Goal: Task Accomplishment & Management: Complete application form

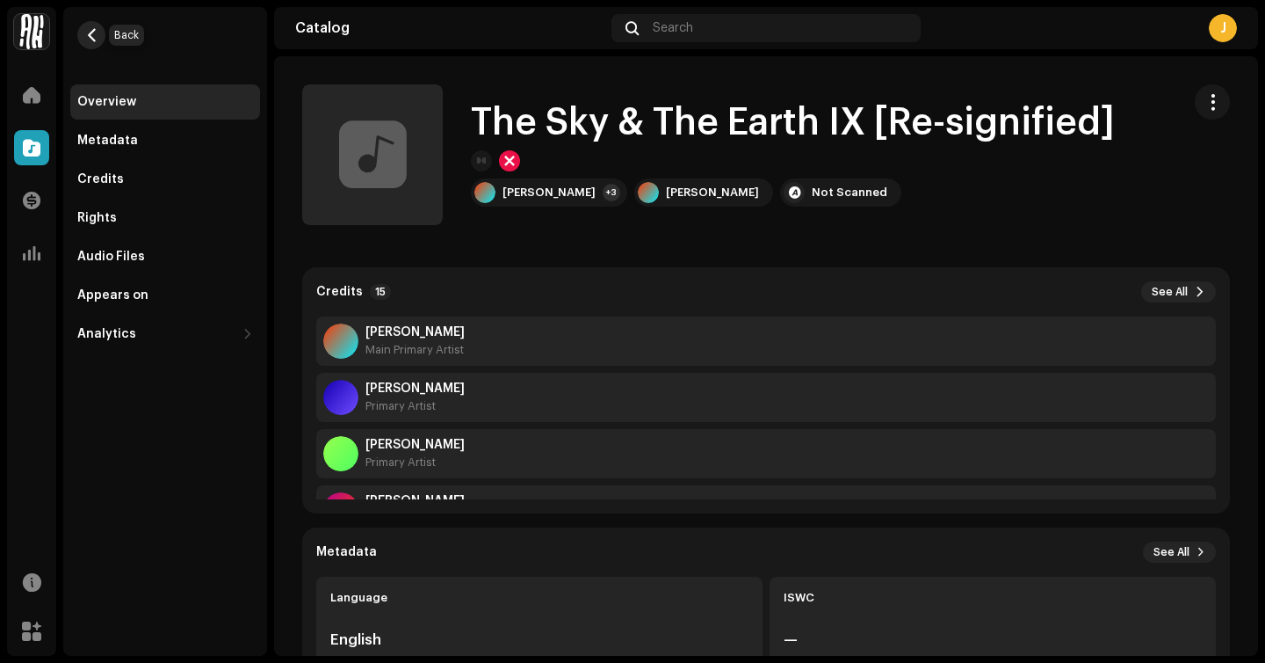
click at [91, 40] on span "button" at bounding box center [91, 35] width 13 height 14
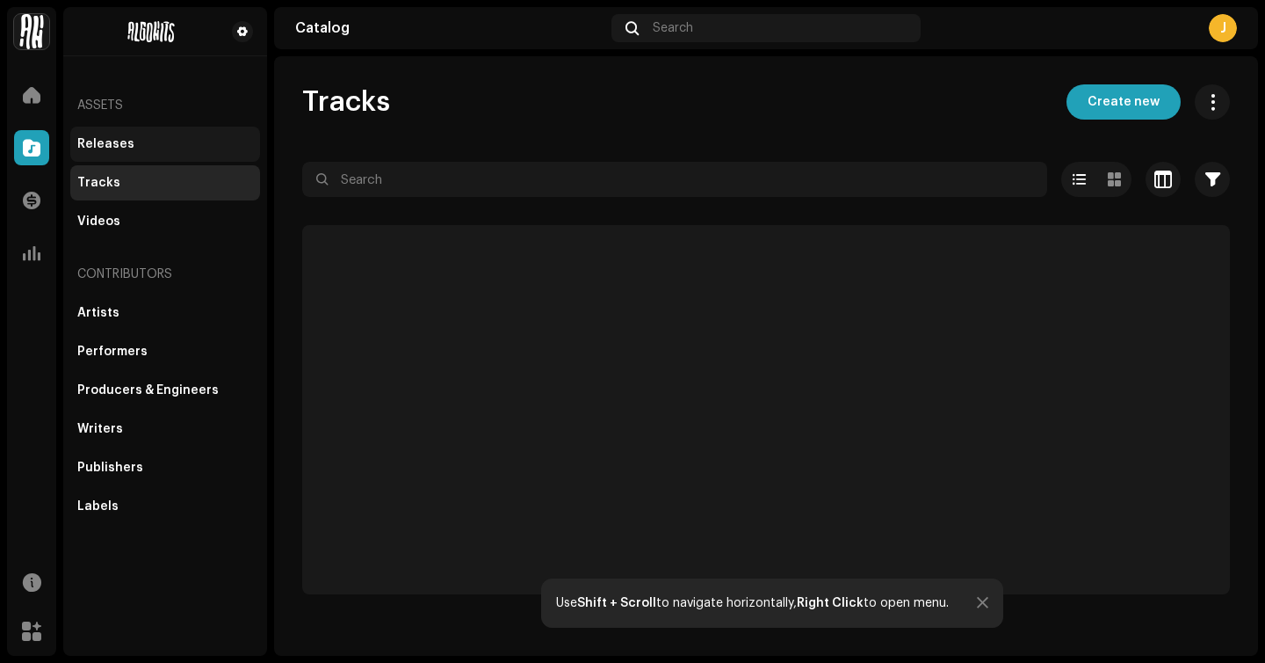
click at [134, 154] on div "Releases" at bounding box center [165, 144] width 190 height 35
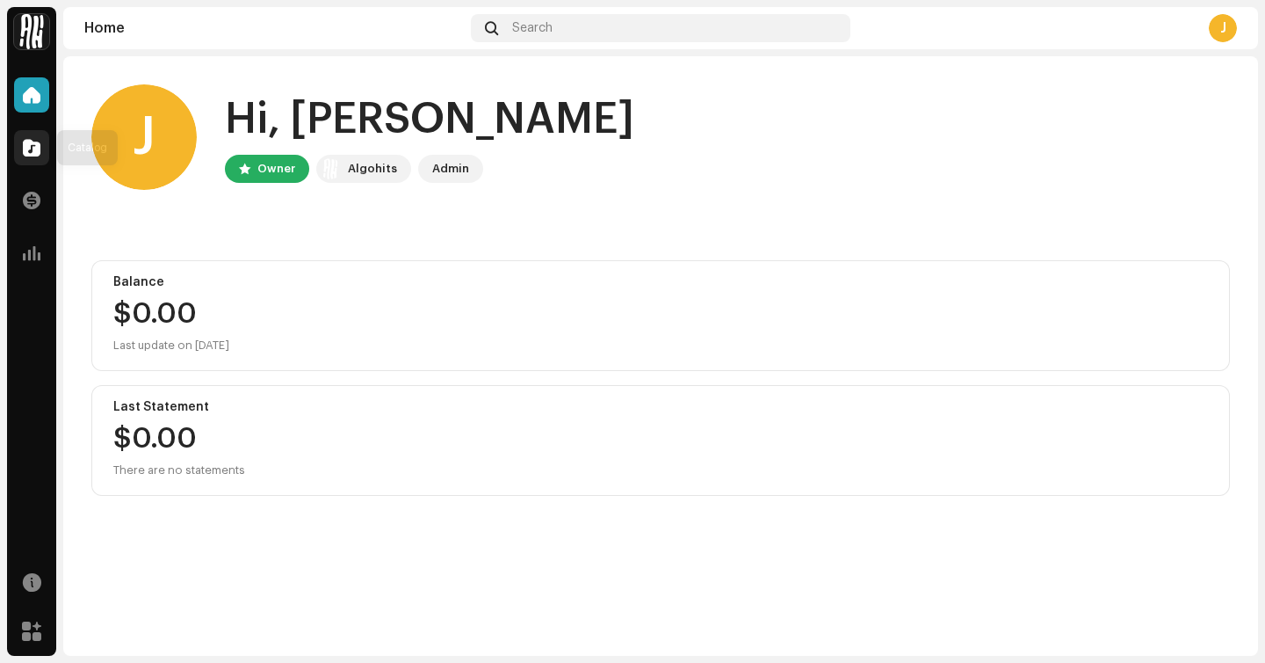
click at [27, 145] on span at bounding box center [32, 148] width 18 height 14
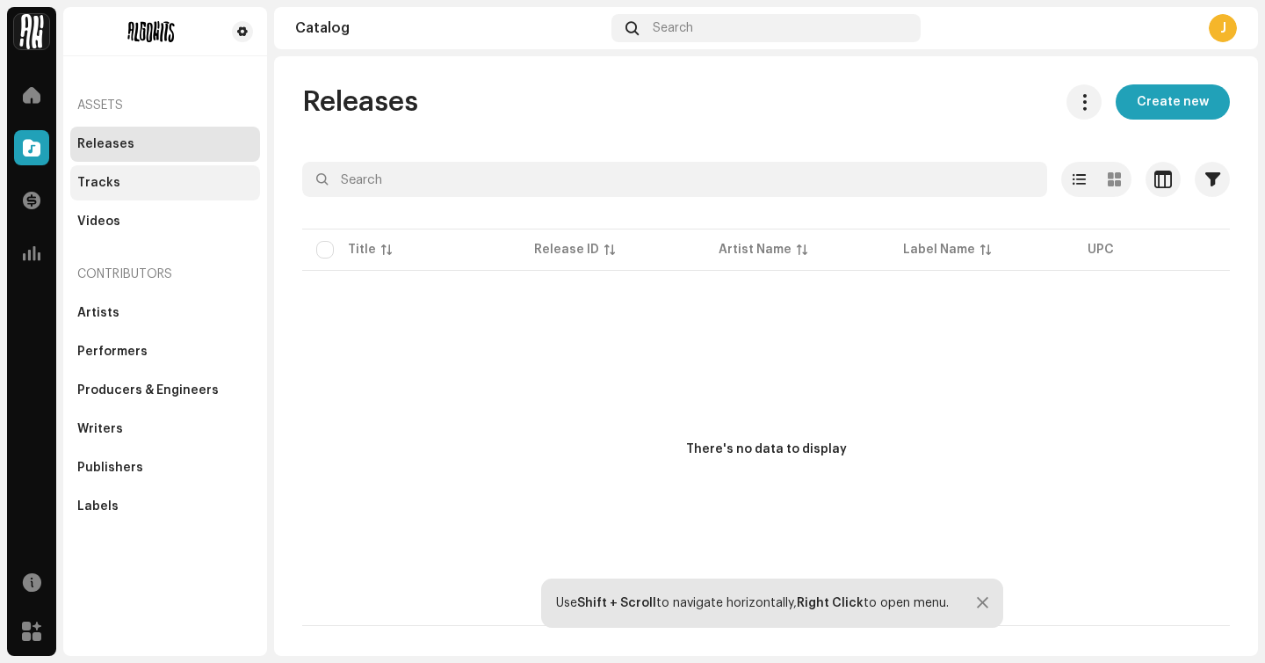
click at [158, 180] on div "Tracks" at bounding box center [165, 183] width 176 height 14
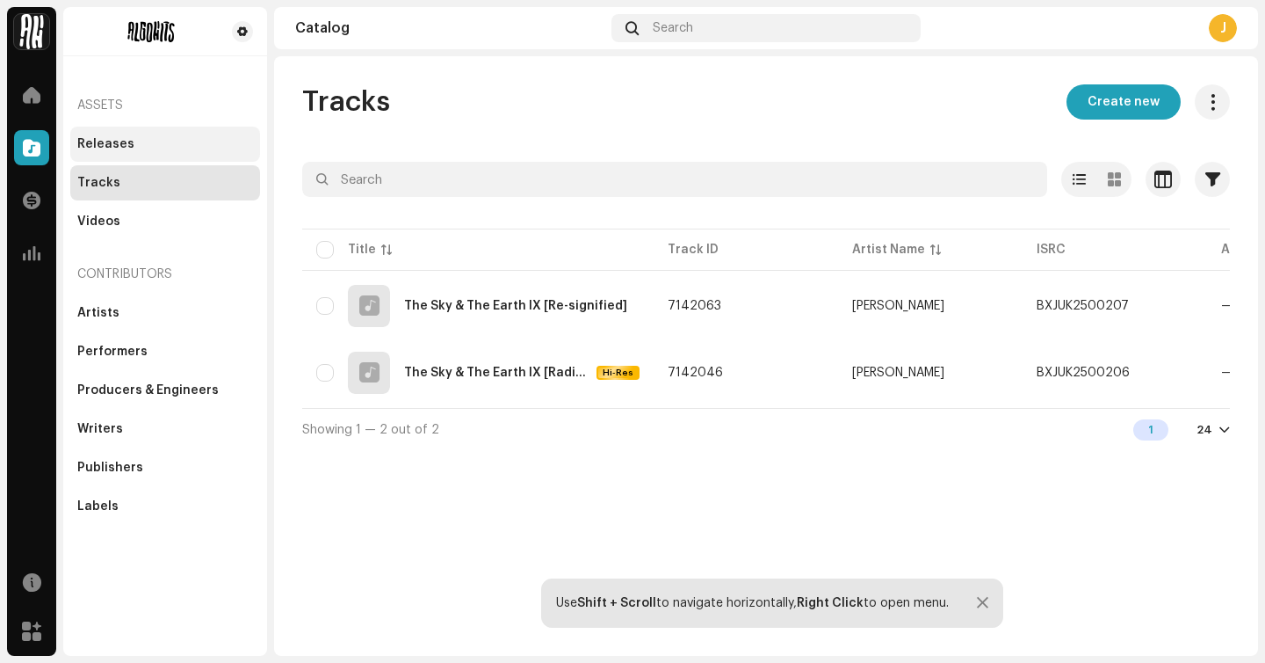
click at [171, 154] on div "Releases" at bounding box center [165, 144] width 190 height 35
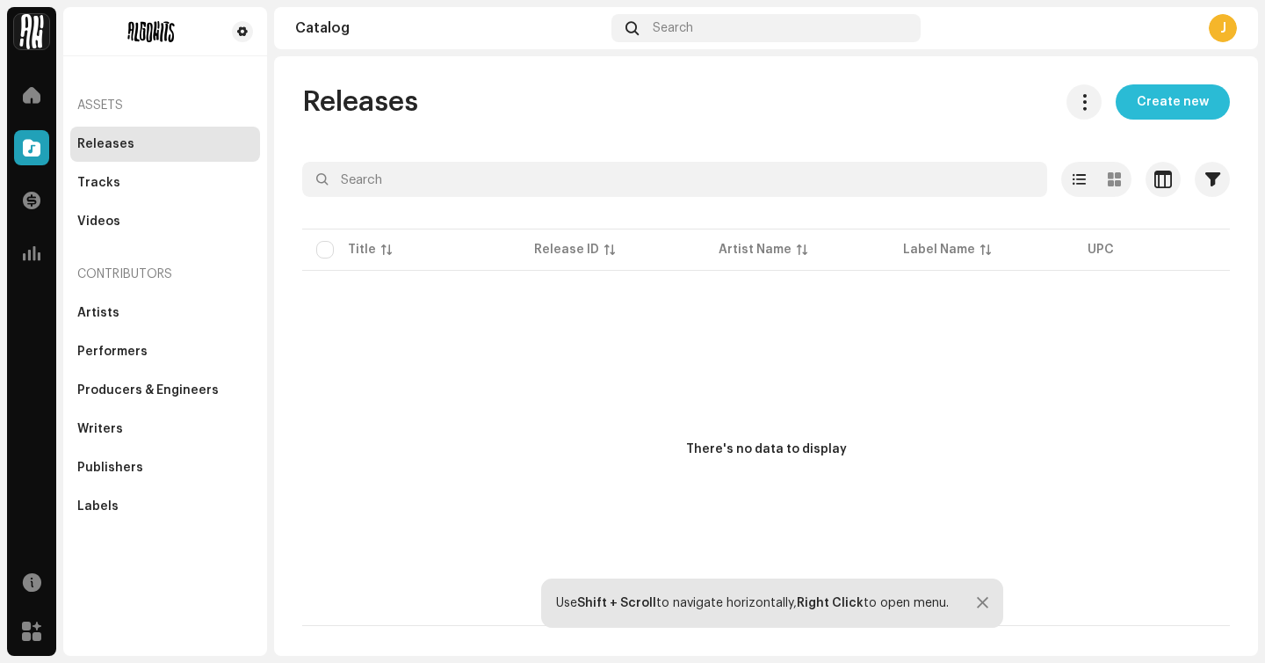
click at [1193, 112] on span "Create new" at bounding box center [1173, 101] width 72 height 35
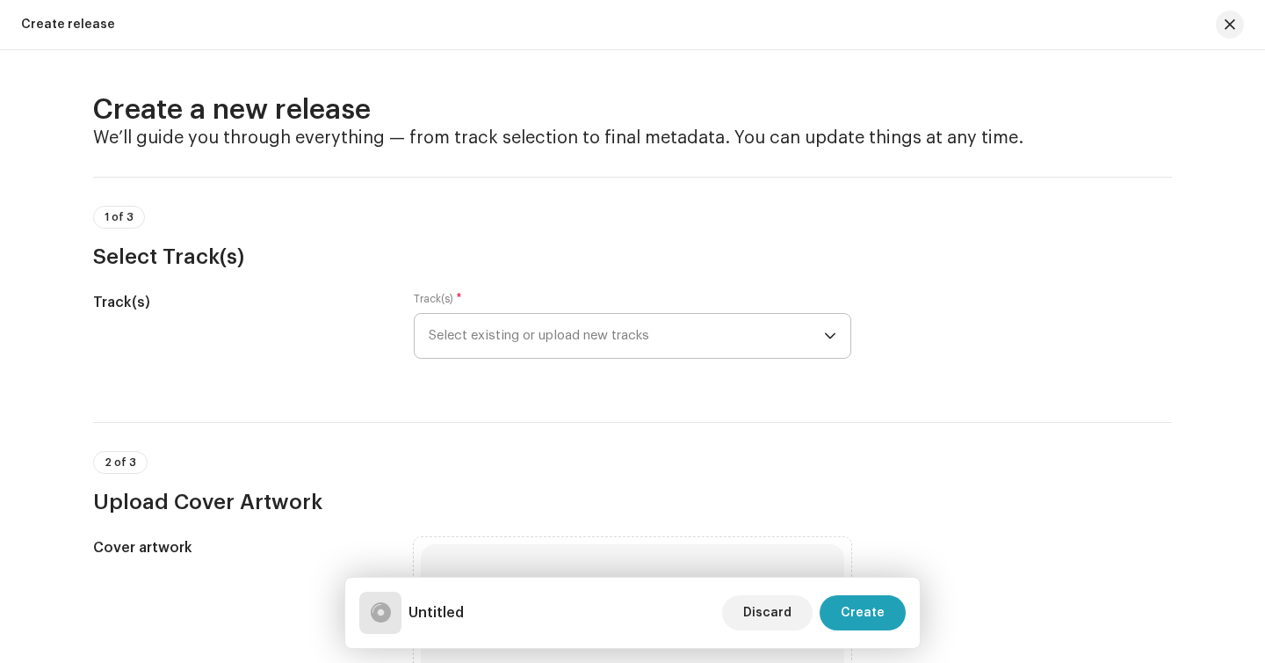
click at [677, 345] on span "Select existing or upload new tracks" at bounding box center [626, 336] width 395 height 44
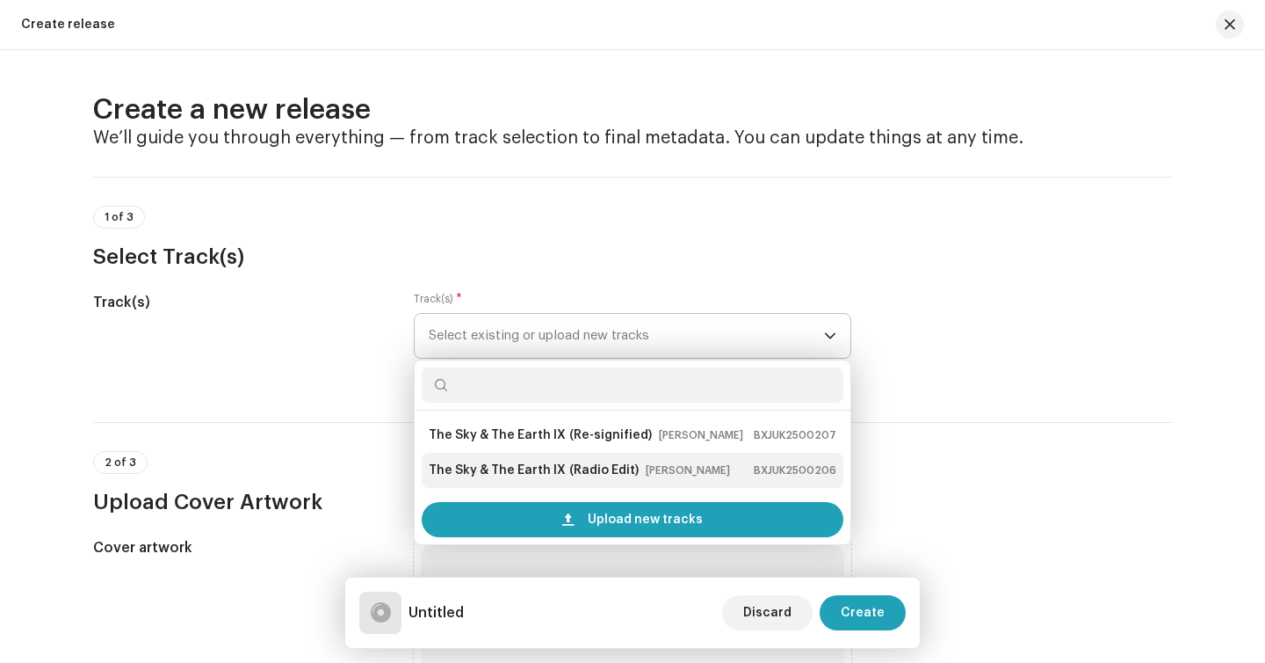
click at [607, 481] on strong "(Radio Edit)" at bounding box center [603, 470] width 69 height 28
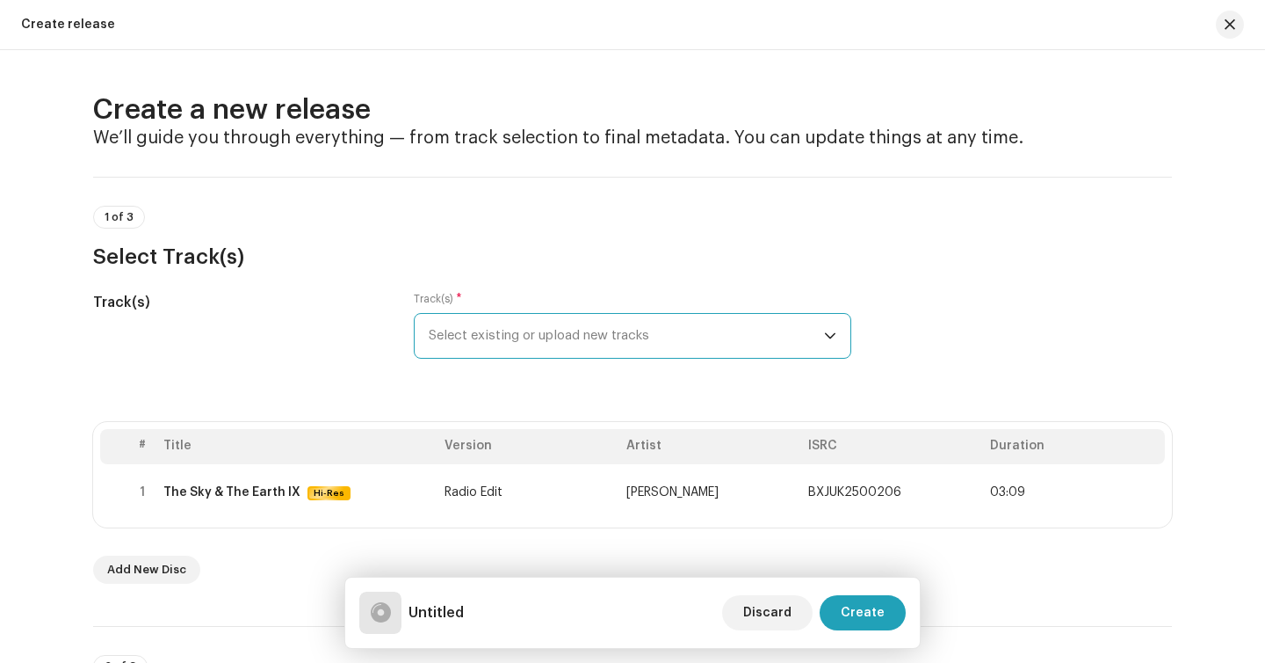
click at [599, 346] on span "Select existing or upload new tracks" at bounding box center [626, 336] width 395 height 44
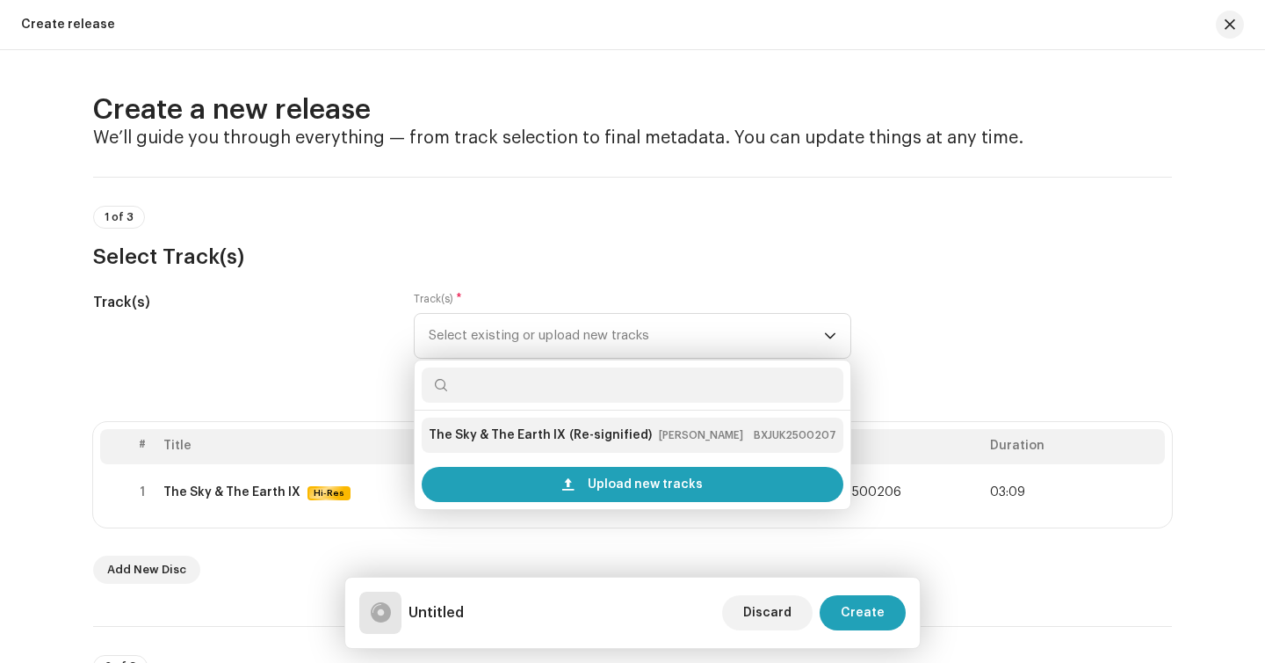
click at [590, 440] on strong "(Re-signified)" at bounding box center [610, 435] width 83 height 28
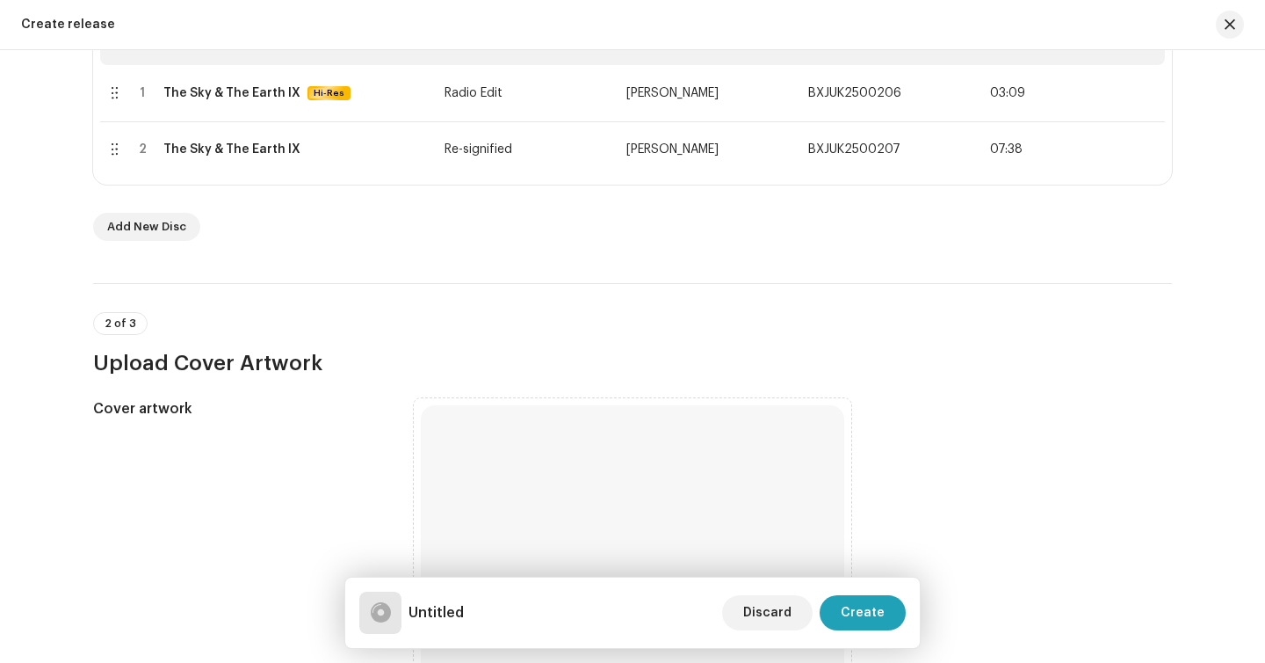
scroll to position [570, 0]
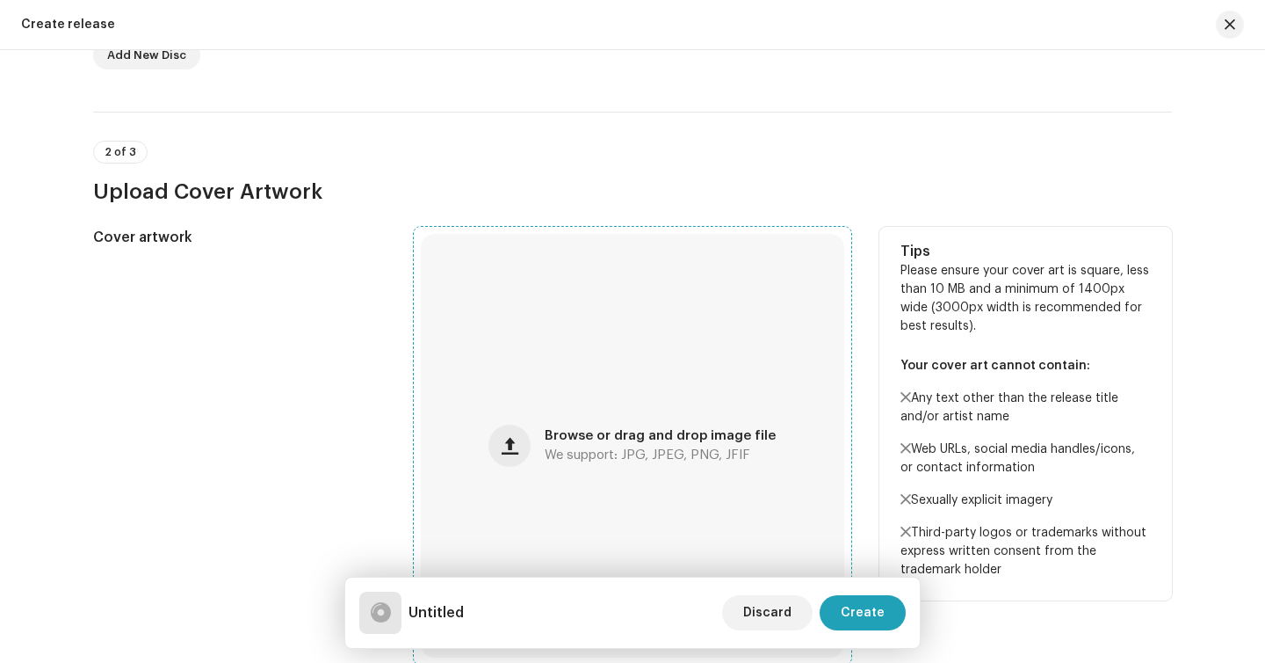
click at [524, 395] on div "Browse or drag and drop image file We support: JPG, JPEG, PNG, JFIF" at bounding box center [633, 446] width 424 height 424
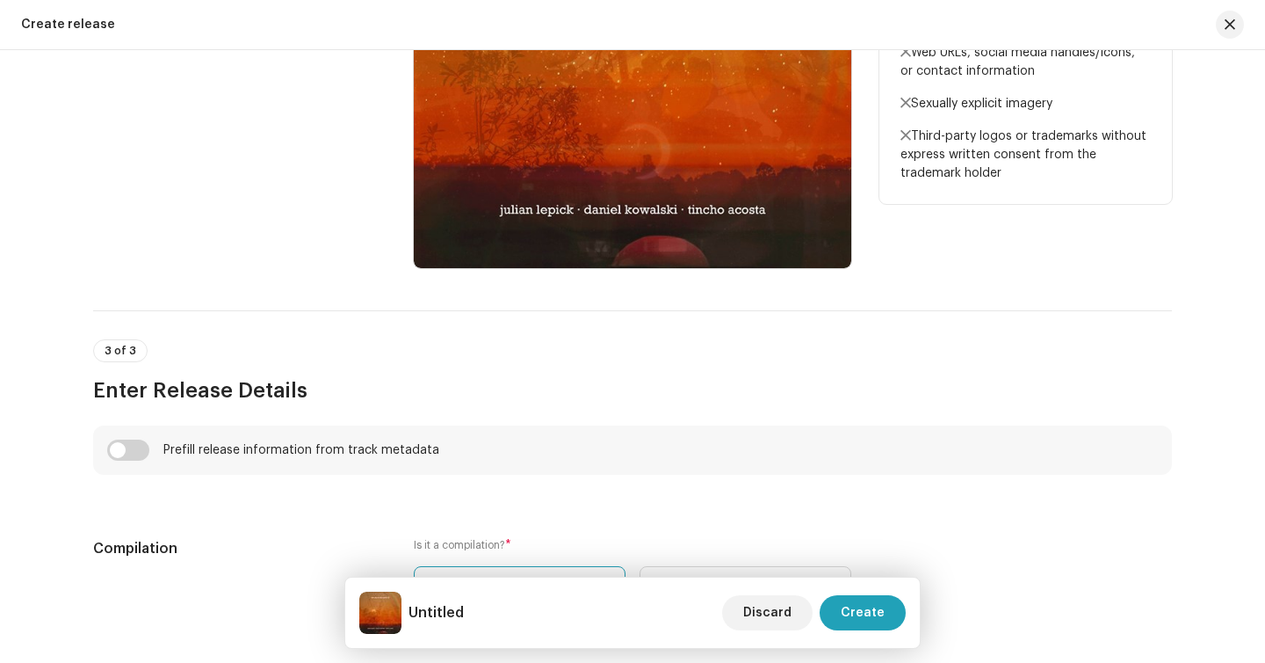
scroll to position [1082, 0]
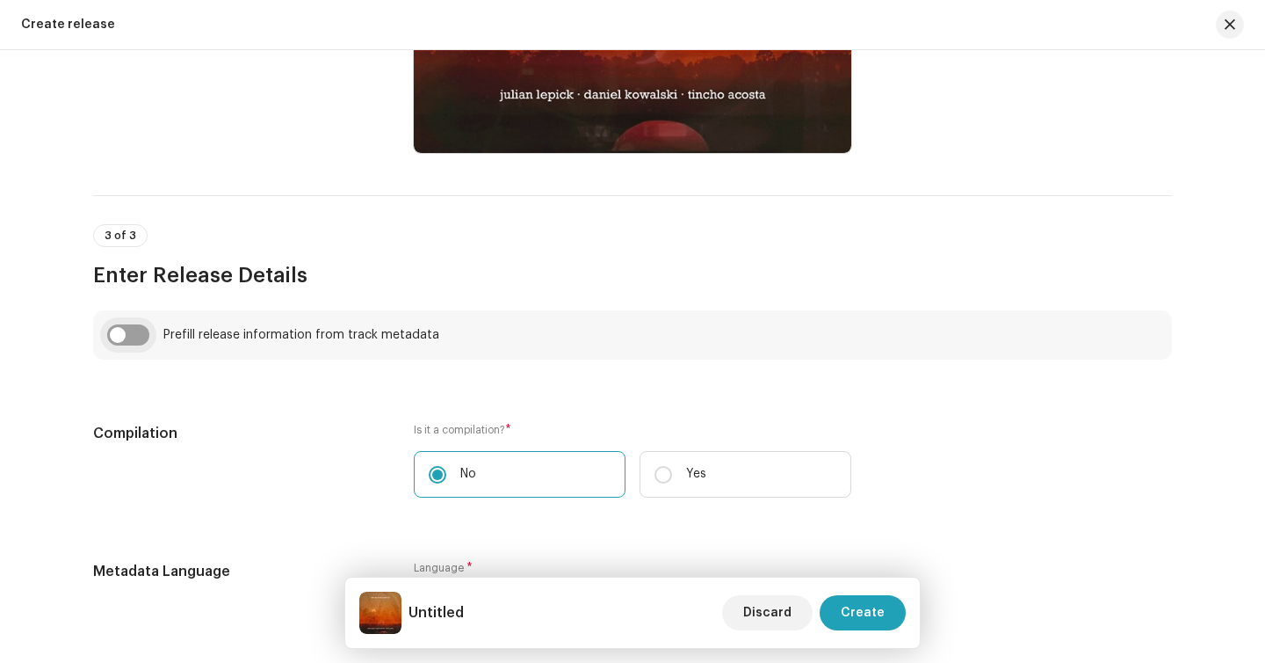
click at [131, 337] on input "checkbox" at bounding box center [128, 334] width 42 height 21
checkbox input "true"
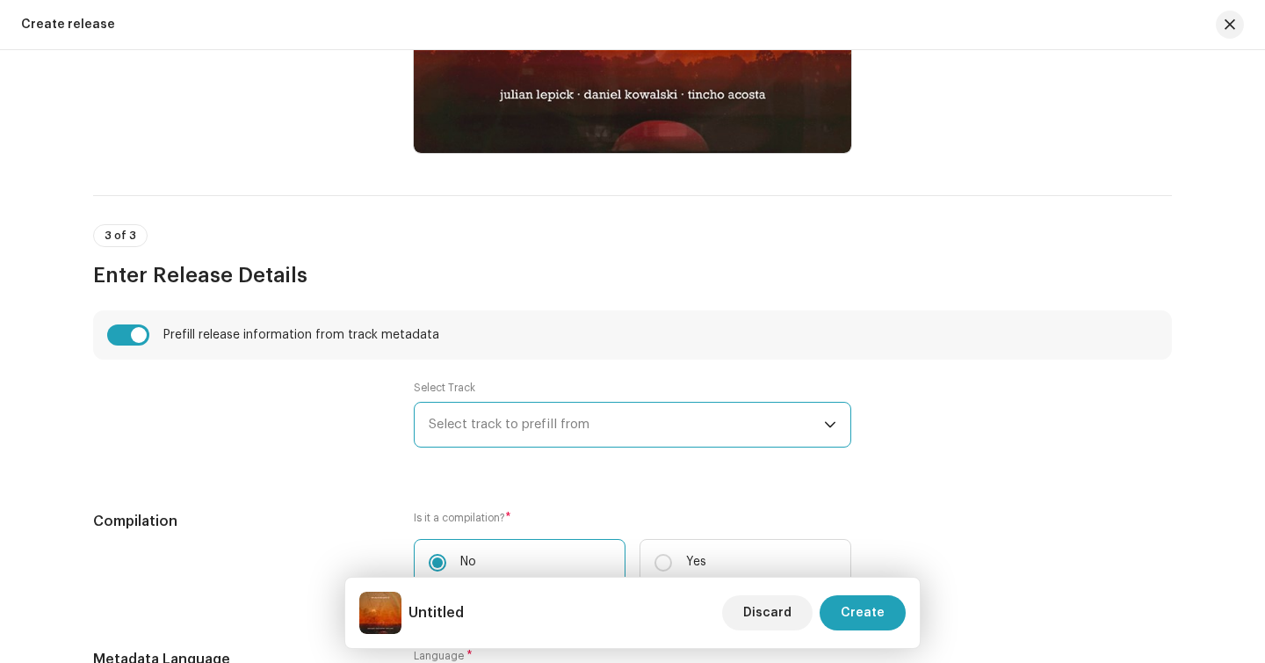
click at [521, 414] on span "Select track to prefill from" at bounding box center [626, 424] width 395 height 44
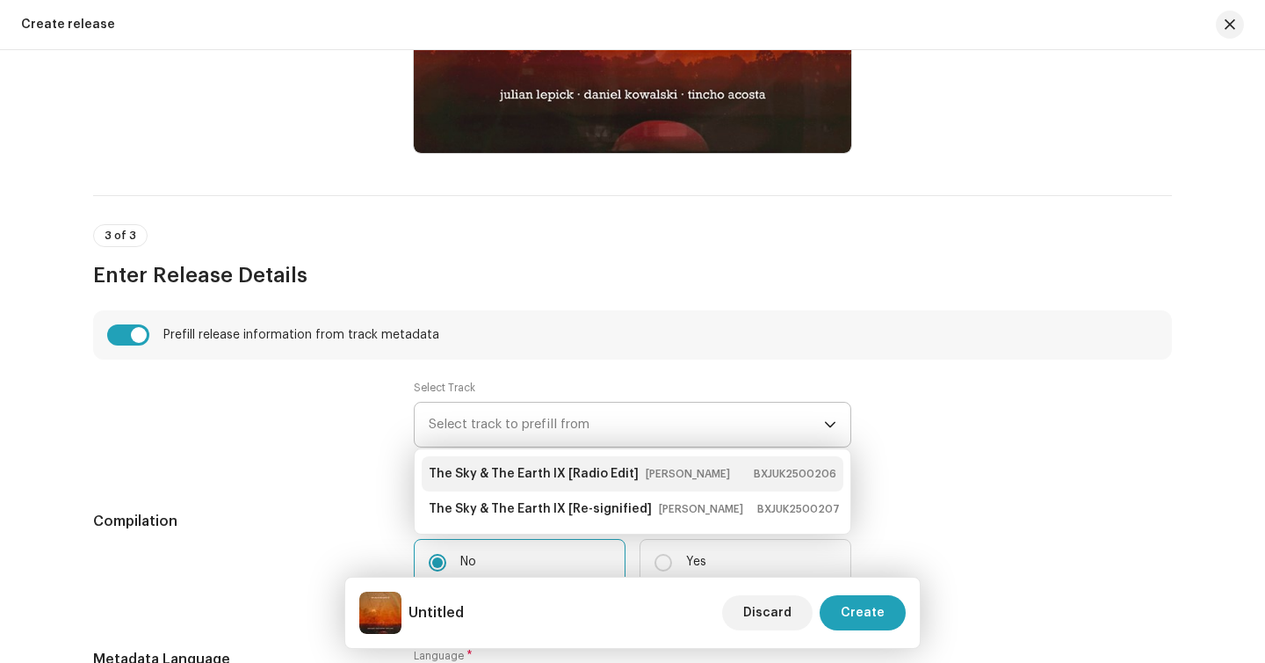
click at [543, 478] on strong "The Sky & The Earth IX [Radio Edit]" at bounding box center [534, 474] width 210 height 28
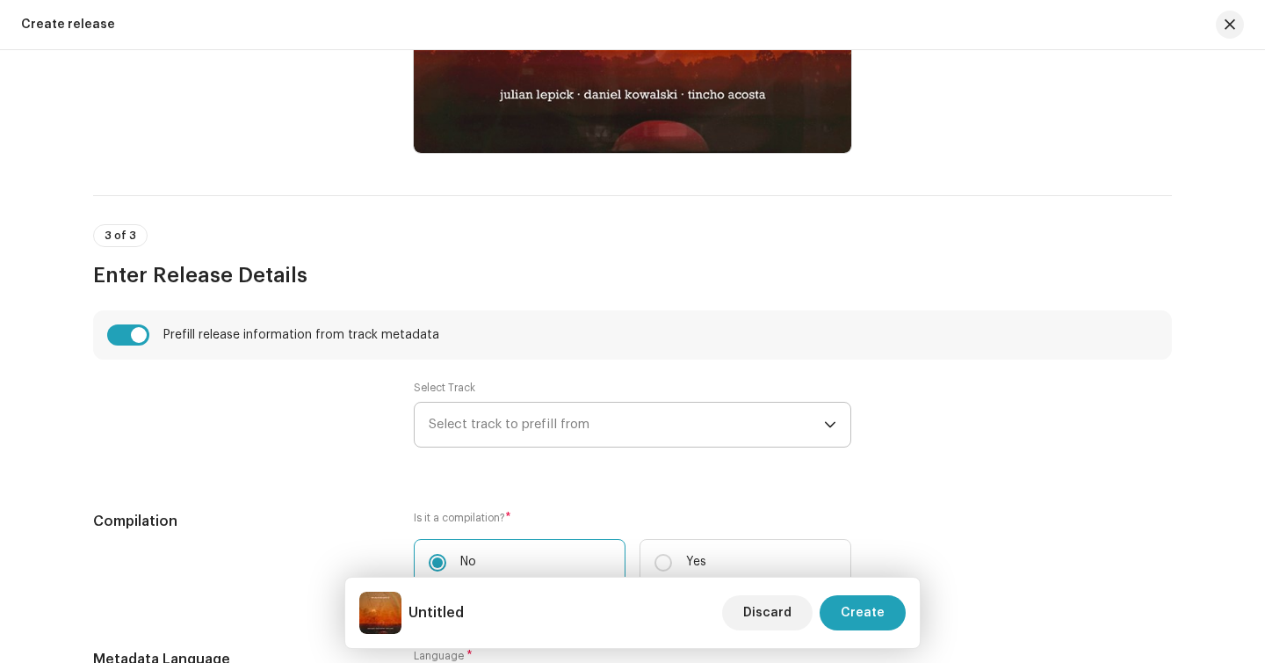
type input "The Sky & The Earth IX"
type input "Radio Edit"
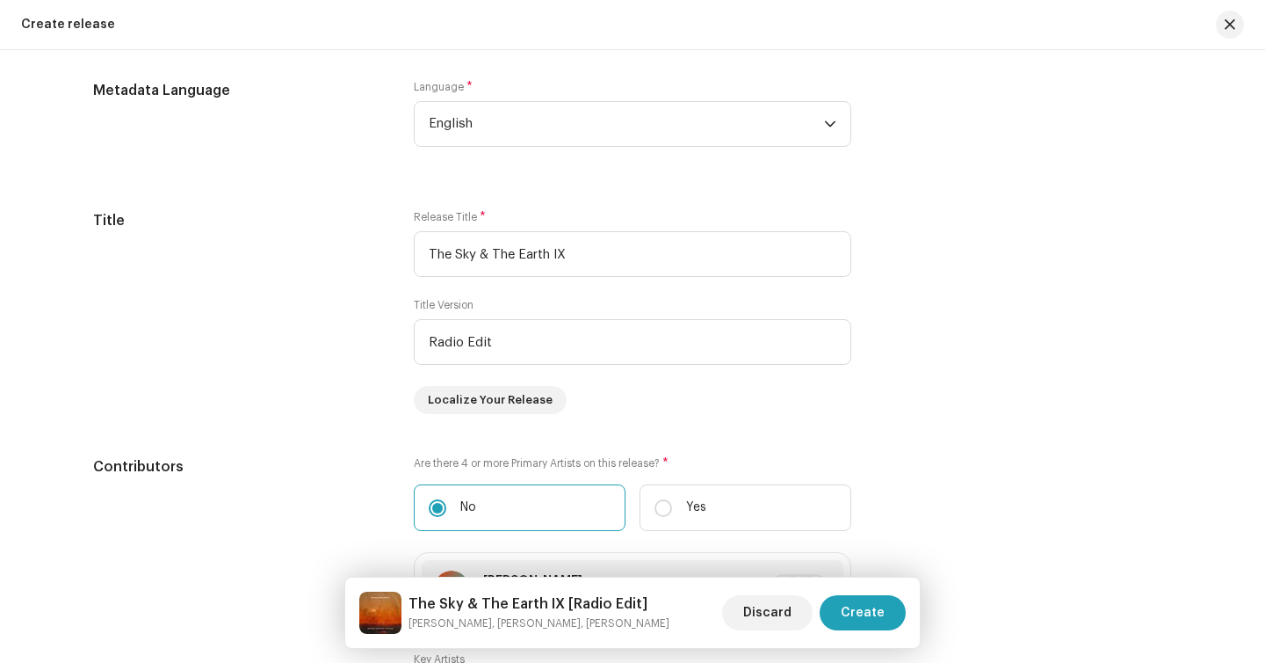
scroll to position [1750, 0]
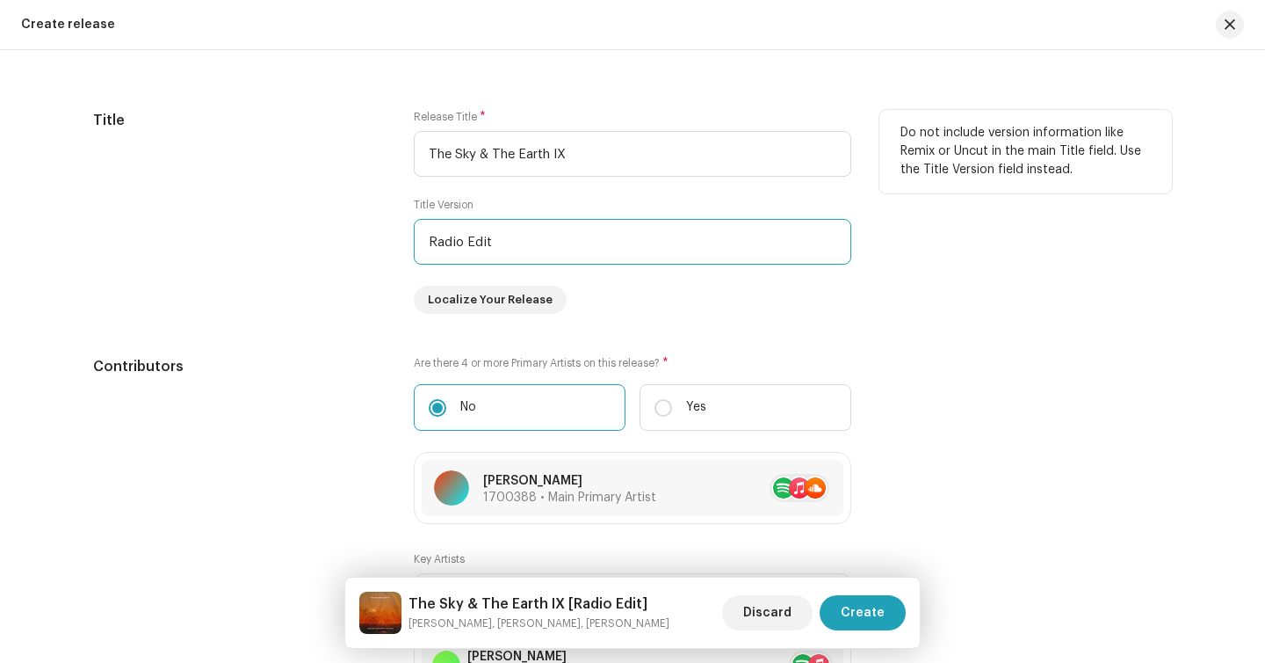
drag, startPoint x: 507, startPoint y: 250, endPoint x: 400, endPoint y: 250, distance: 107.2
click at [399, 250] on div "Title Release Title * The Sky & The Earth IX Title Version Radio Edit Localize …" at bounding box center [632, 212] width 1079 height 204
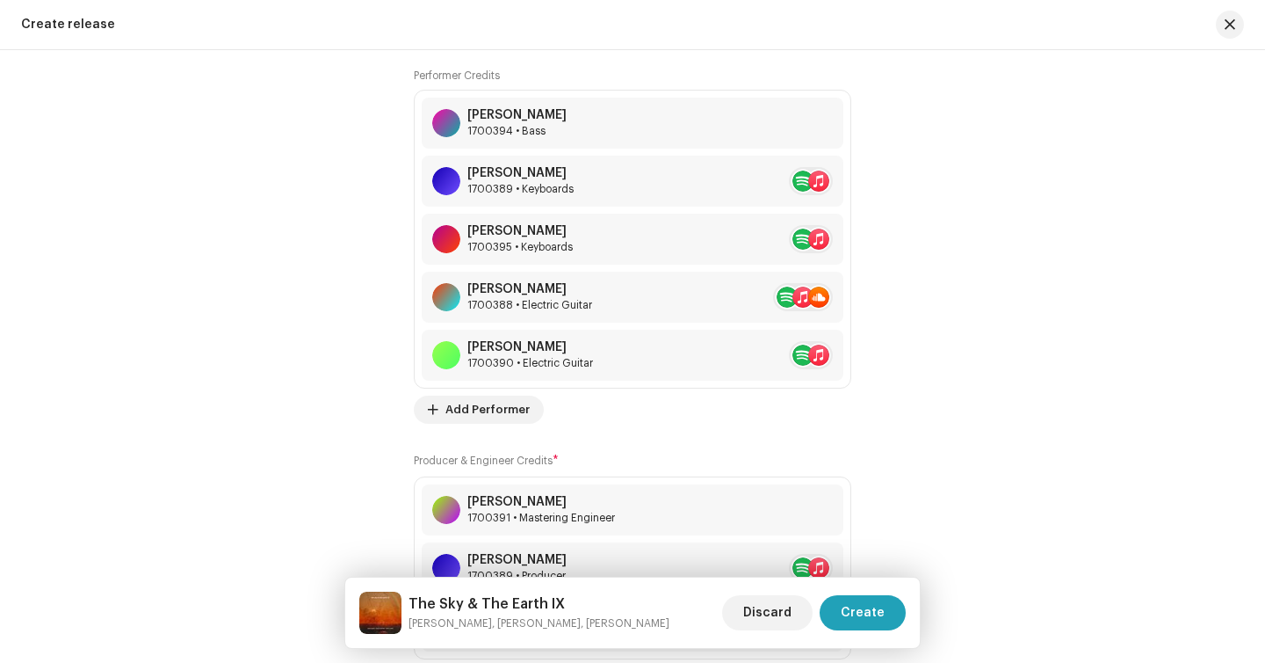
scroll to position [2439, 0]
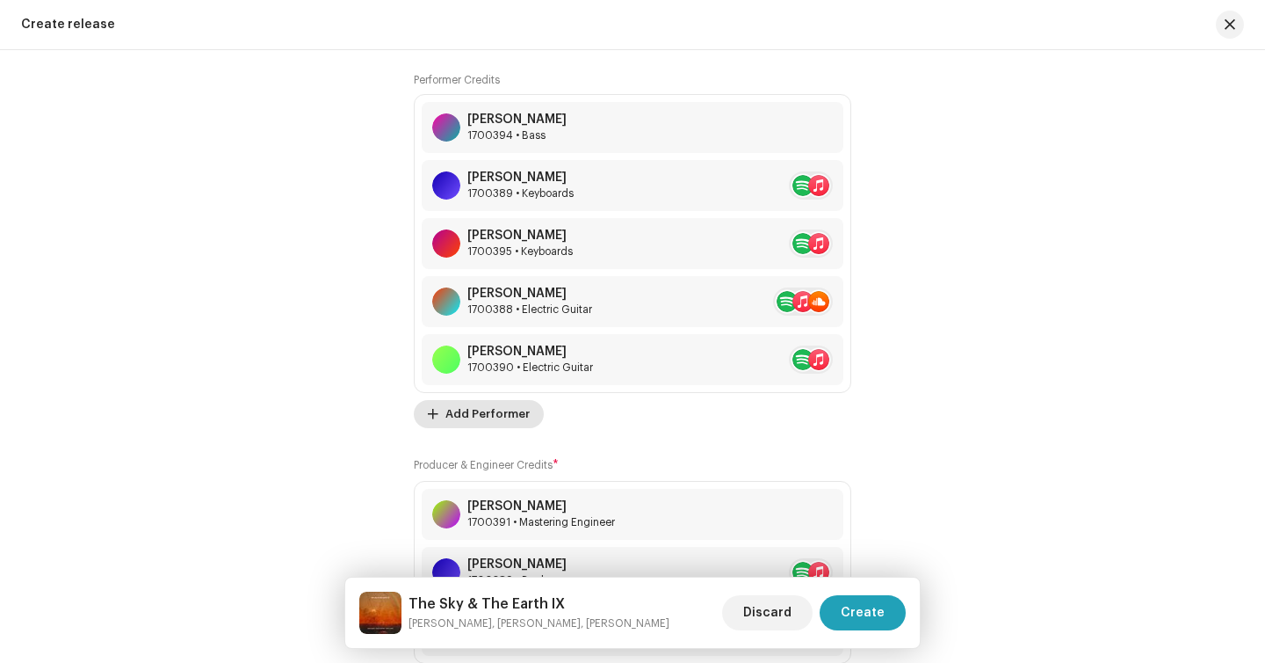
click at [431, 413] on span at bounding box center [433, 414] width 11 height 14
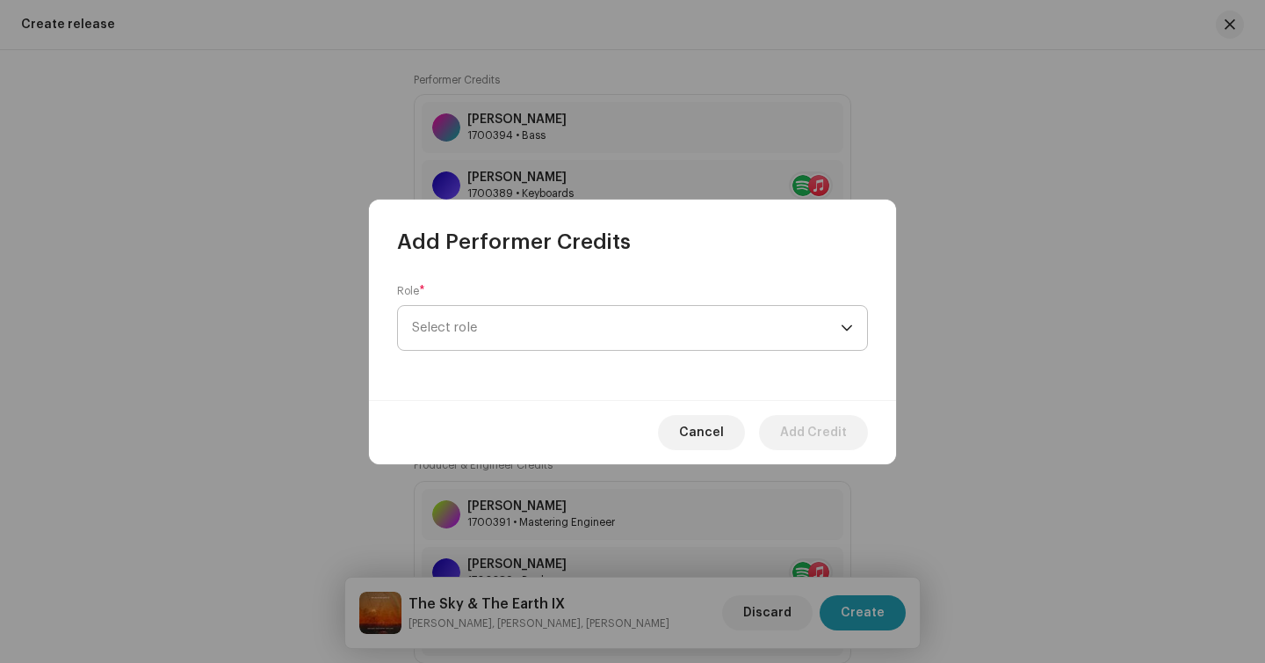
click at [481, 346] on span "Select role" at bounding box center [626, 328] width 429 height 44
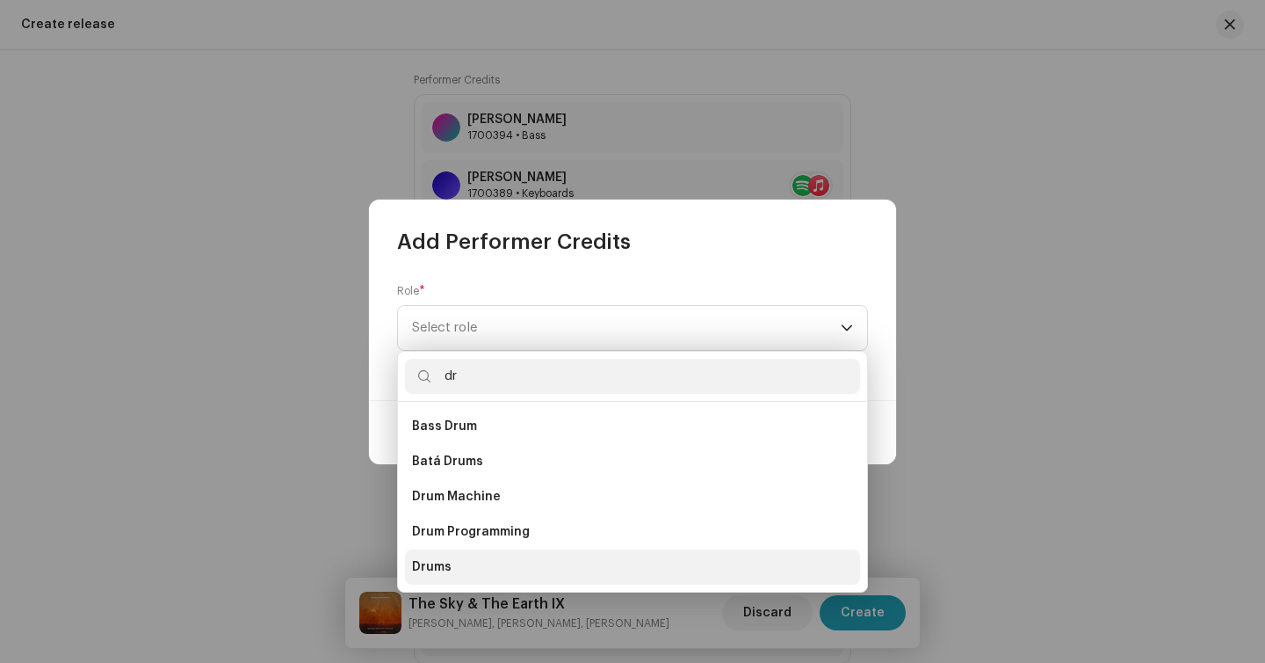
type input "dr"
click at [467, 562] on li "Drums" at bounding box center [632, 566] width 455 height 35
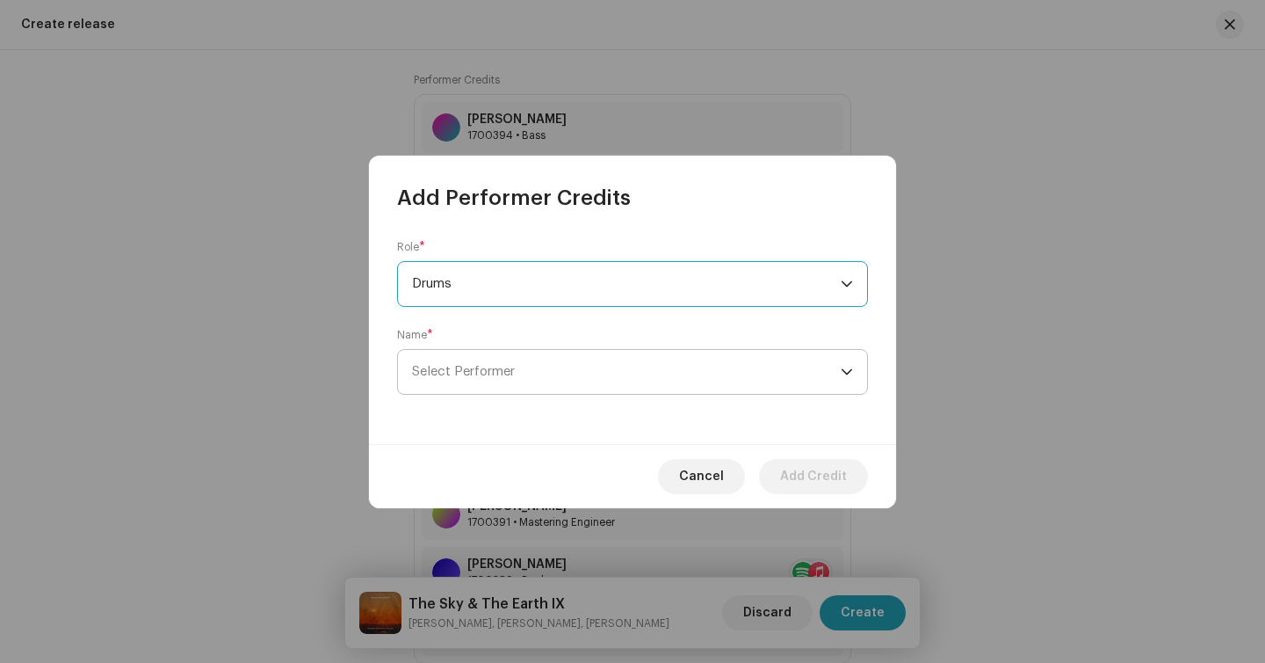
click at [642, 391] on span "Select Performer" at bounding box center [626, 372] width 429 height 44
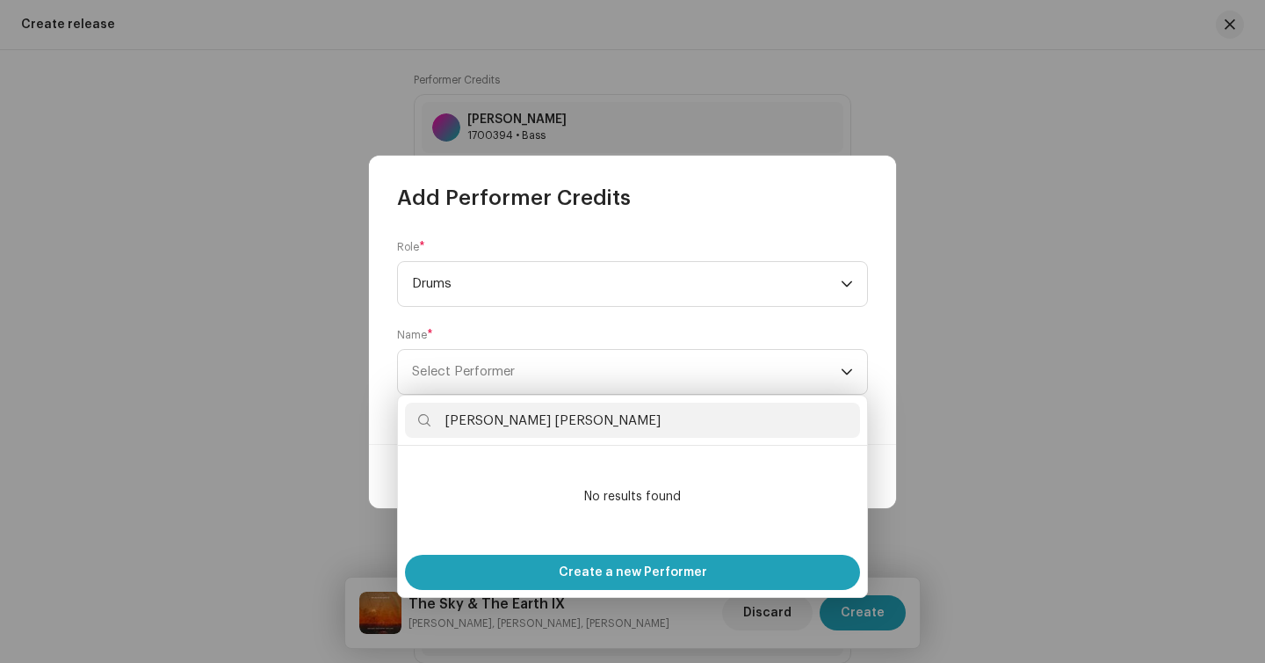
type input "Pedro Henrique de Sousa Ferreira"
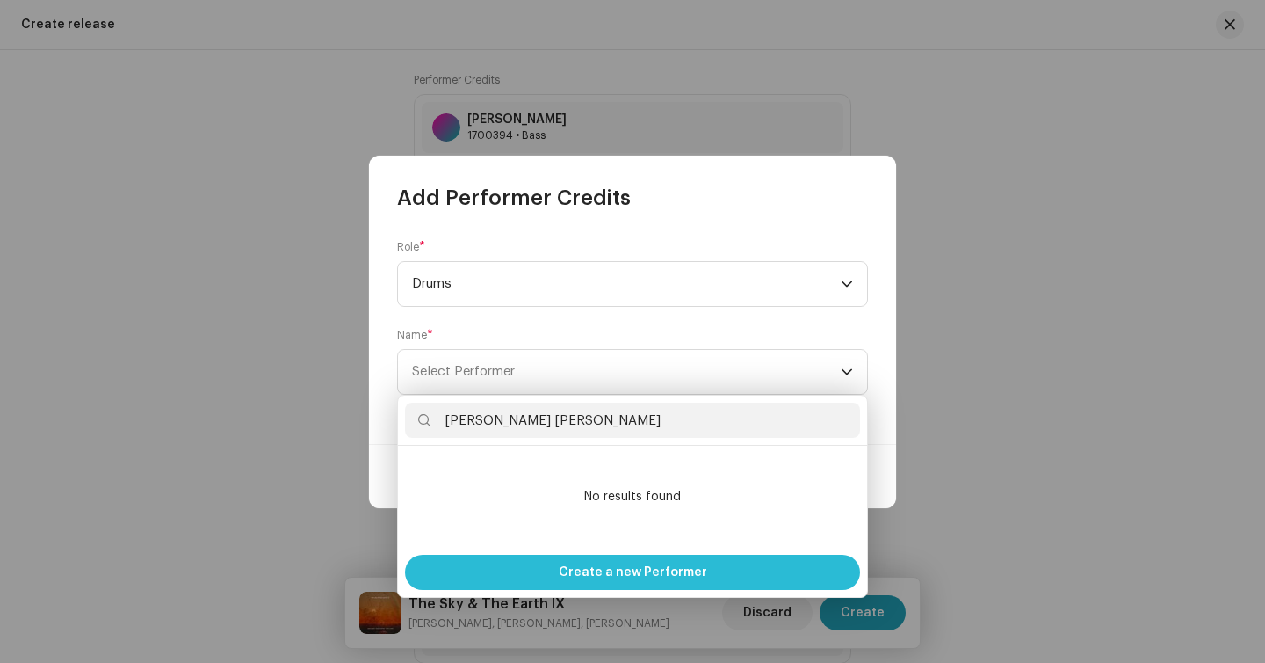
click at [564, 575] on span "Create a new Performer" at bounding box center [633, 571] width 149 height 35
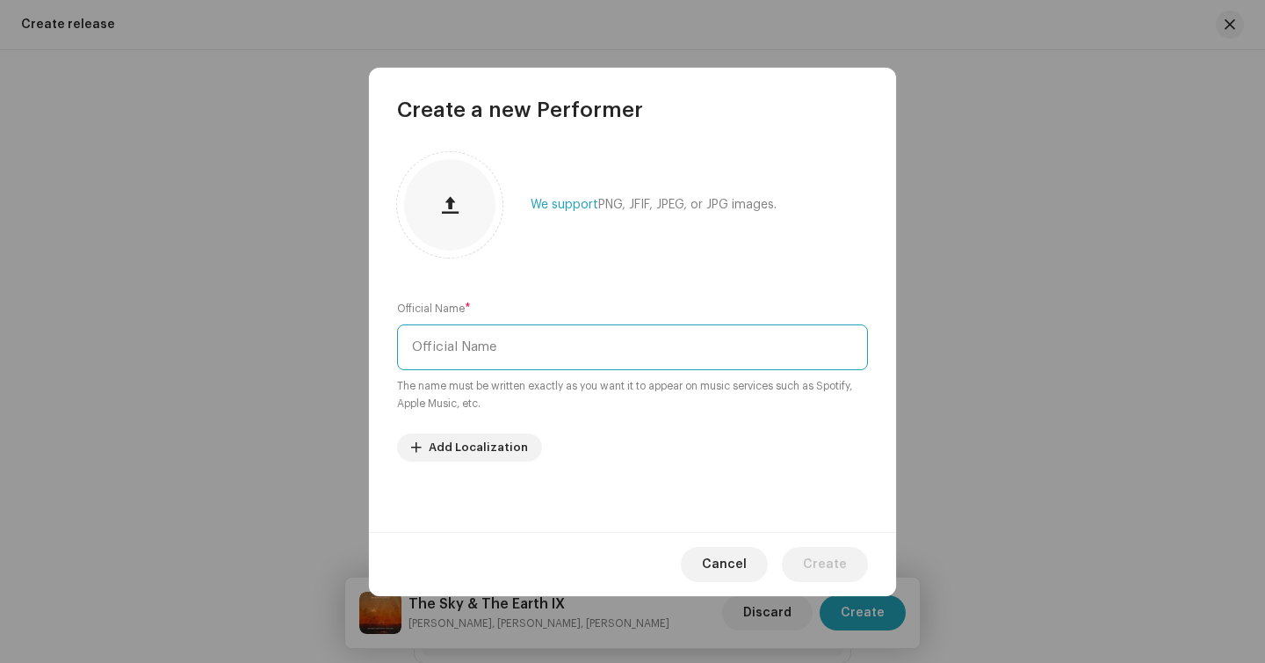
click at [536, 355] on input "text" at bounding box center [632, 347] width 471 height 46
paste input "Pedro Henrique de Sousa Ferreira"
type input "Pedro Henrique de Sousa Ferreira"
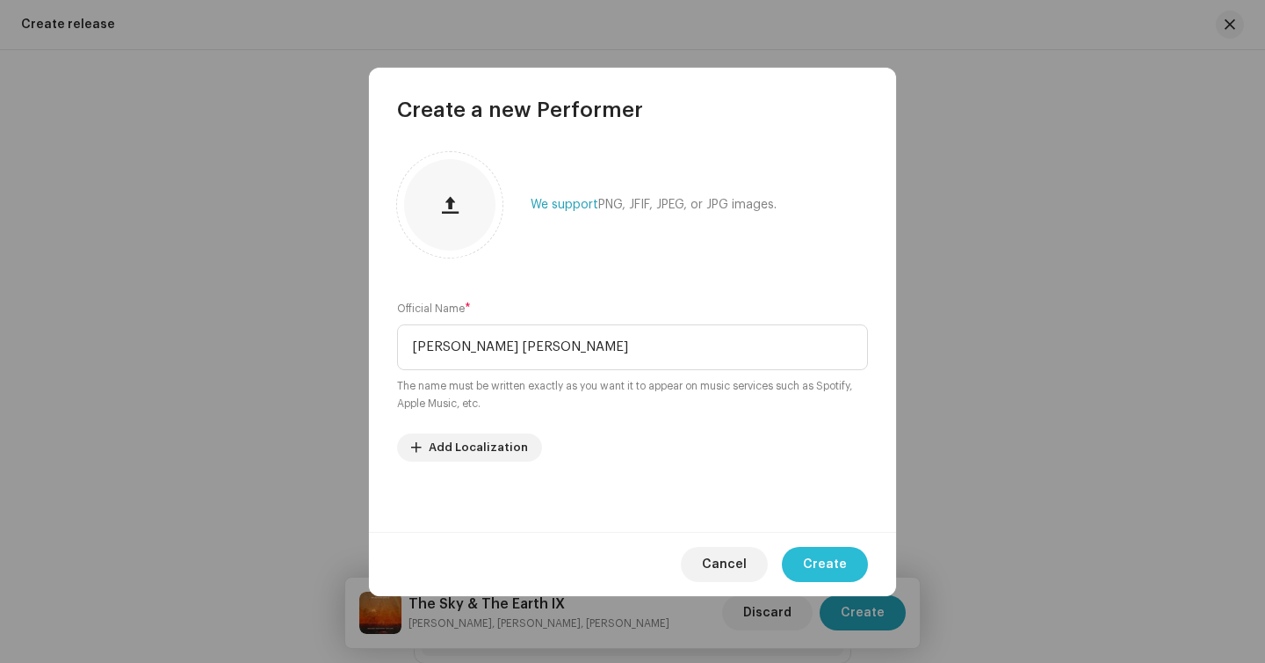
click at [837, 560] on span "Create" at bounding box center [825, 564] width 44 height 35
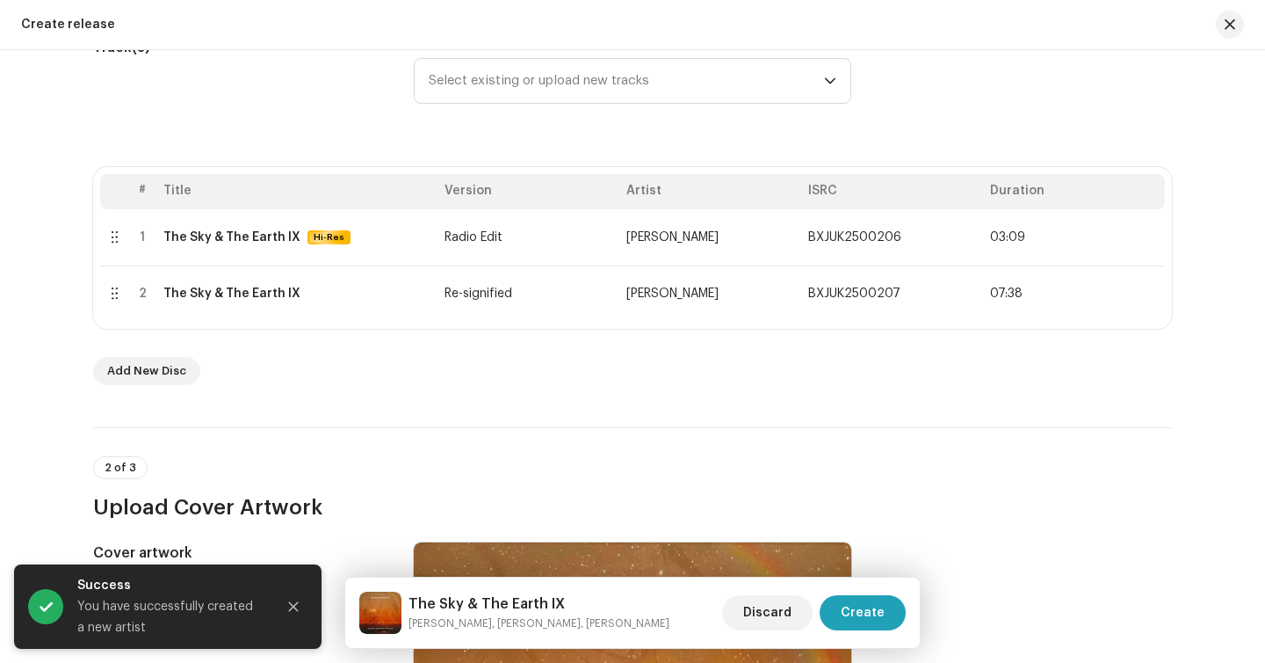
scroll to position [251, 0]
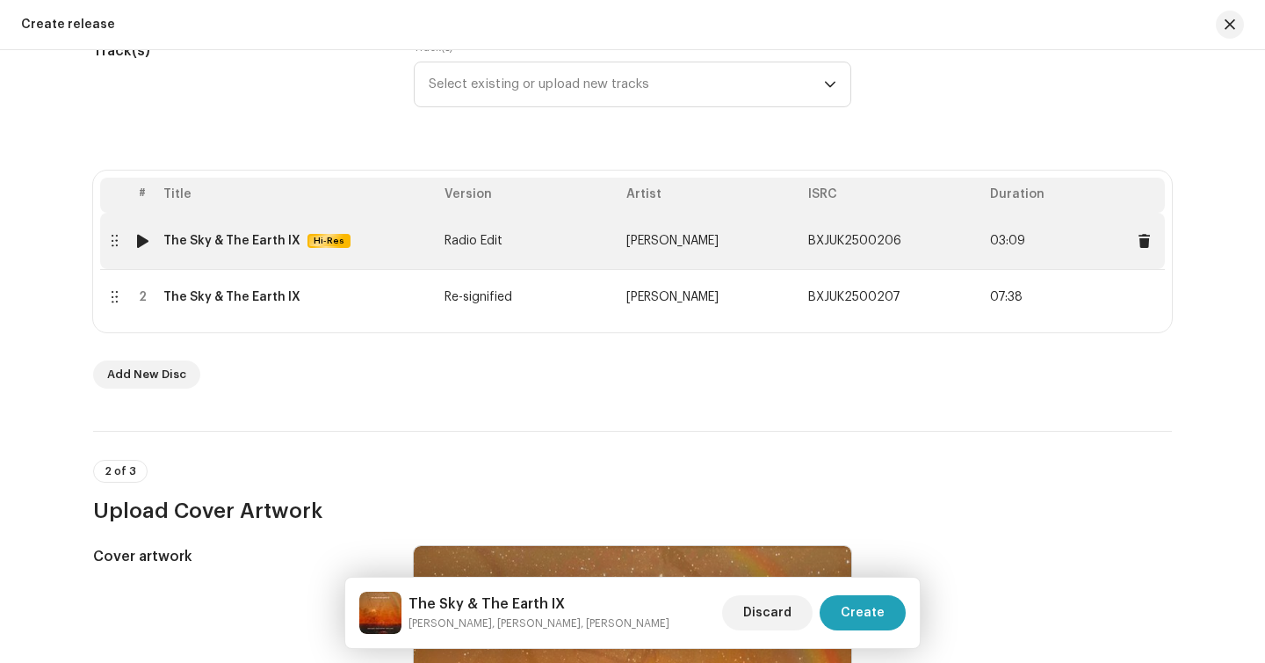
click at [368, 242] on div "The Sky & The Earth IX Hi-Res" at bounding box center [296, 240] width 267 height 15
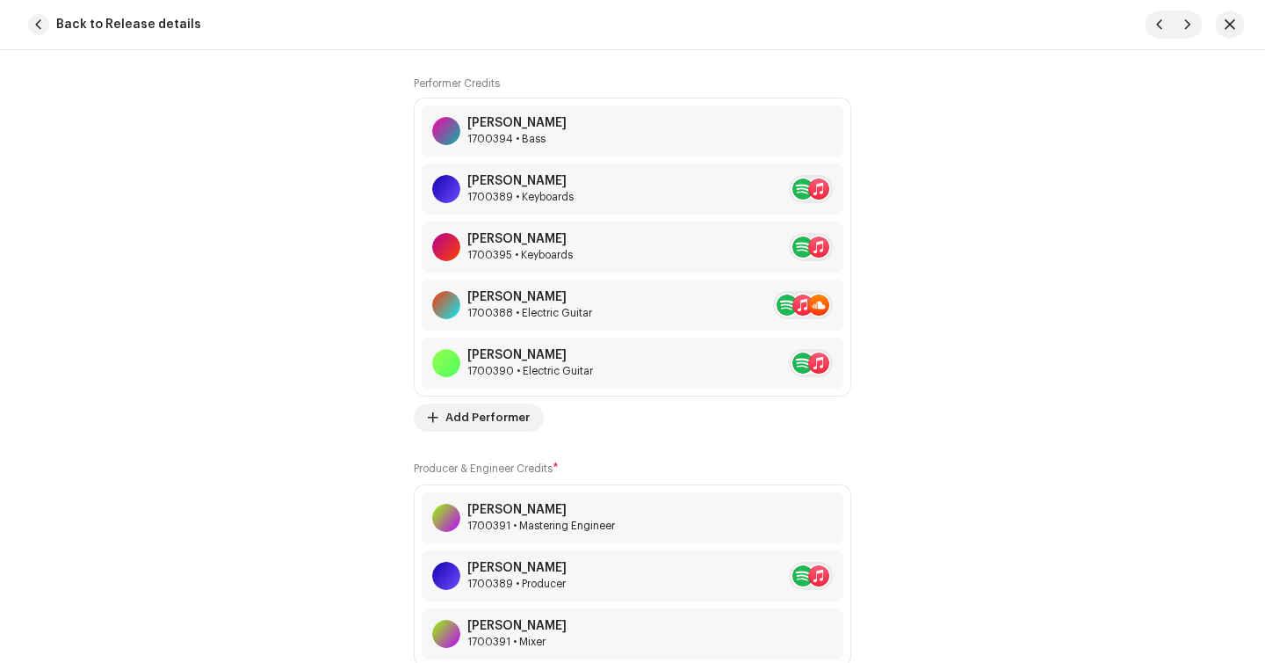
scroll to position [1613, 0]
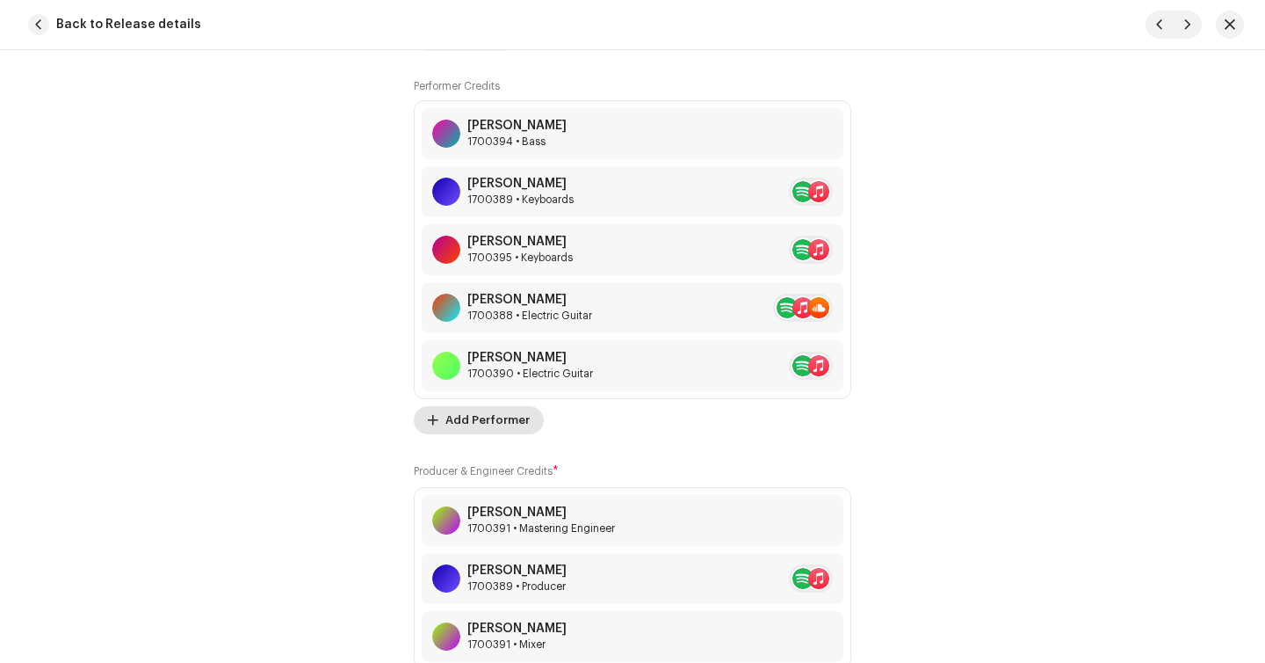
click at [467, 430] on span "Add Performer" at bounding box center [488, 419] width 84 height 35
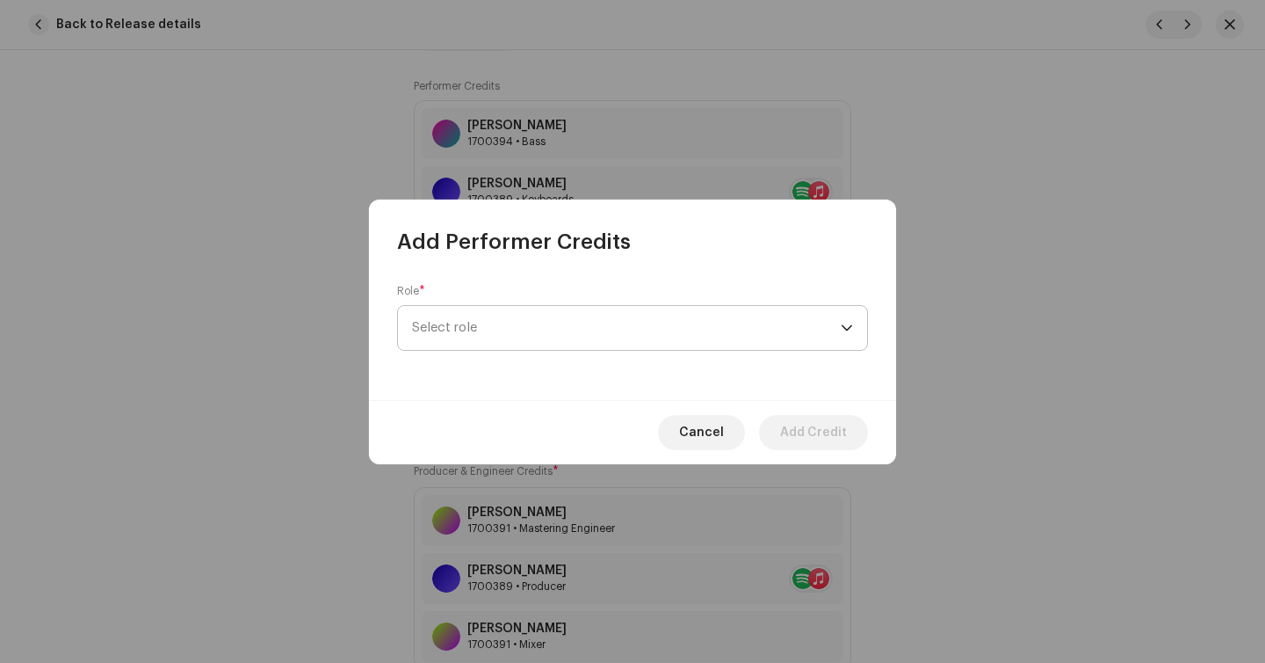
click at [463, 325] on span "Select role" at bounding box center [626, 328] width 429 height 44
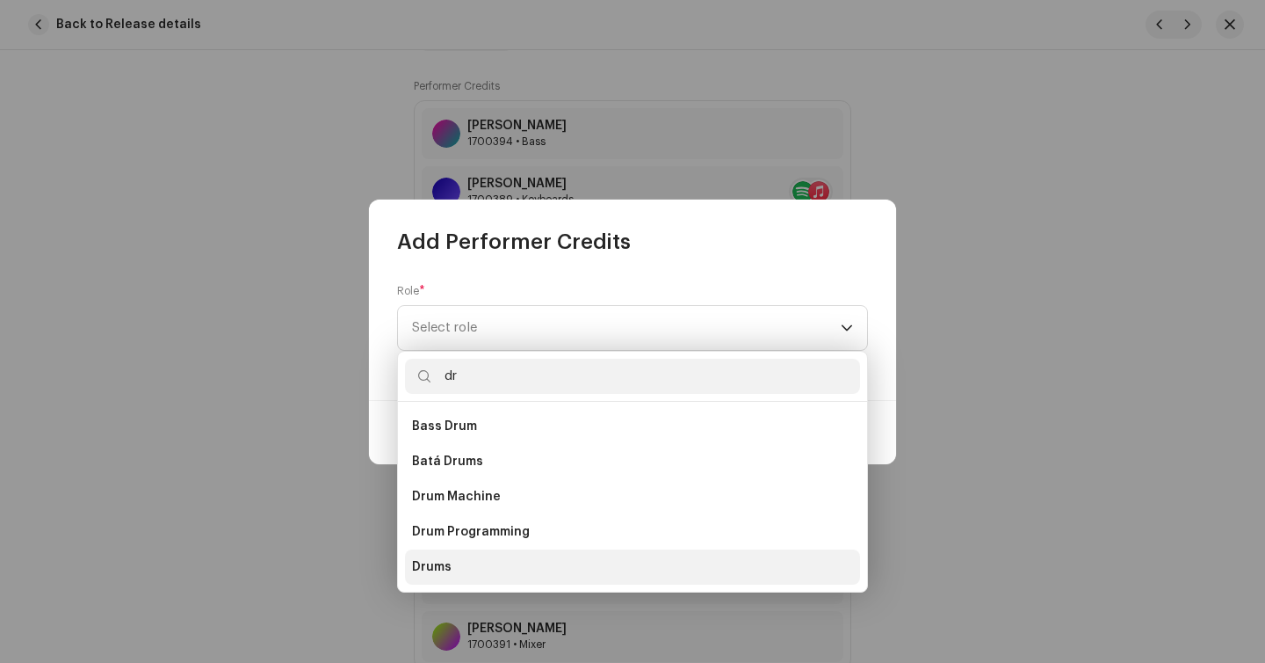
type input "dr"
click at [464, 569] on li "Drums" at bounding box center [632, 566] width 455 height 35
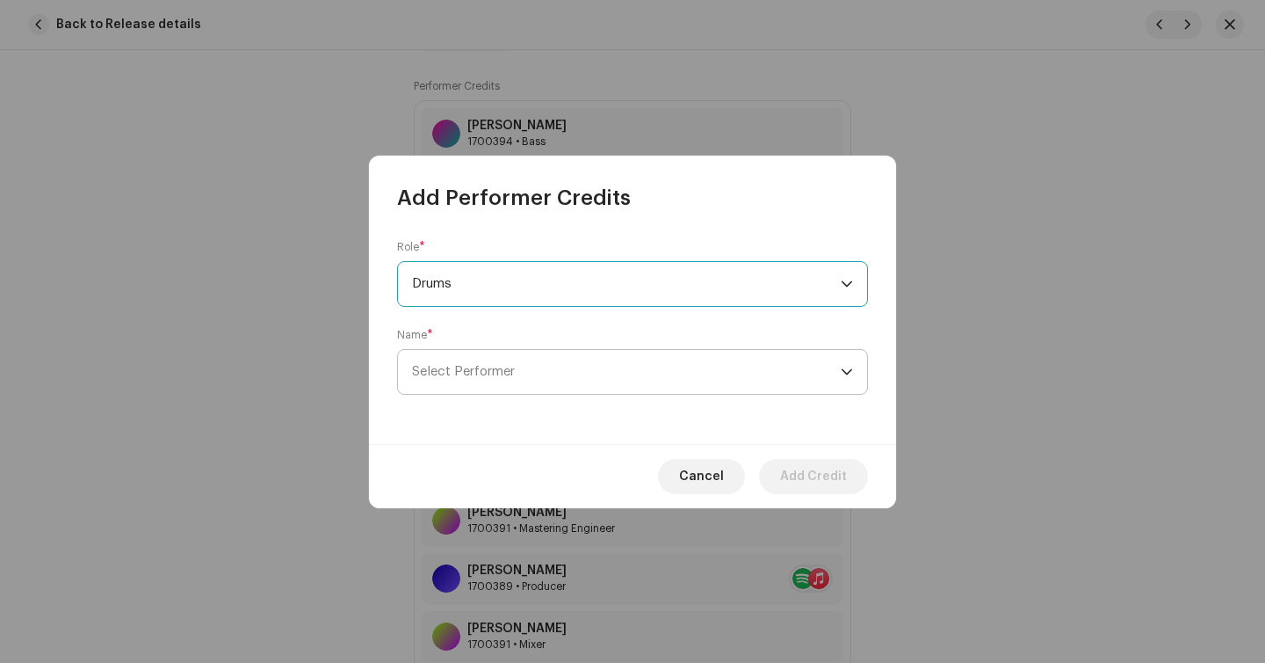
click at [484, 372] on span "Select Performer" at bounding box center [463, 371] width 103 height 13
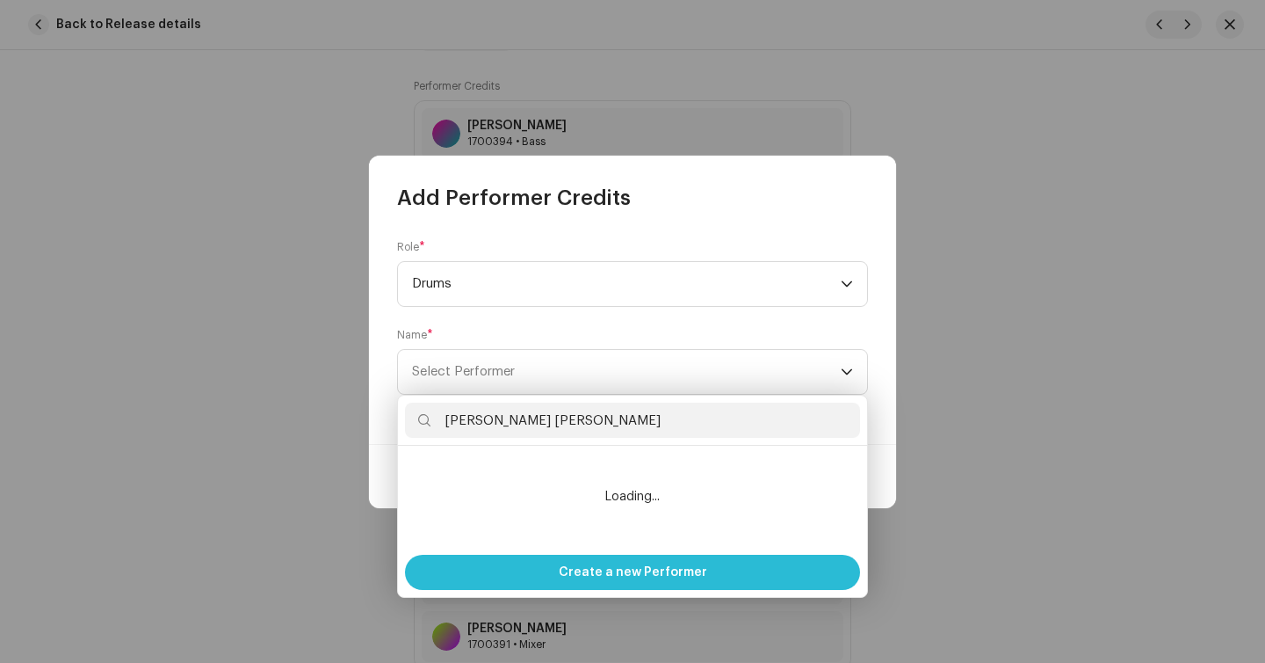
type input "Pedro Henrique de Sousa Ferreira"
click at [539, 563] on div "Create a new Performer" at bounding box center [632, 571] width 455 height 35
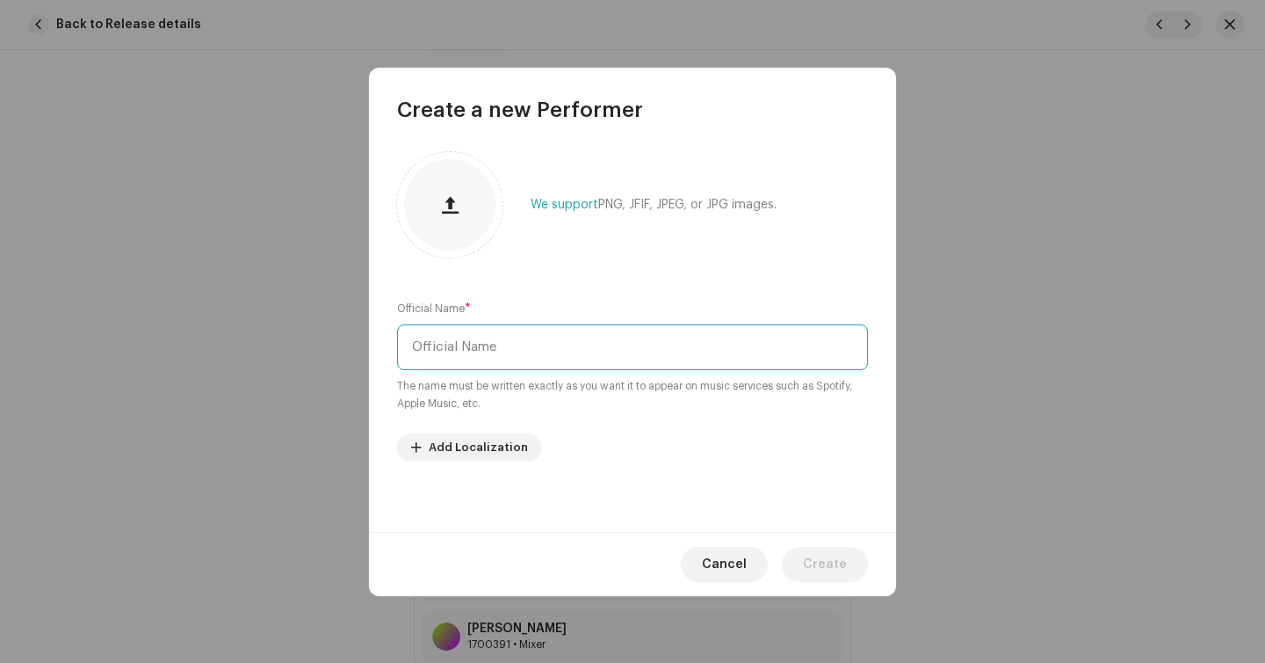
click at [566, 358] on input "text" at bounding box center [632, 347] width 471 height 46
paste input "Pedro Henrique de Sousa Ferreira"
type input "Pedro Henrique de Sousa Ferreira"
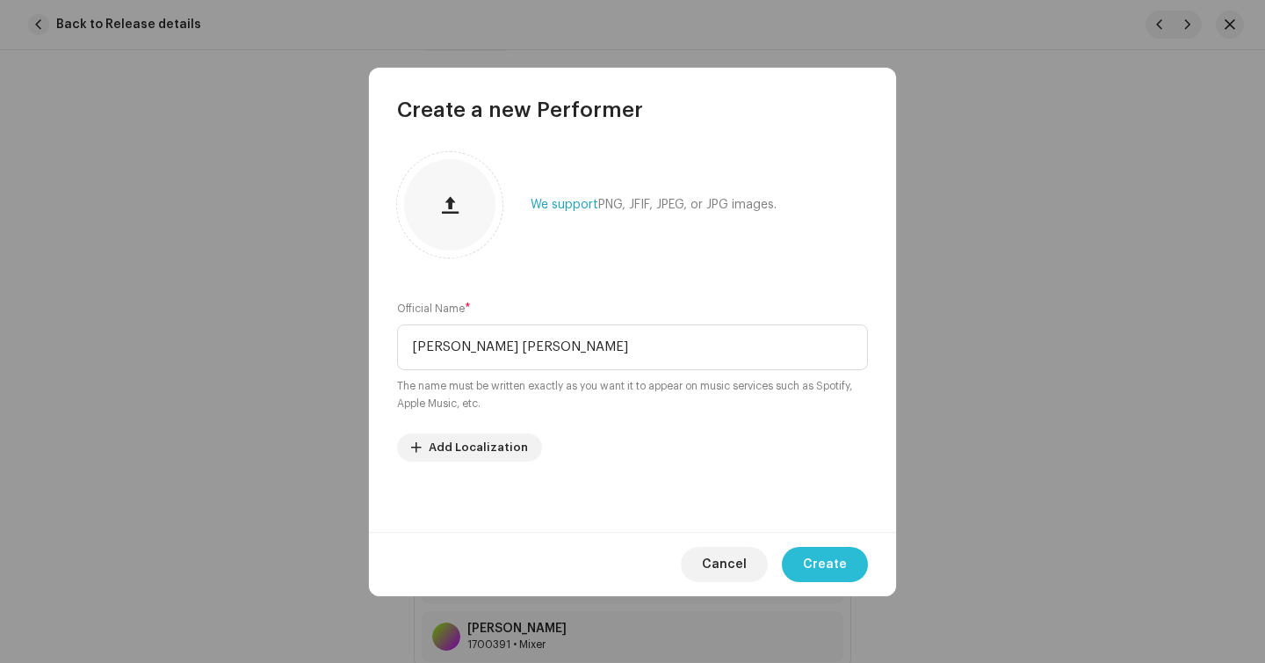
click at [802, 549] on button "Create" at bounding box center [825, 564] width 86 height 35
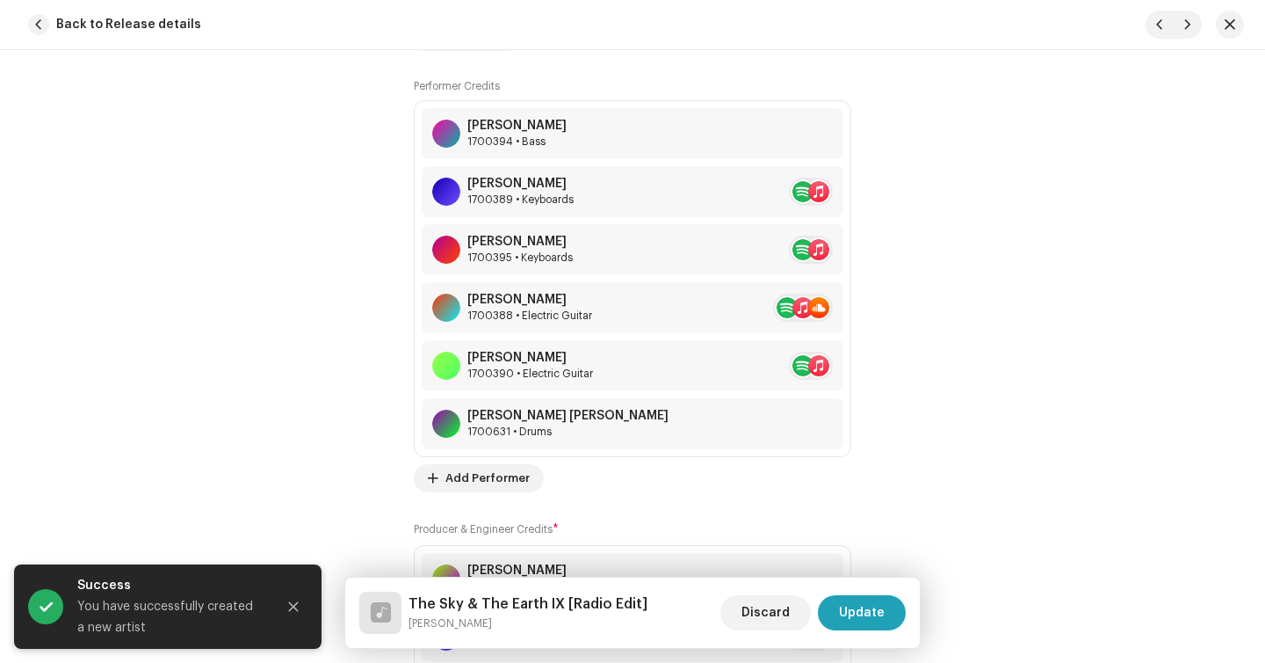
scroll to position [1672, 0]
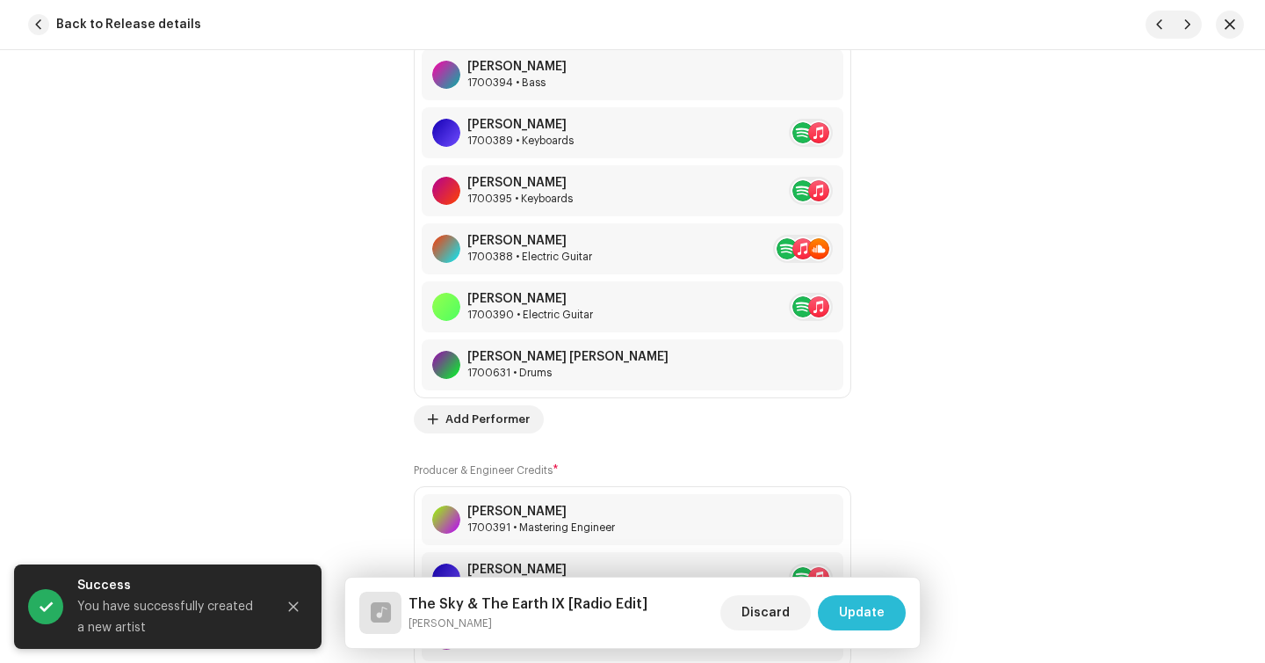
click at [882, 620] on span "Update" at bounding box center [862, 612] width 46 height 35
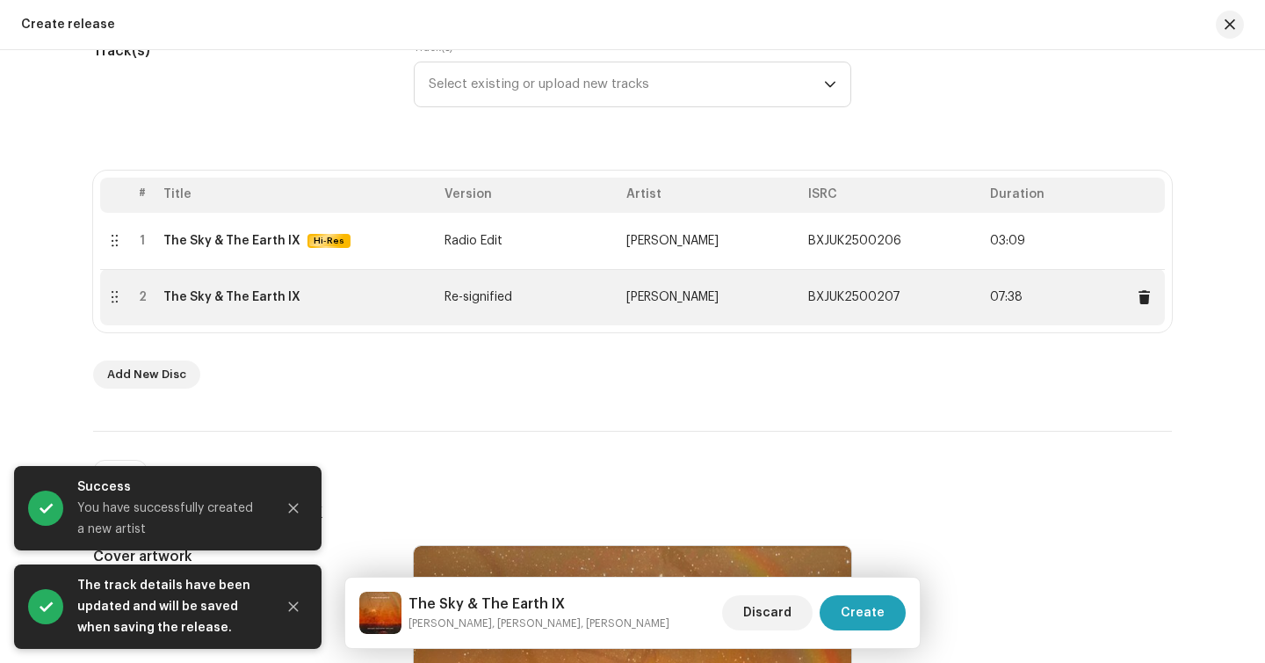
click at [330, 293] on div "The Sky & The Earth IX" at bounding box center [296, 297] width 267 height 14
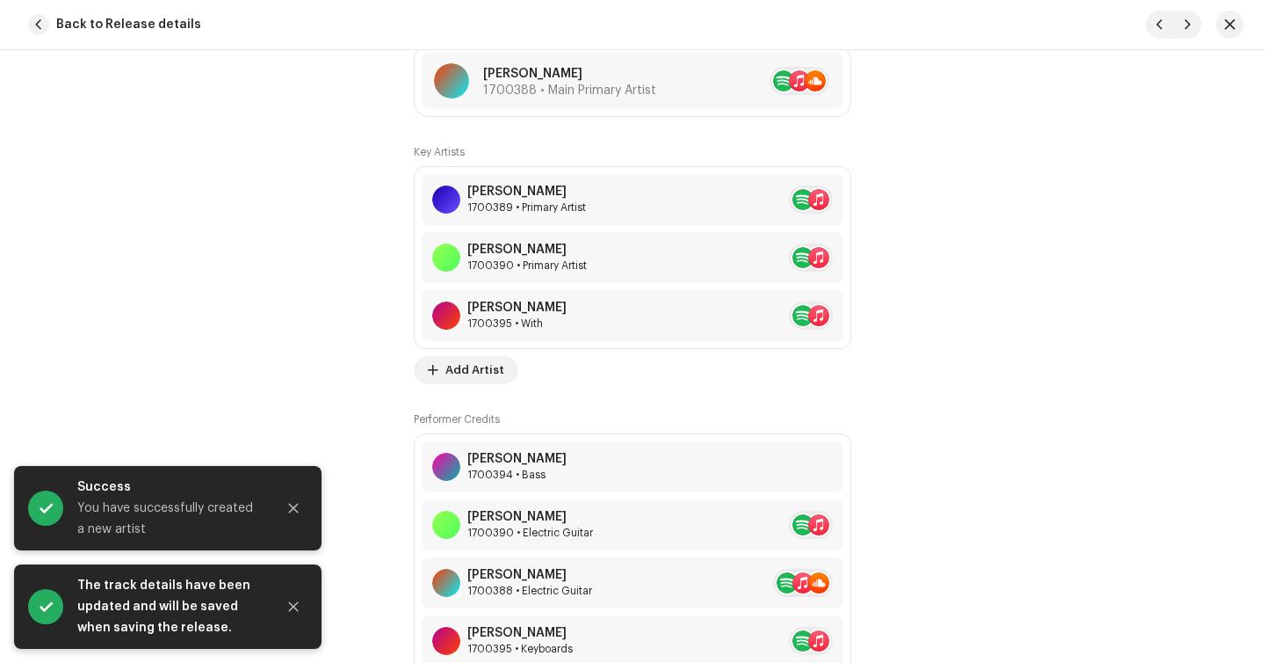
scroll to position [1714, 0]
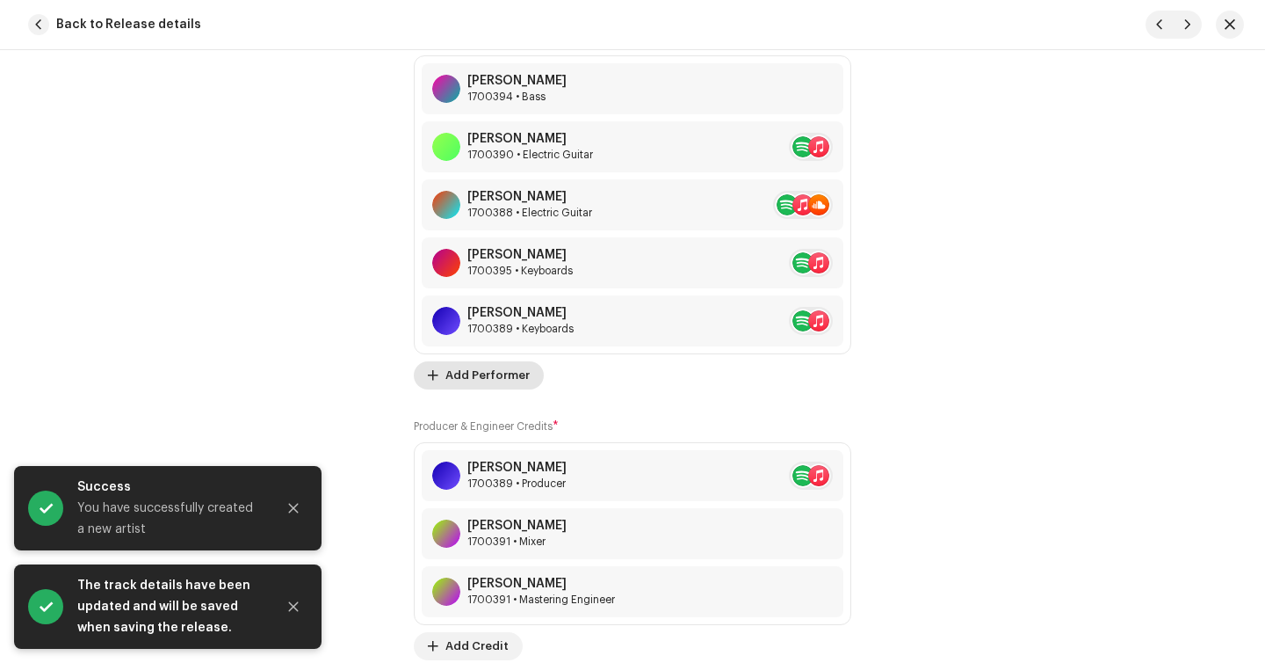
click at [489, 377] on span "Add Performer" at bounding box center [488, 375] width 84 height 35
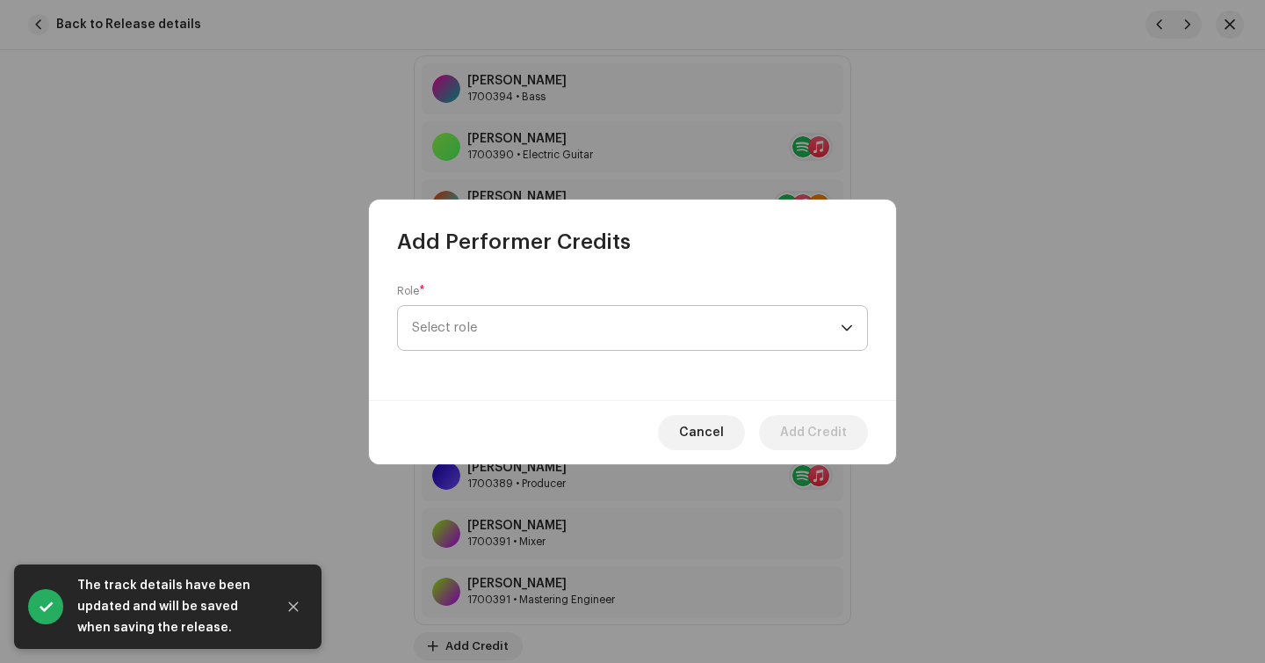
click at [489, 324] on span "Select role" at bounding box center [626, 328] width 429 height 44
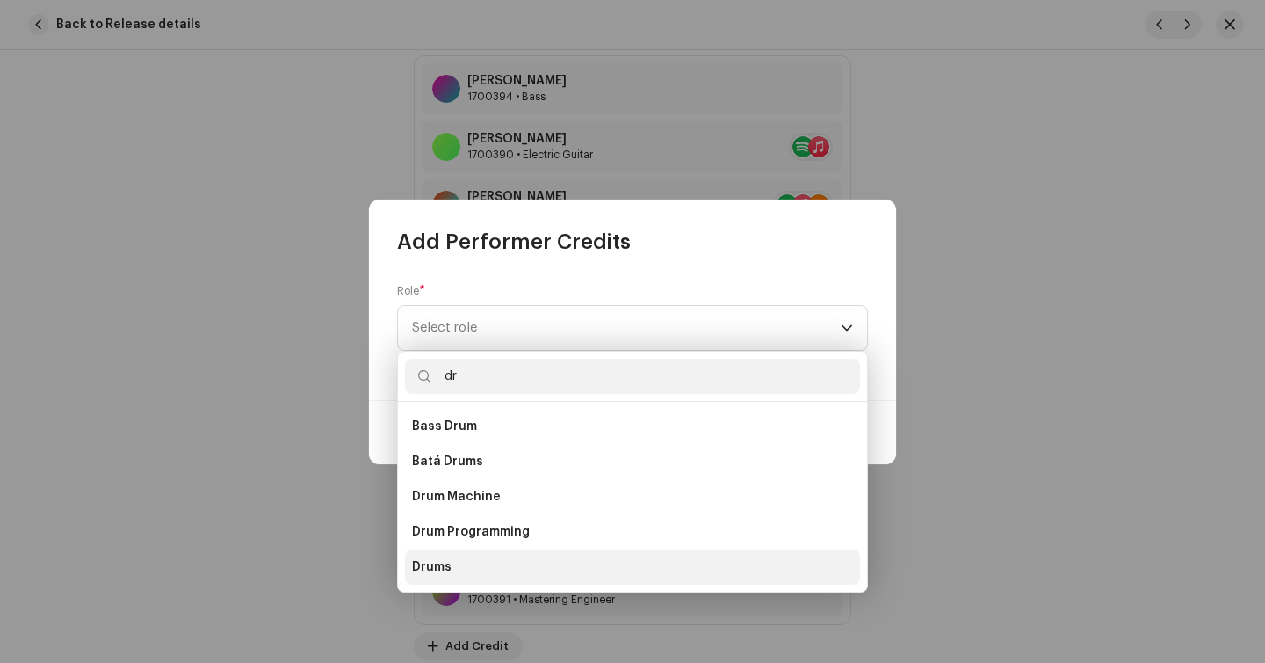
type input "dr"
click at [474, 565] on li "Drums" at bounding box center [632, 566] width 455 height 35
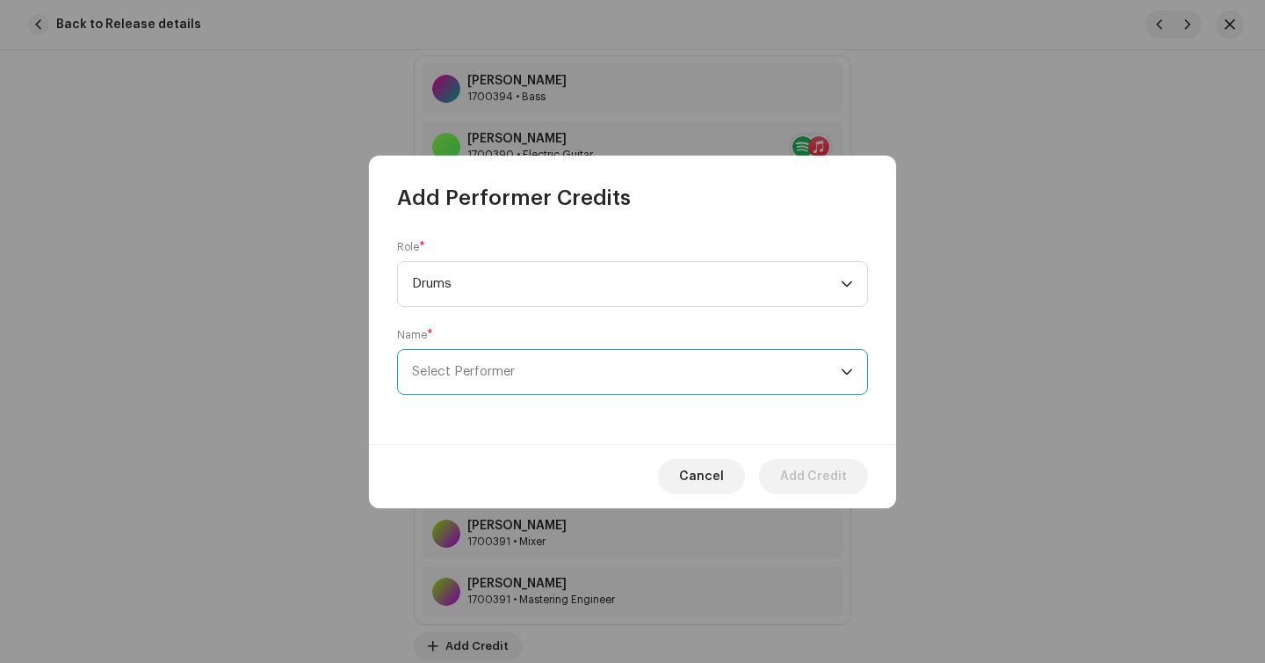
click at [521, 380] on span "Select Performer" at bounding box center [626, 372] width 429 height 44
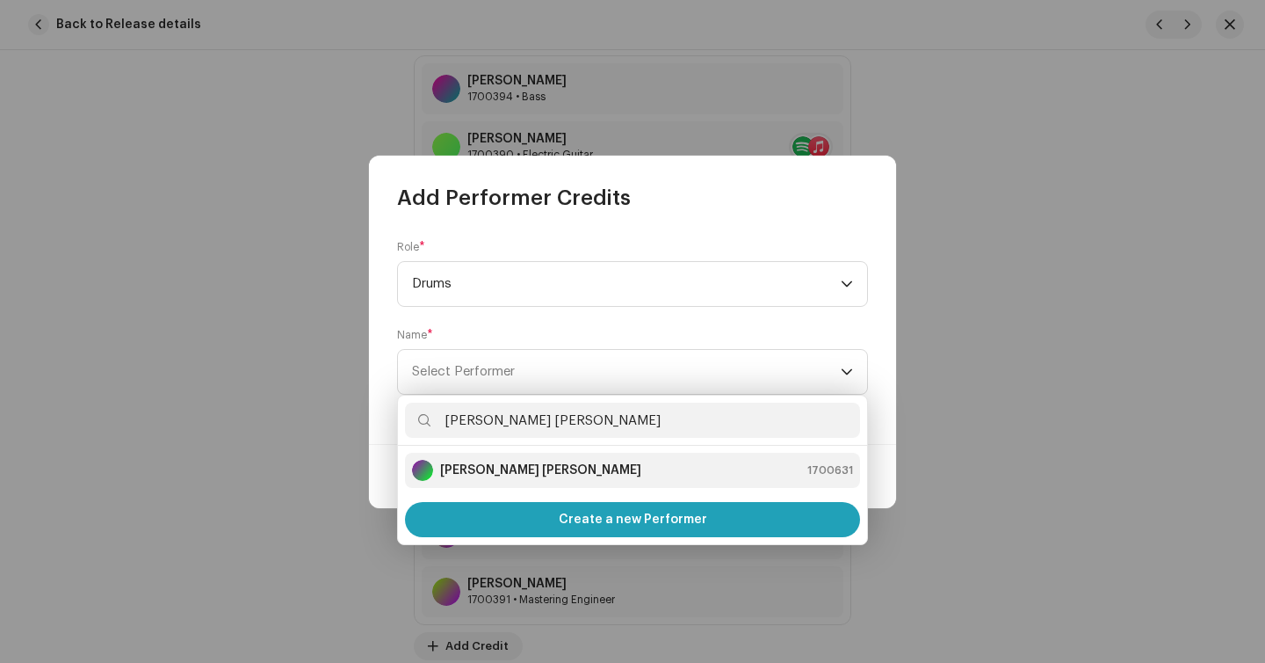
type input "Pedro Henrique de Sousa Ferreira"
click at [561, 473] on strong "Pedro Henrique de Sousa Ferreira" at bounding box center [540, 470] width 201 height 18
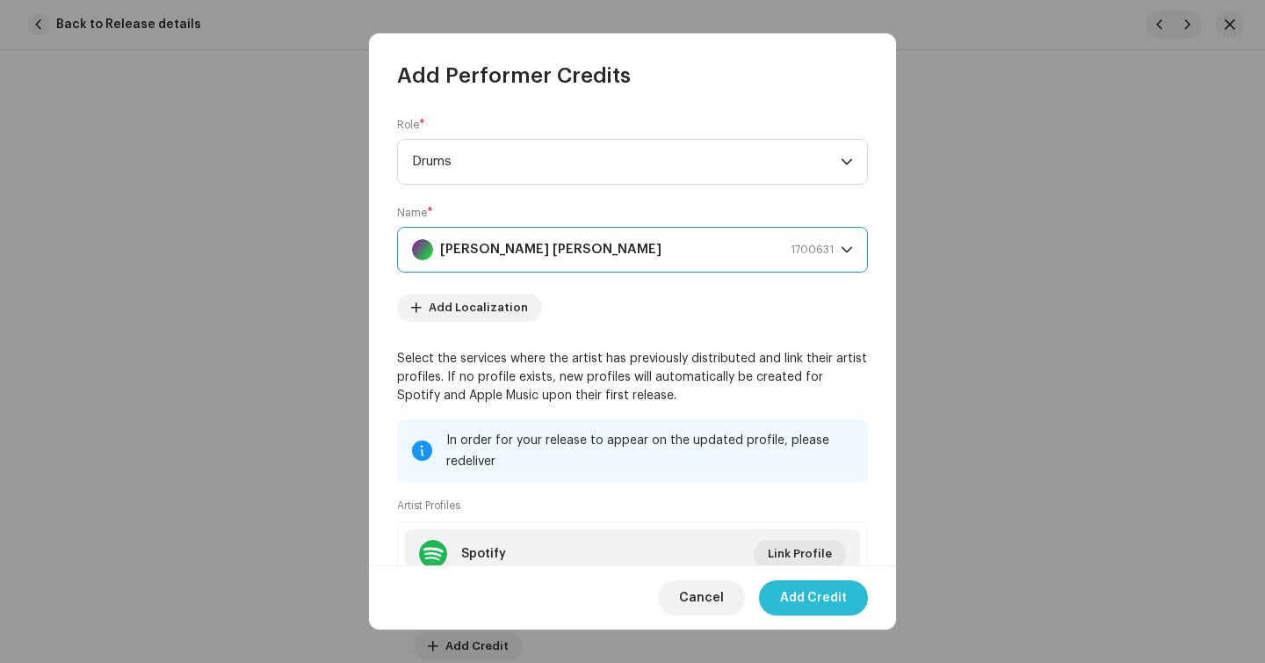
click at [797, 604] on span "Add Credit" at bounding box center [813, 597] width 67 height 35
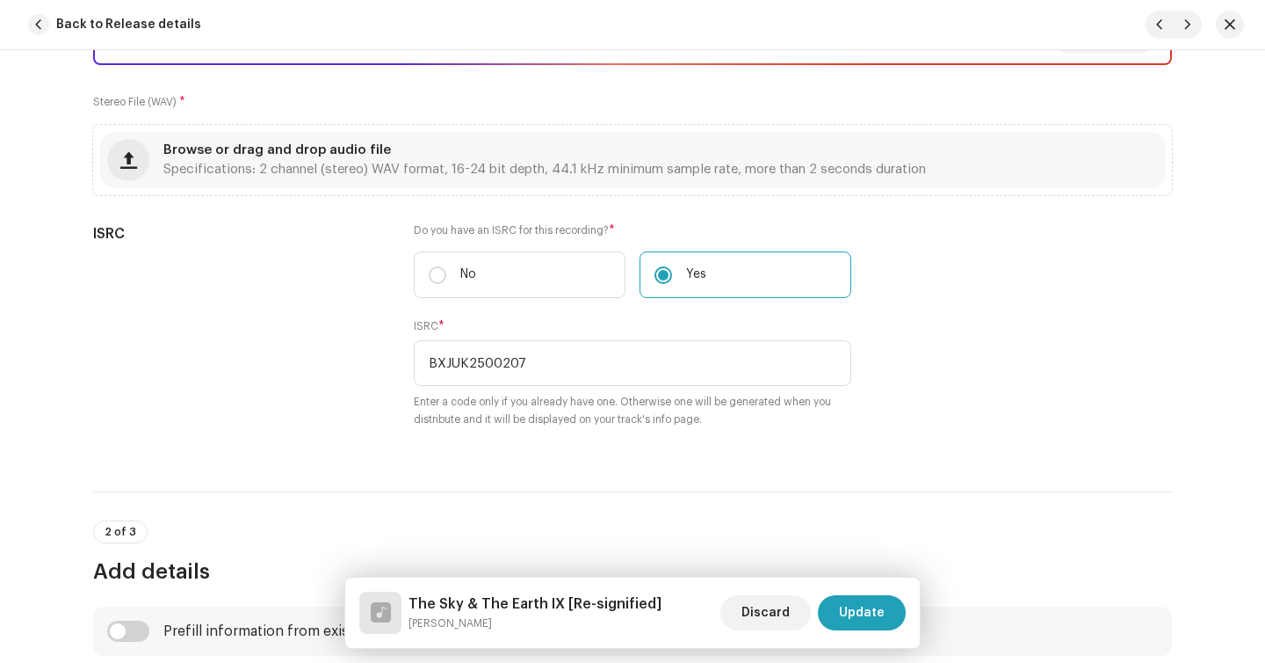
scroll to position [0, 0]
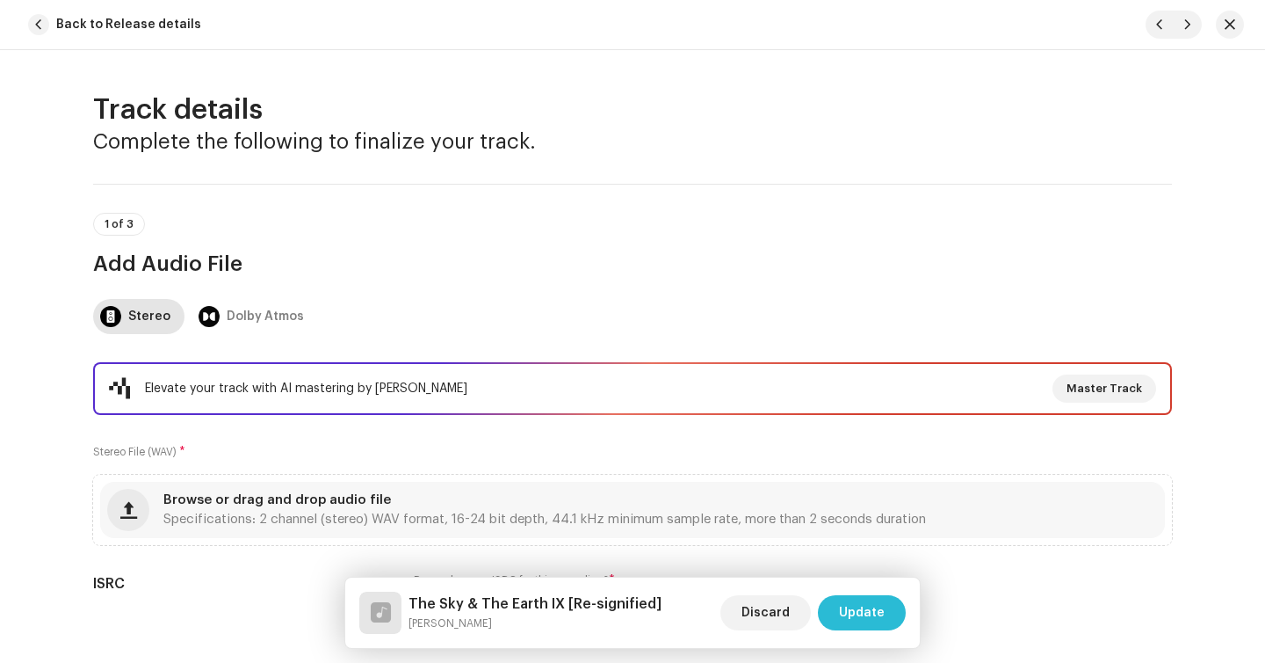
click at [869, 617] on span "Update" at bounding box center [862, 612] width 46 height 35
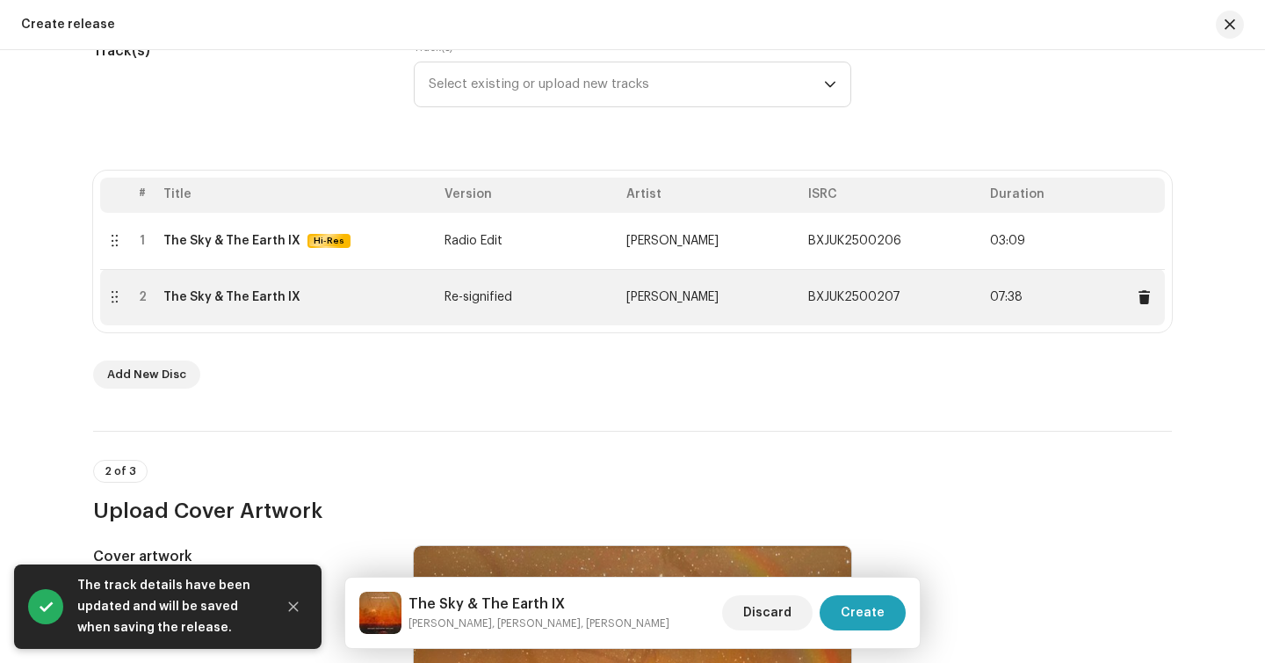
click at [579, 285] on td "Re-signified" at bounding box center [529, 297] width 182 height 56
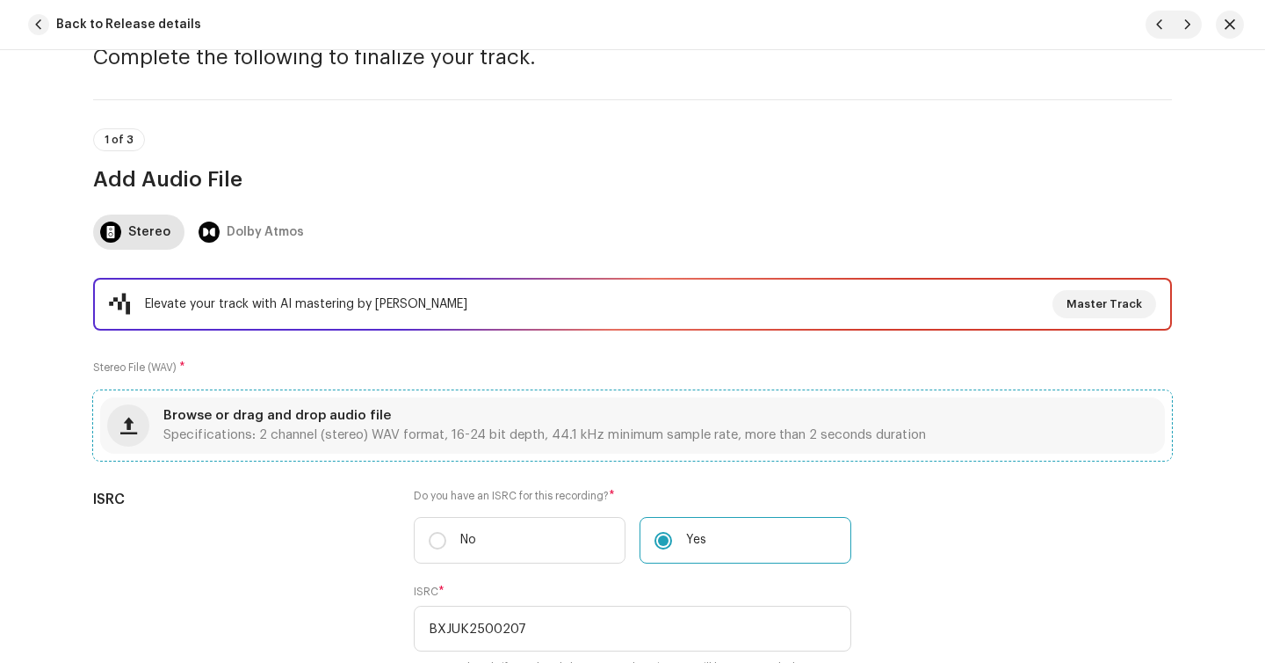
scroll to position [75, 0]
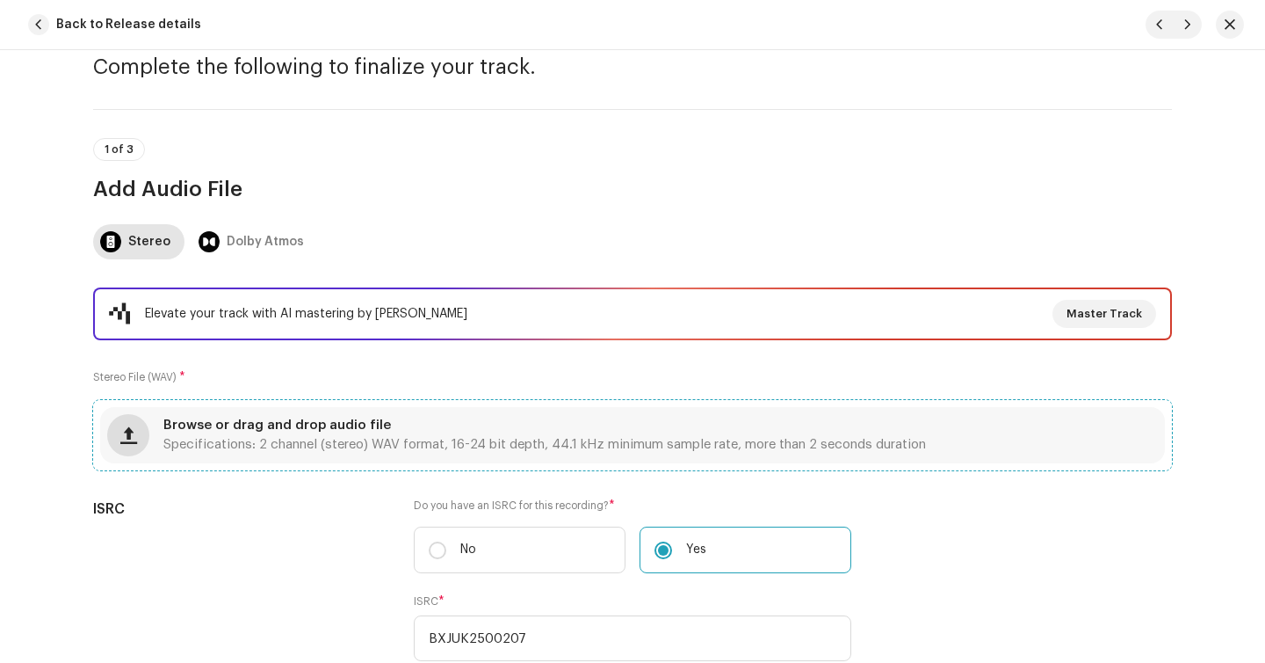
click at [122, 433] on span "button" at bounding box center [128, 435] width 17 height 14
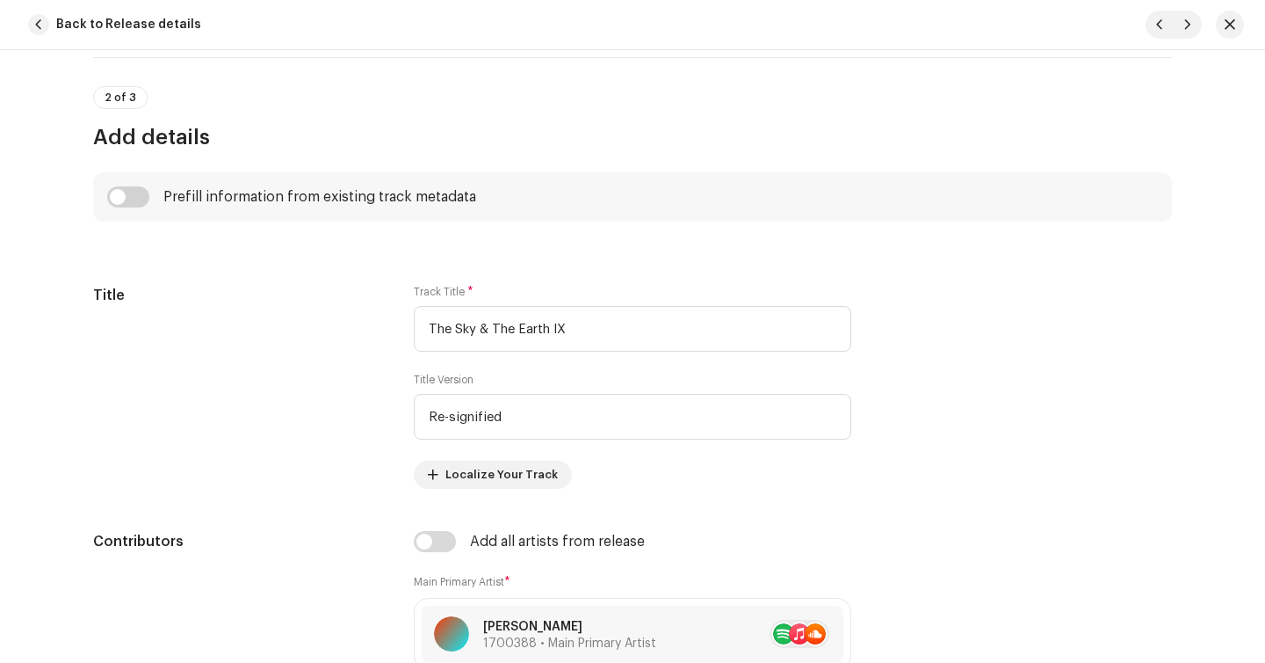
scroll to position [0, 0]
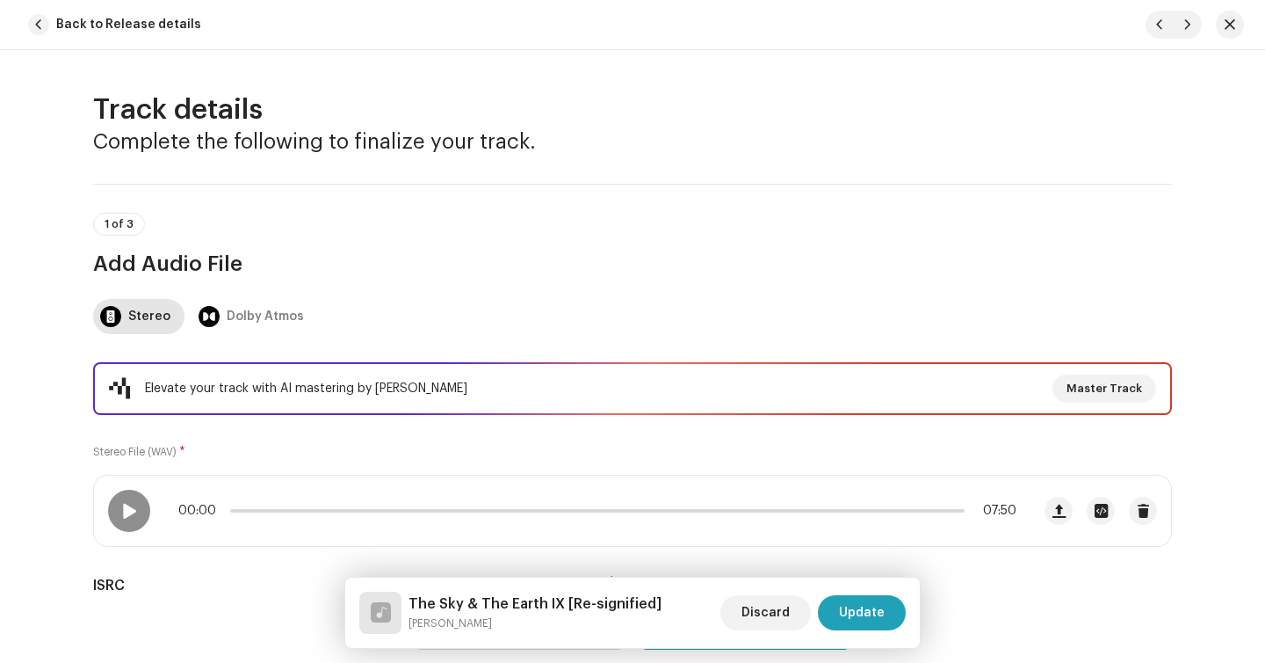
click at [490, 220] on div "1 of 3 Add Audio File" at bounding box center [632, 245] width 1079 height 65
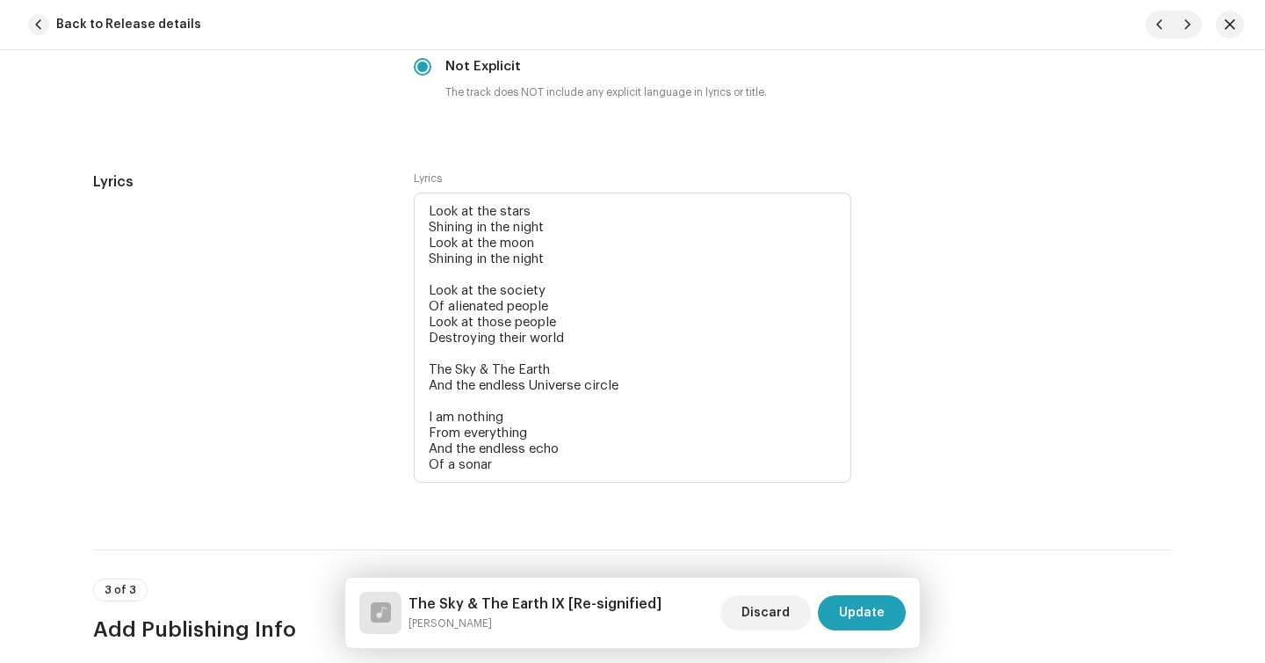
scroll to position [4545, 0]
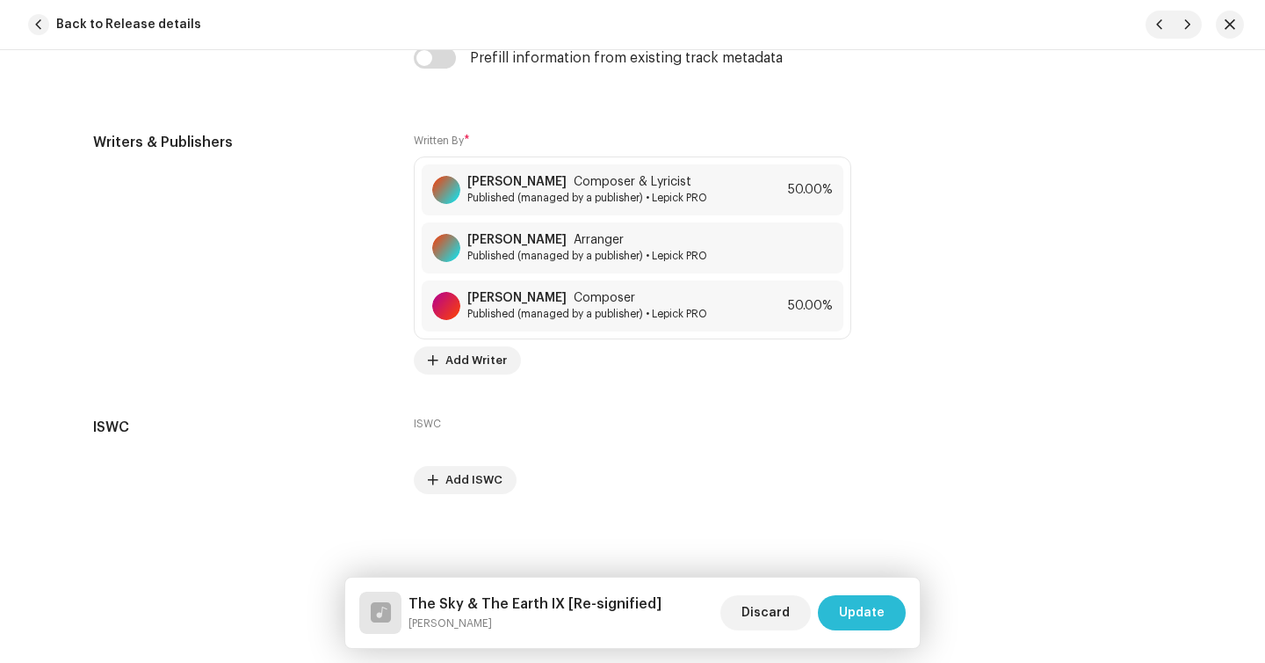
click at [856, 612] on span "Update" at bounding box center [862, 612] width 46 height 35
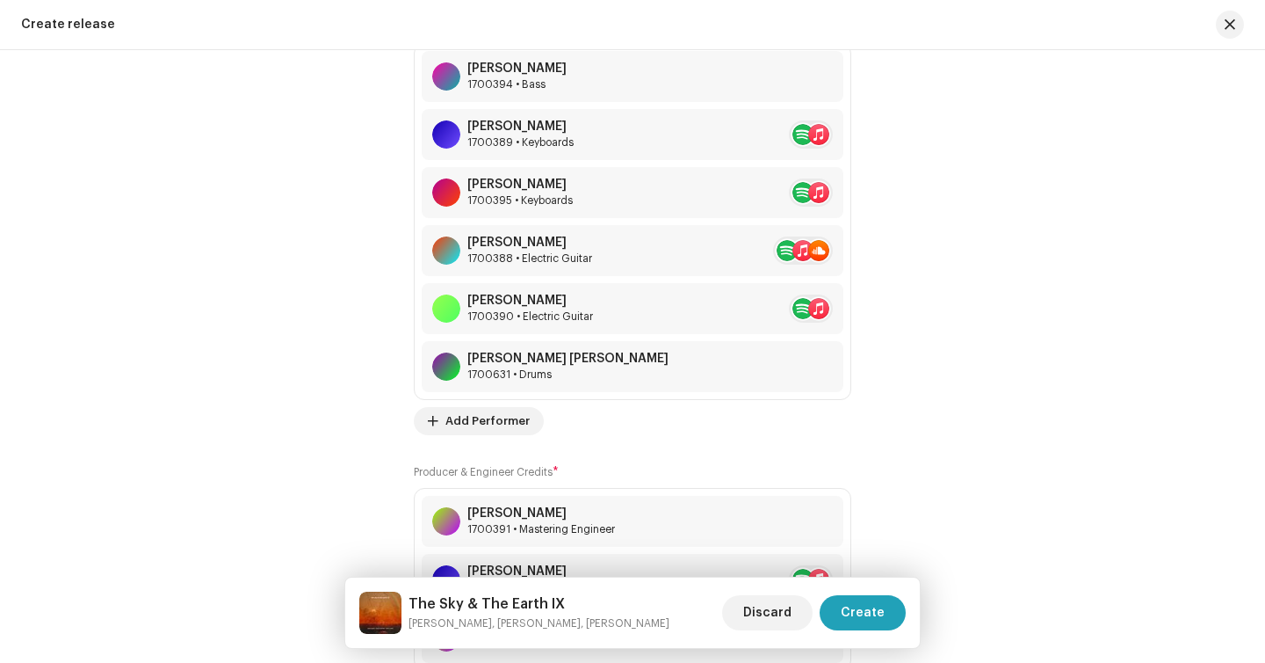
scroll to position [2497, 0]
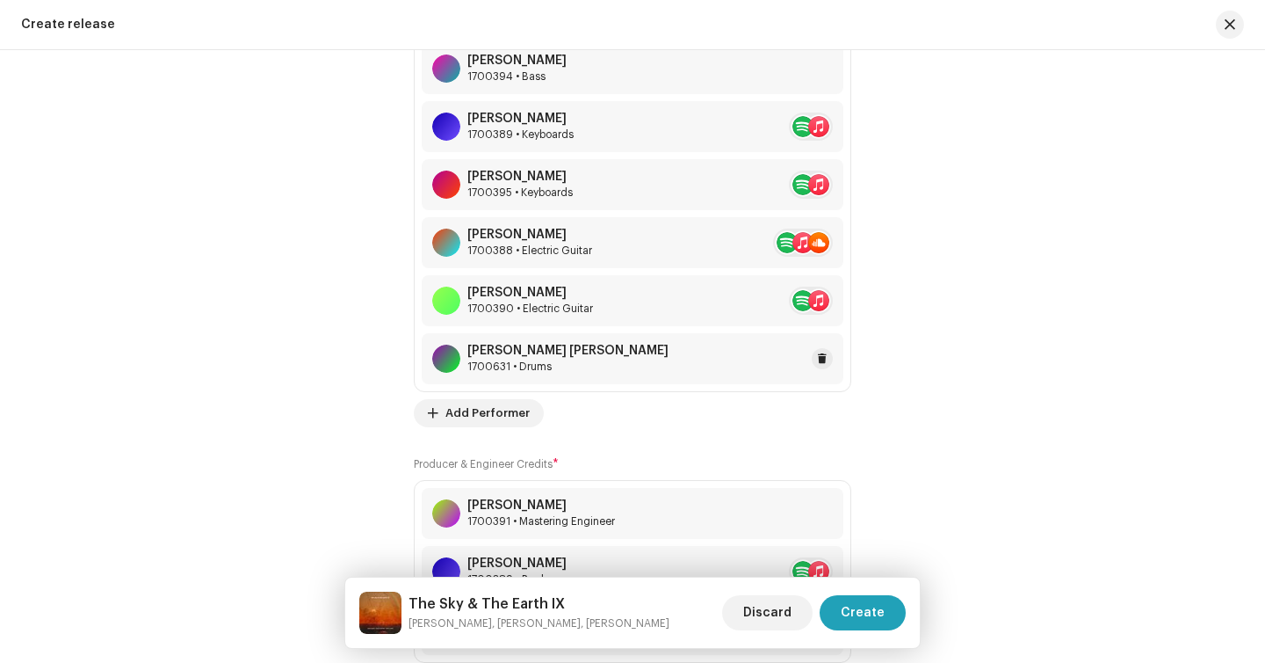
click at [617, 373] on div "1700631 • Drums" at bounding box center [568, 366] width 201 height 14
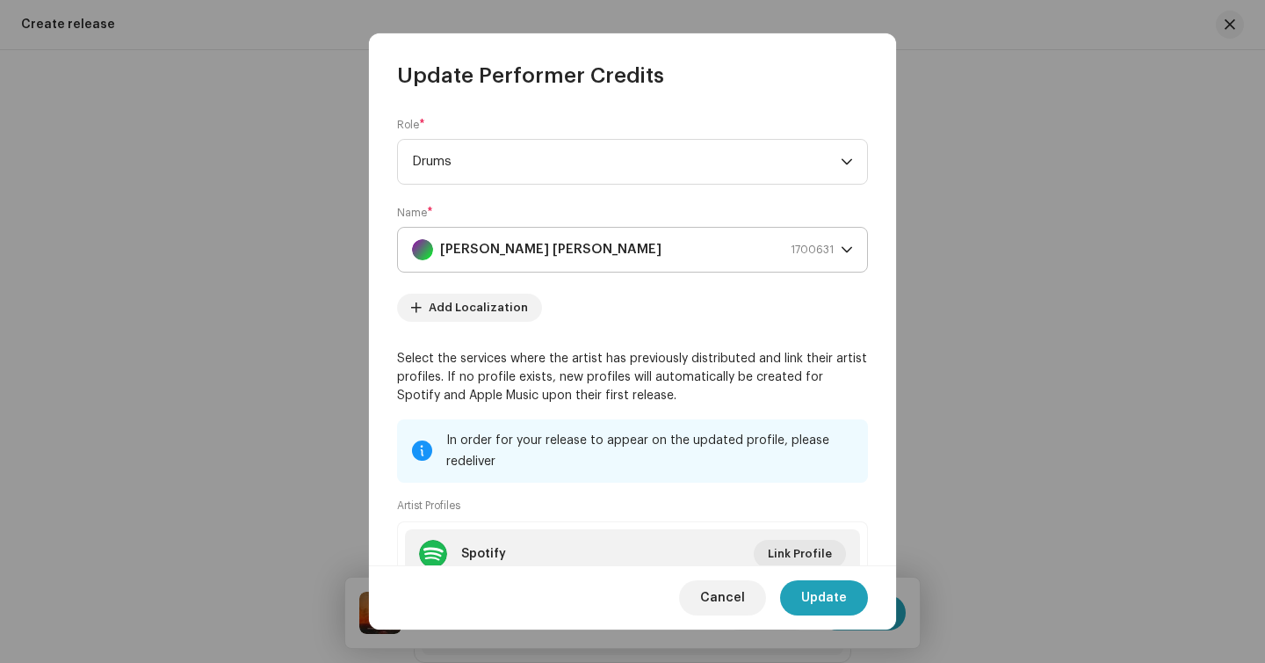
click at [504, 239] on strong "Pedro Henrique de Sousa Ferreira" at bounding box center [550, 250] width 221 height 44
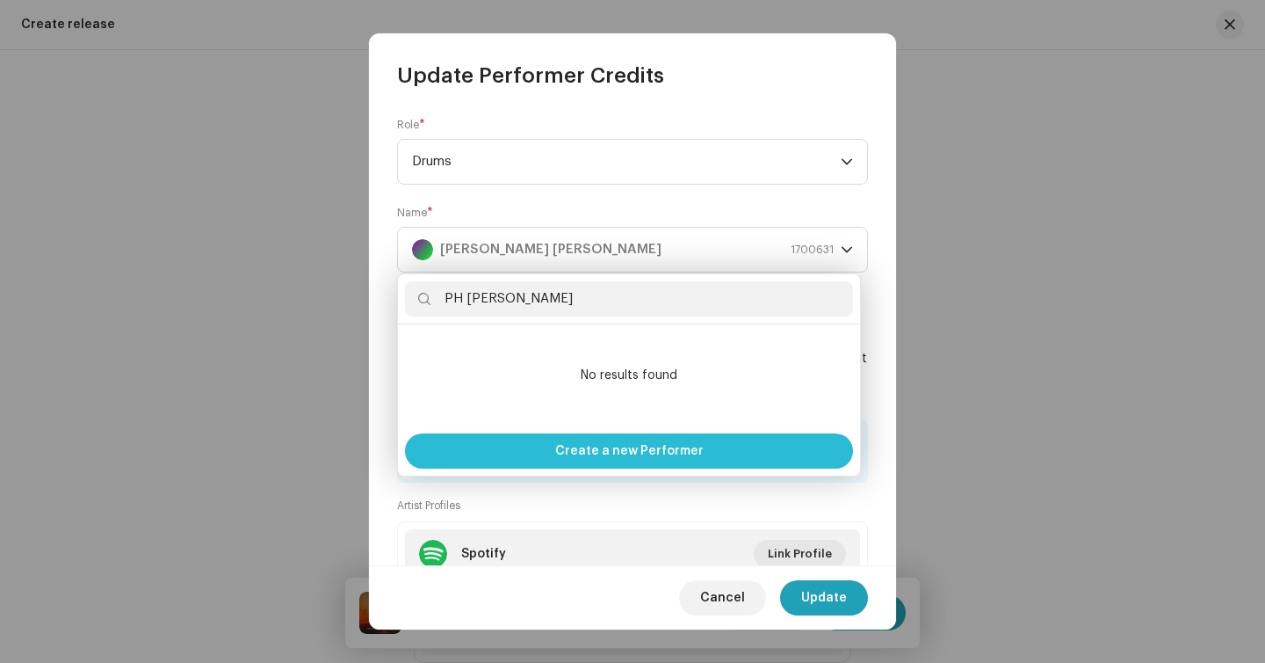
type input "PH Sousa"
click at [610, 455] on span "Create a new Performer" at bounding box center [629, 450] width 149 height 35
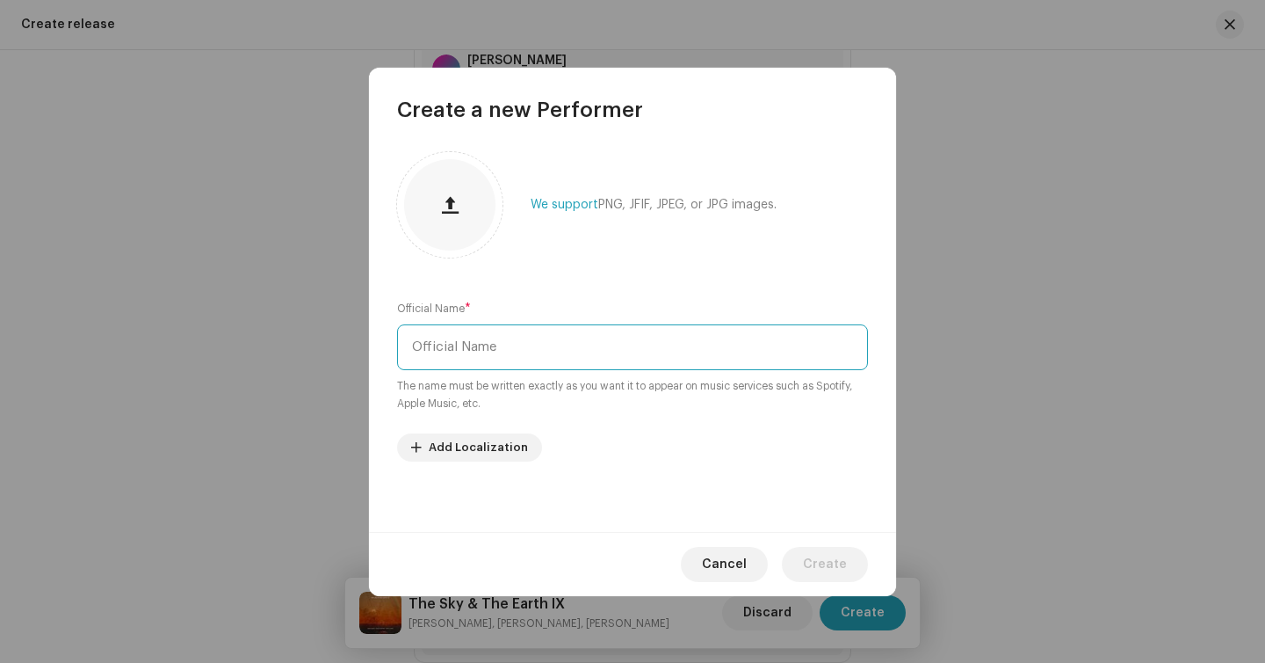
click at [612, 355] on input "text" at bounding box center [632, 347] width 471 height 46
type input "O"
type input "PH Sousa"
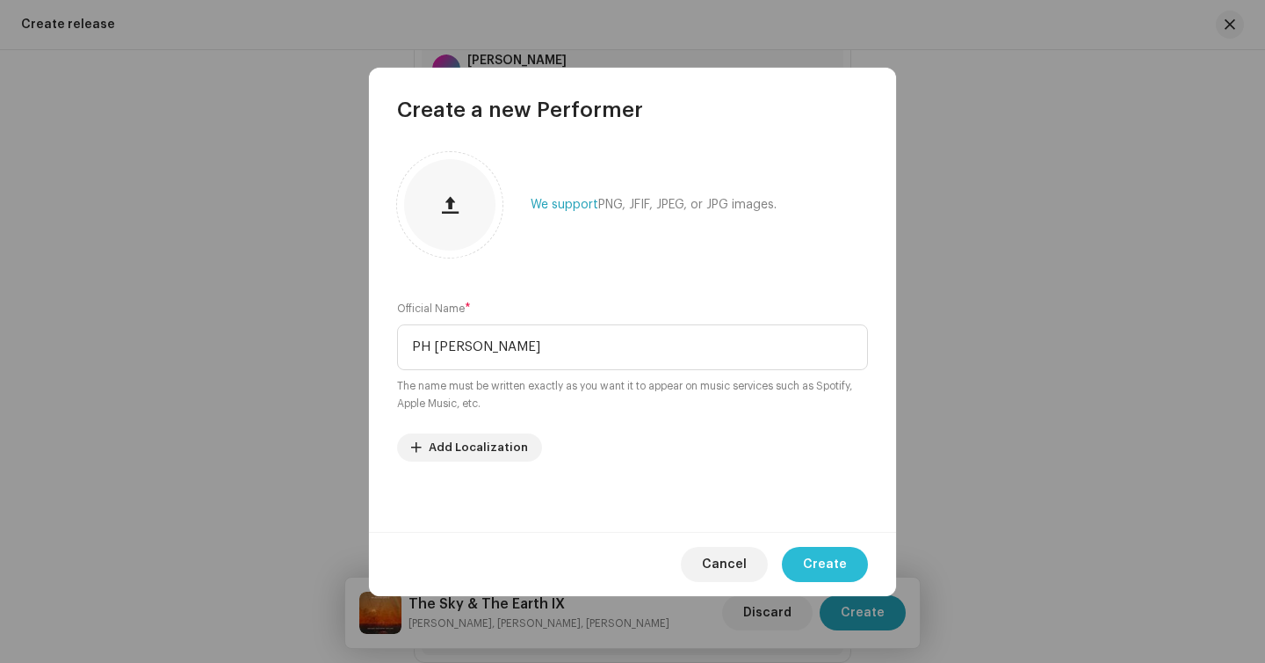
click at [837, 564] on span "Create" at bounding box center [825, 564] width 44 height 35
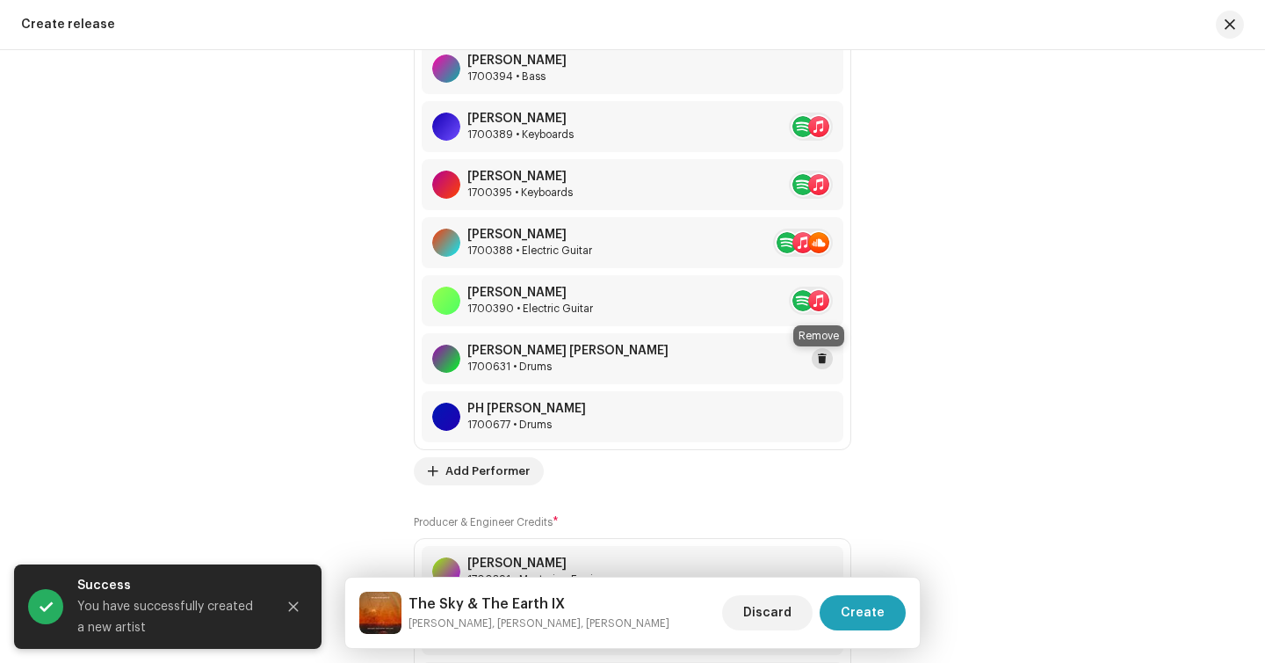
click at [817, 360] on span at bounding box center [822, 359] width 11 height 14
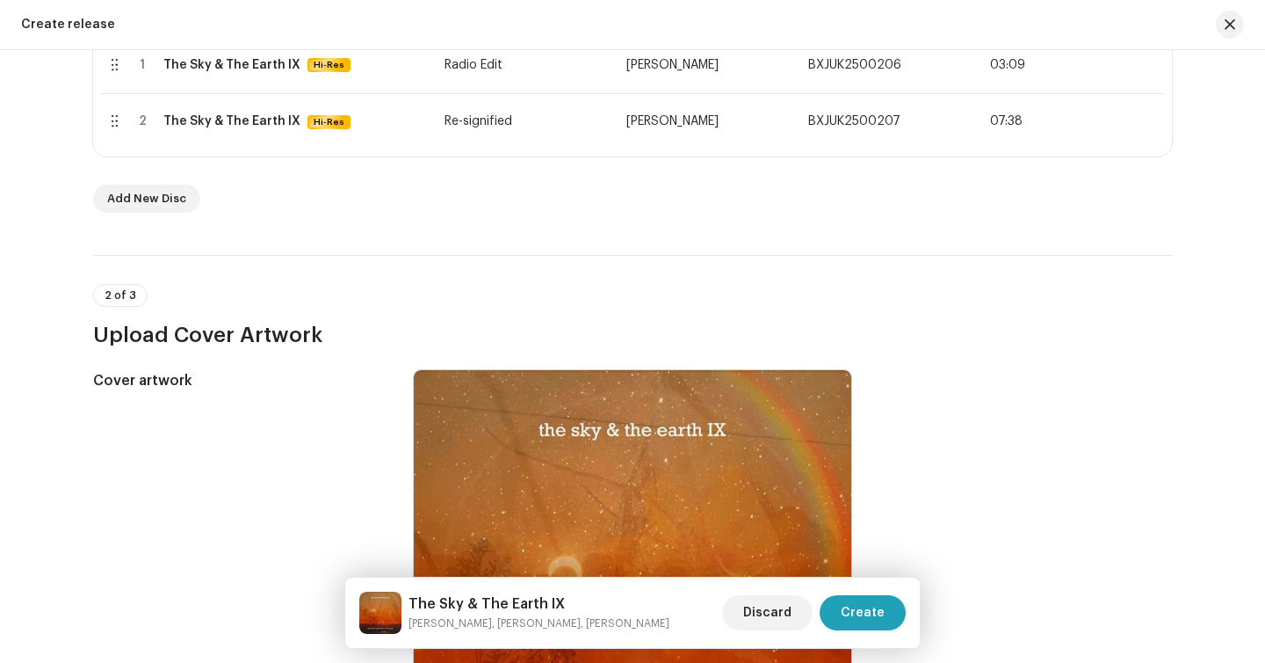
scroll to position [433, 0]
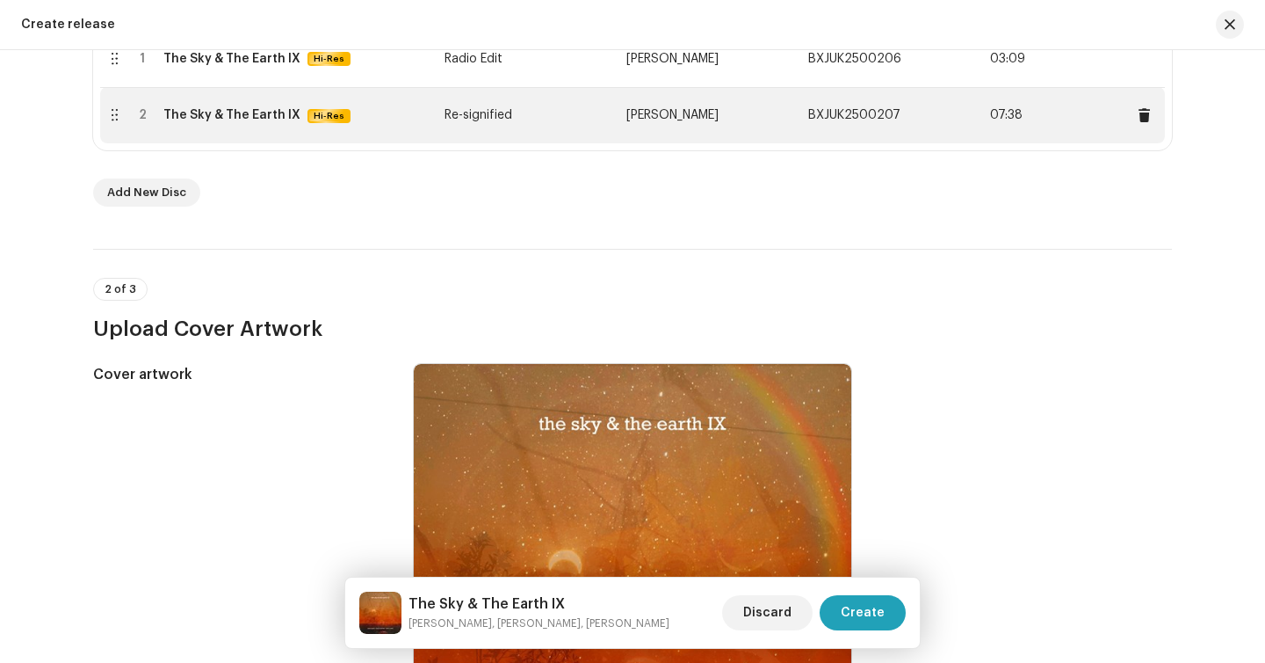
click at [363, 128] on td "The Sky & The Earth IX Hi-Res" at bounding box center [296, 115] width 281 height 56
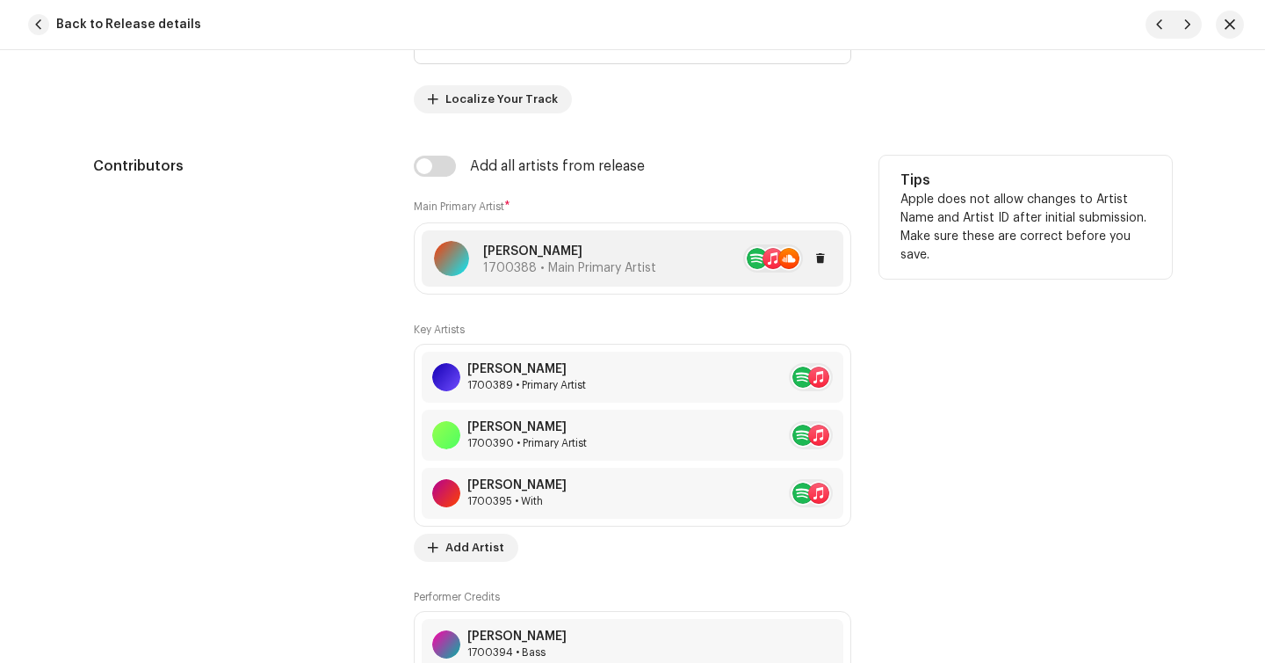
scroll to position [1139, 0]
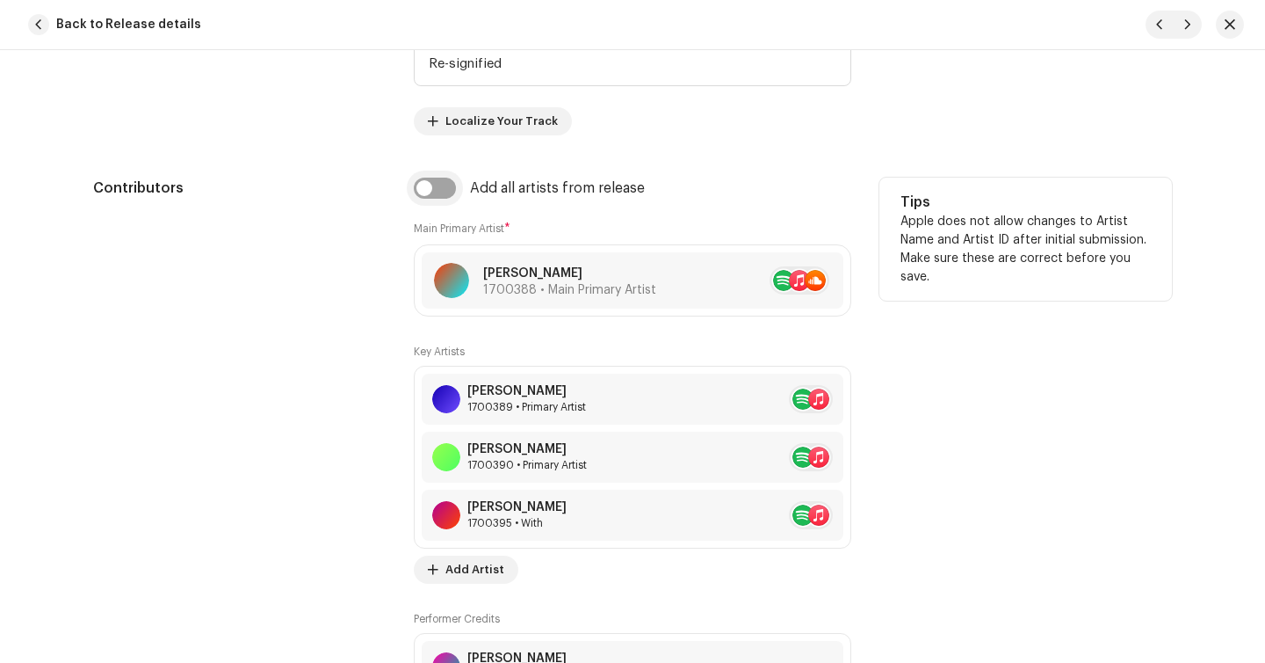
click at [430, 195] on input "checkbox" at bounding box center [435, 188] width 42 height 21
checkbox input "true"
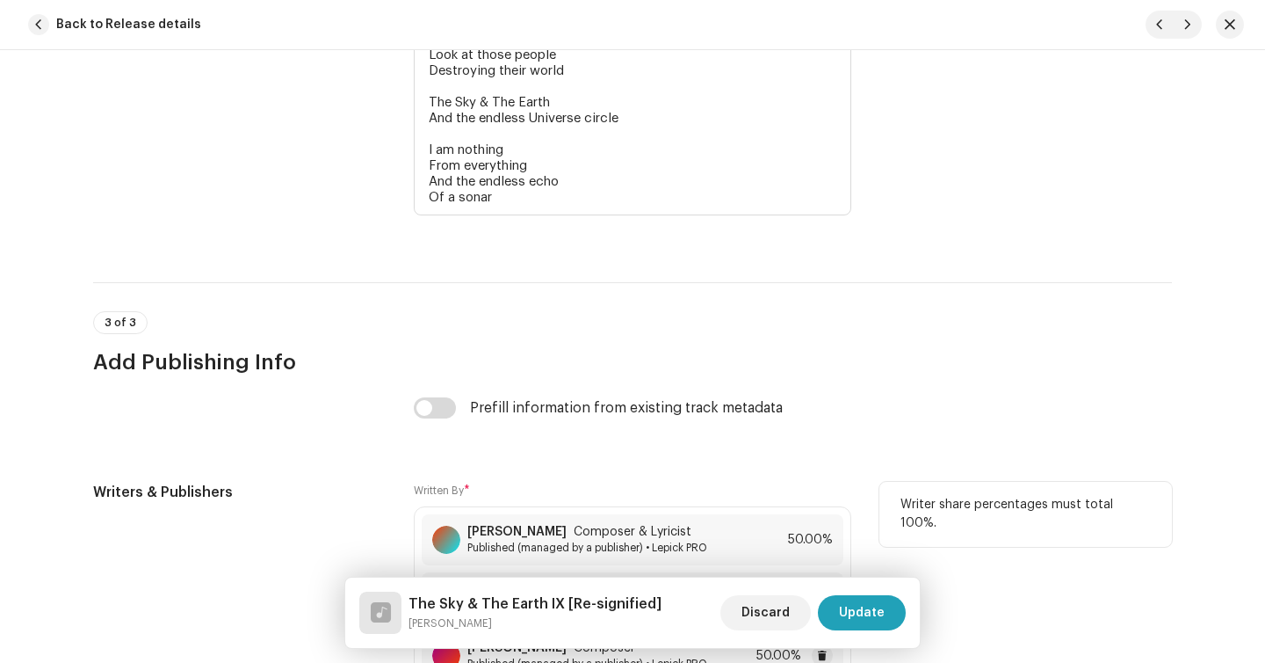
scroll to position [4221, 0]
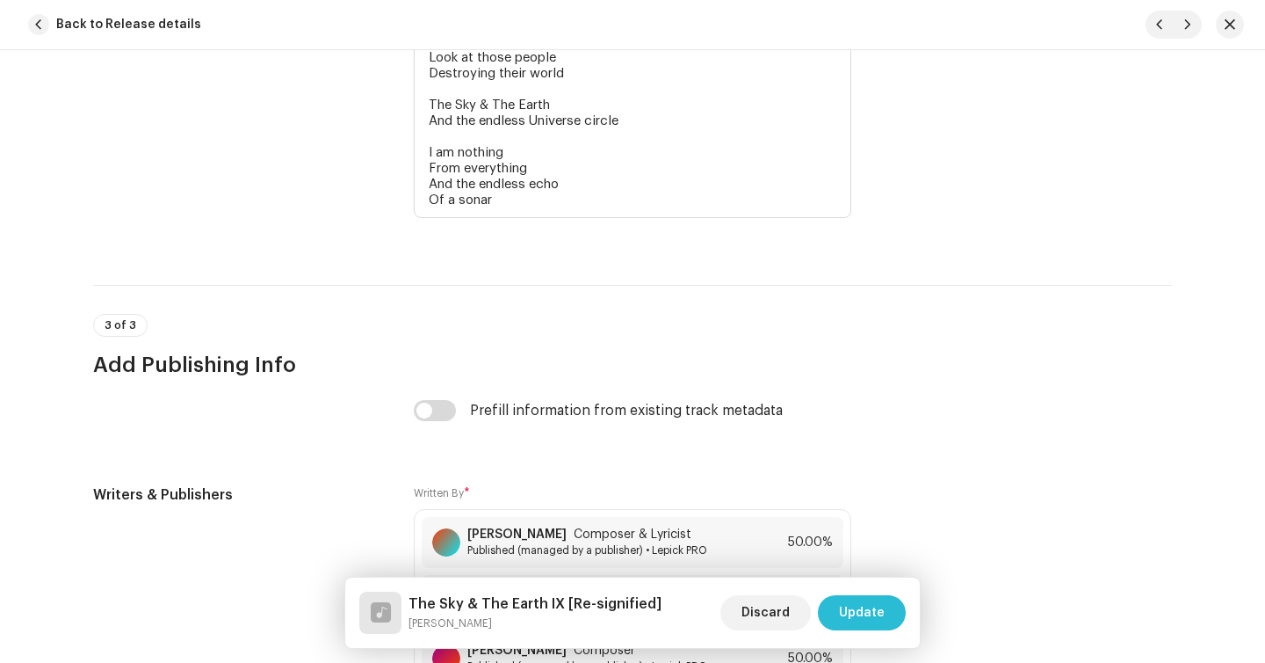
click at [847, 609] on span "Update" at bounding box center [862, 612] width 46 height 35
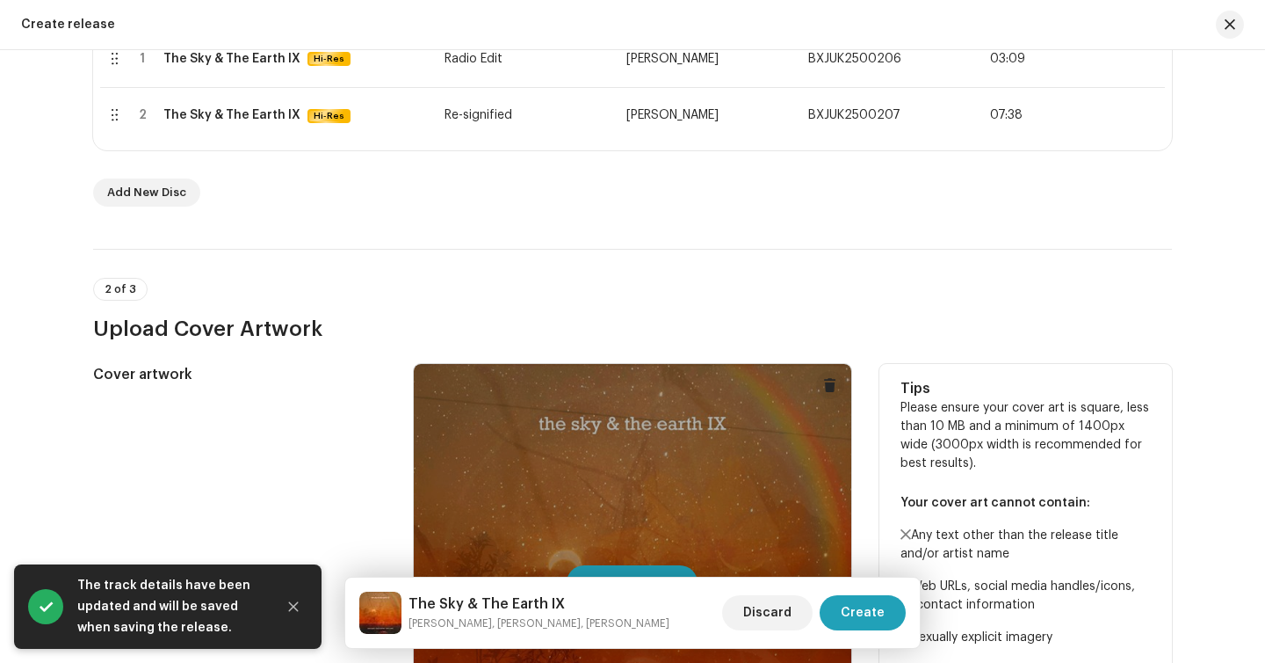
scroll to position [297, 0]
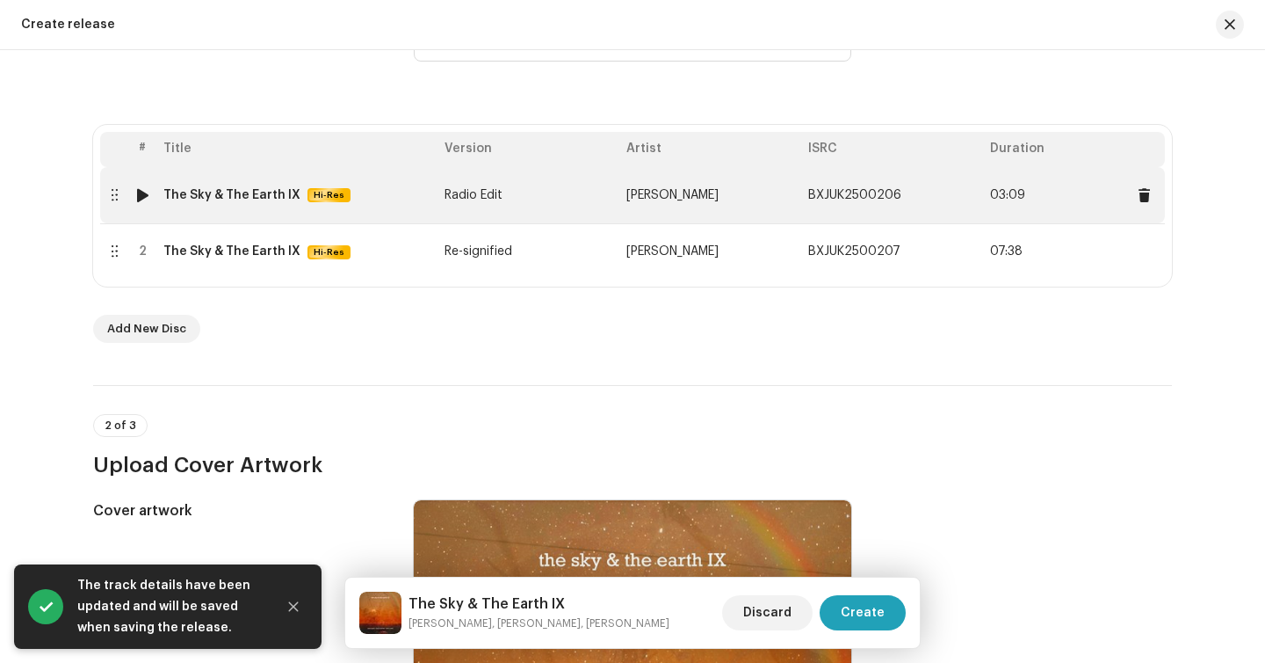
click at [557, 195] on td "Radio Edit" at bounding box center [529, 195] width 182 height 56
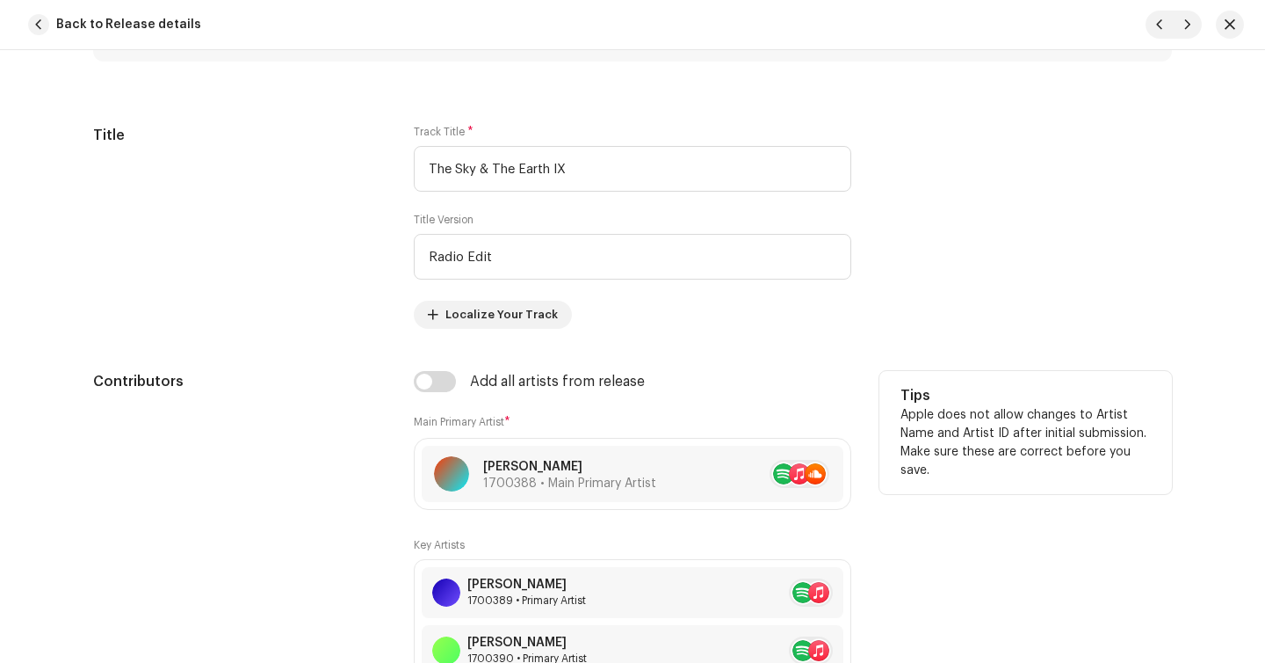
scroll to position [948, 0]
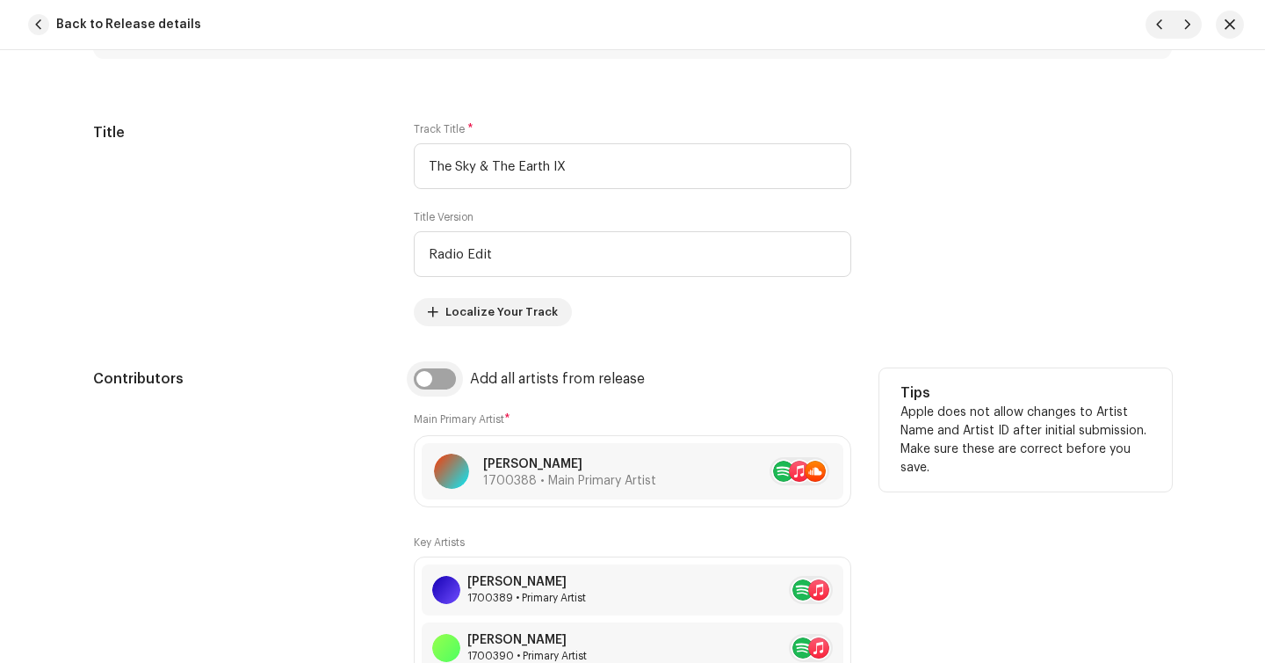
click at [429, 378] on input "checkbox" at bounding box center [435, 378] width 42 height 21
checkbox input "true"
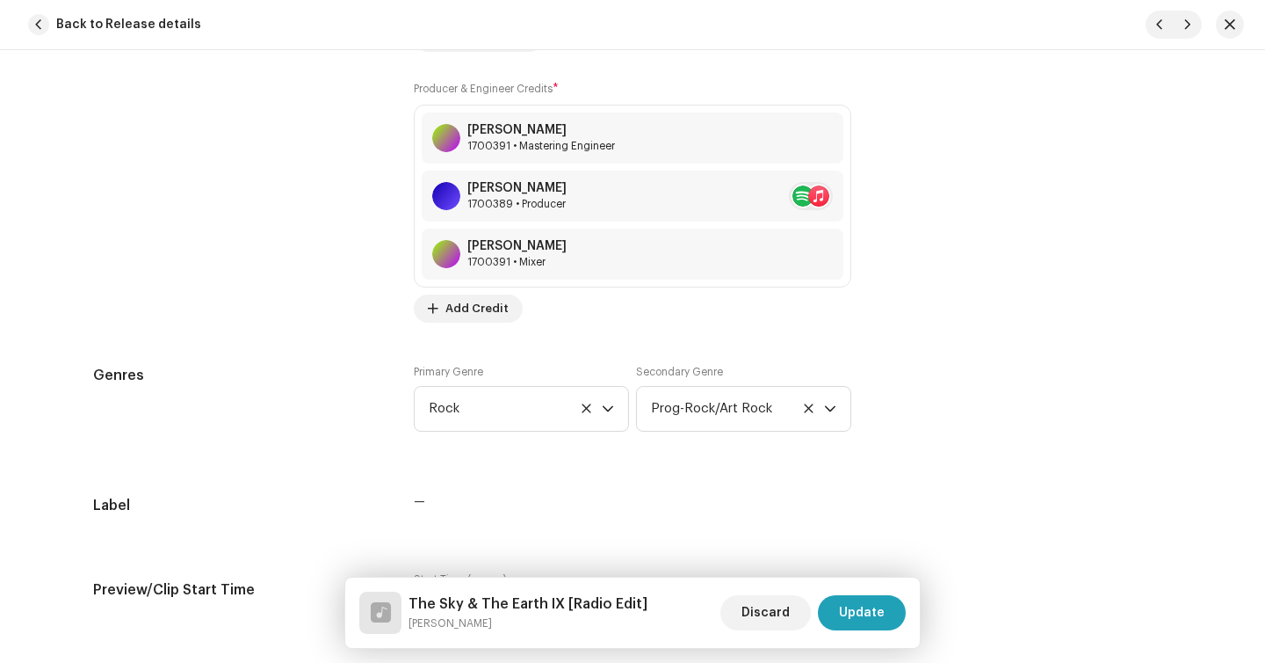
scroll to position [2127, 0]
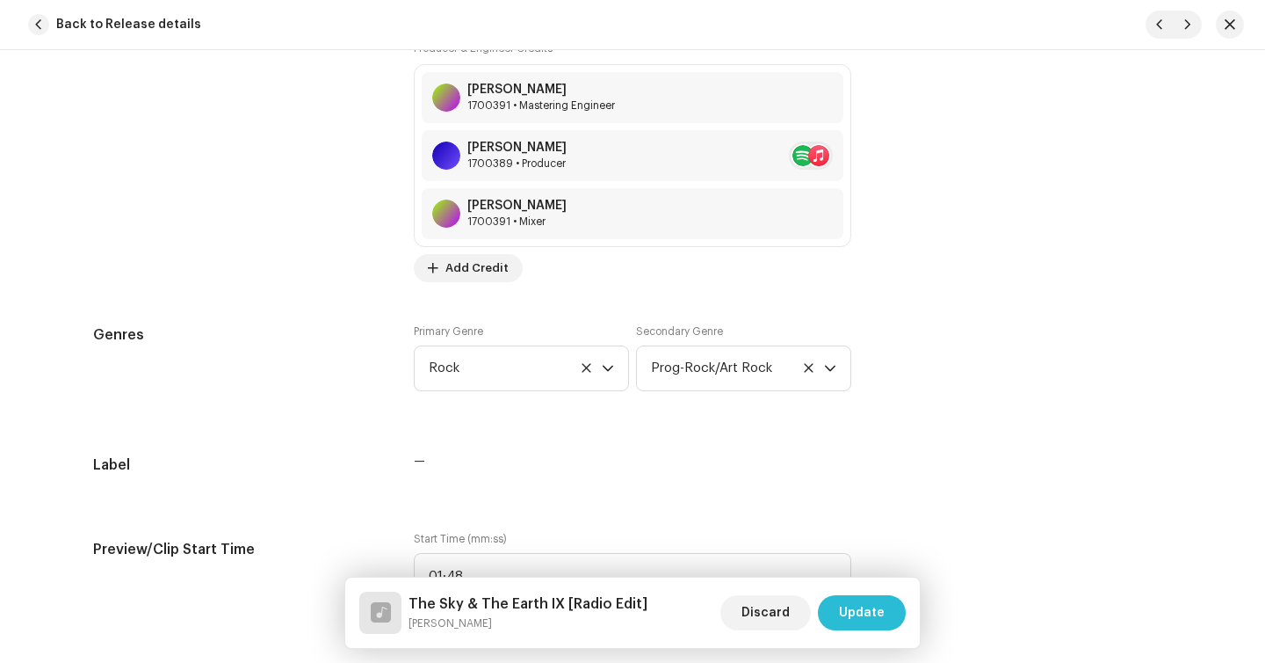
click at [878, 623] on span "Update" at bounding box center [862, 612] width 46 height 35
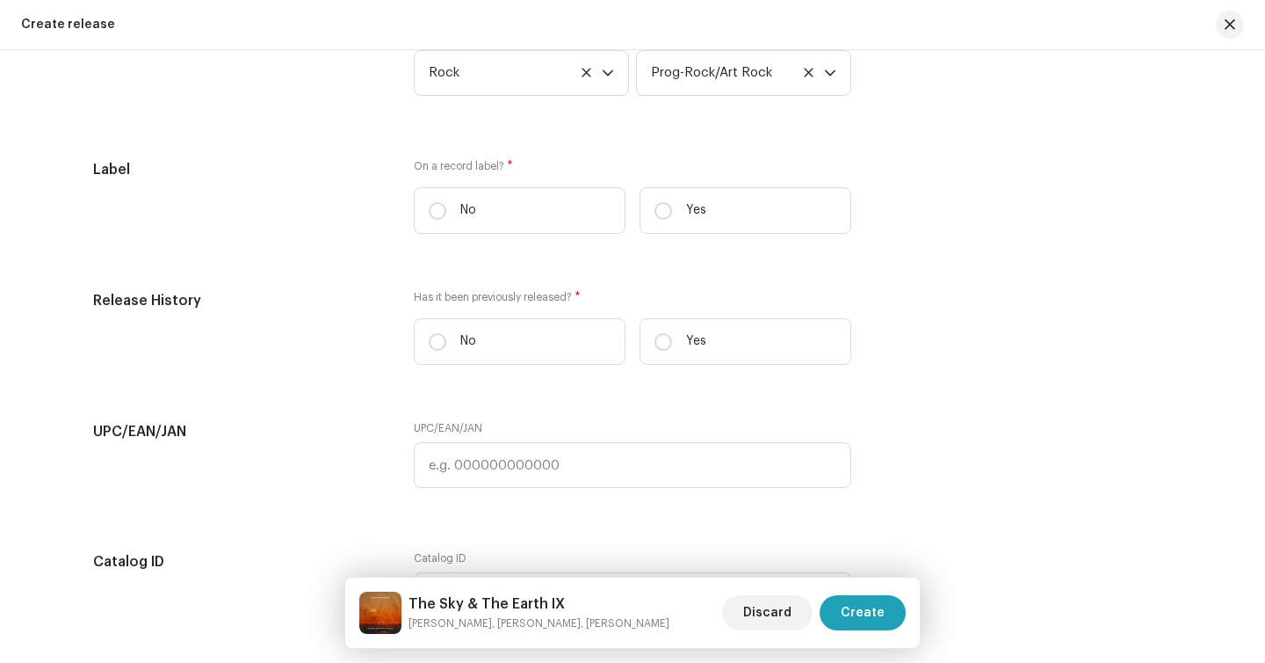
scroll to position [3222, 0]
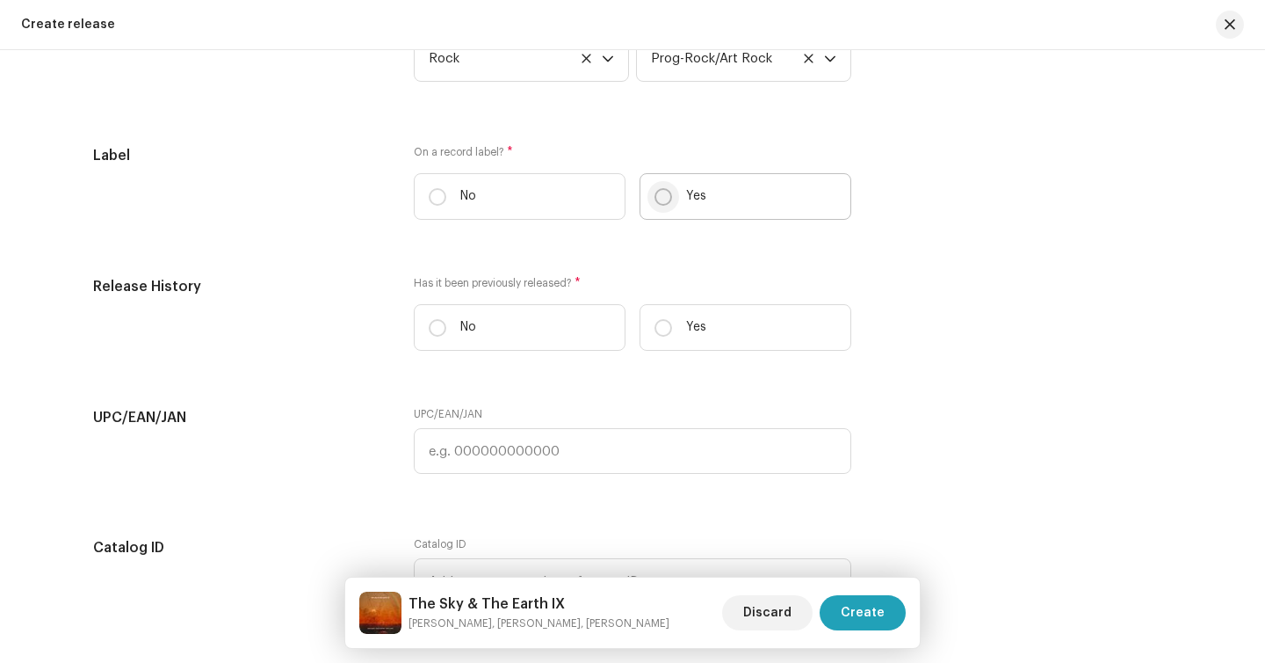
click at [661, 199] on input "Yes" at bounding box center [664, 197] width 18 height 18
radio input "true"
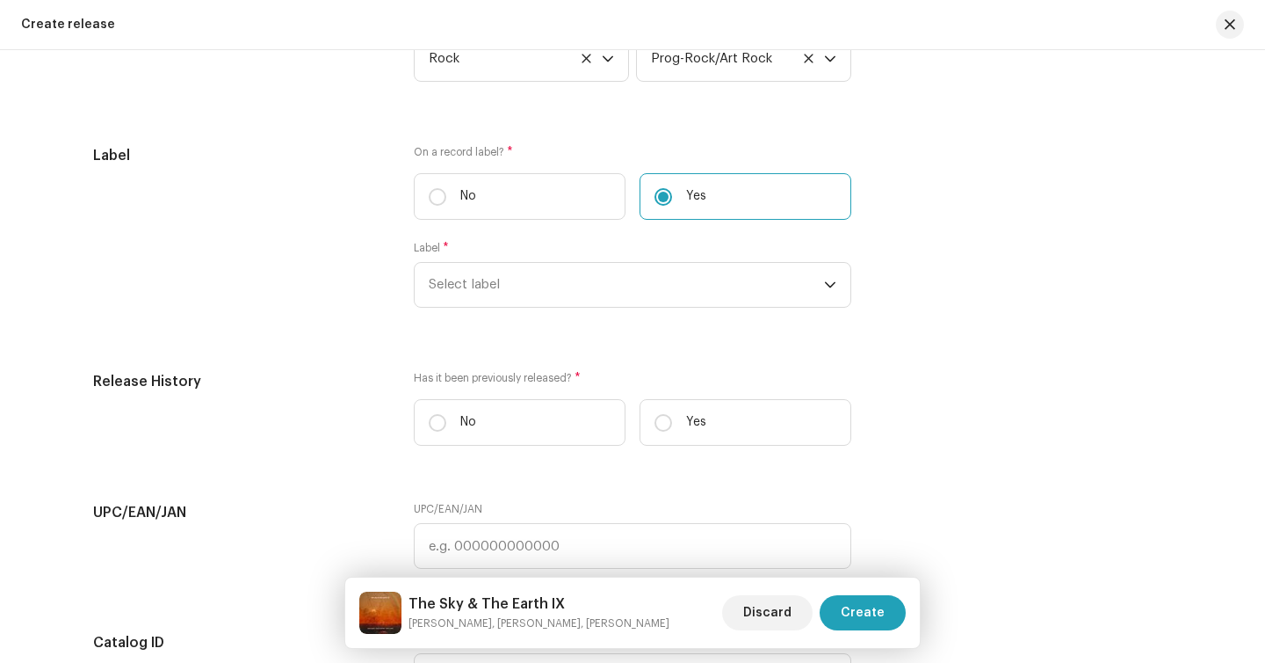
click at [588, 320] on div "On a record label? * No Yes Label * Select label" at bounding box center [633, 237] width 438 height 184
click at [588, 288] on span "Select label" at bounding box center [626, 285] width 395 height 44
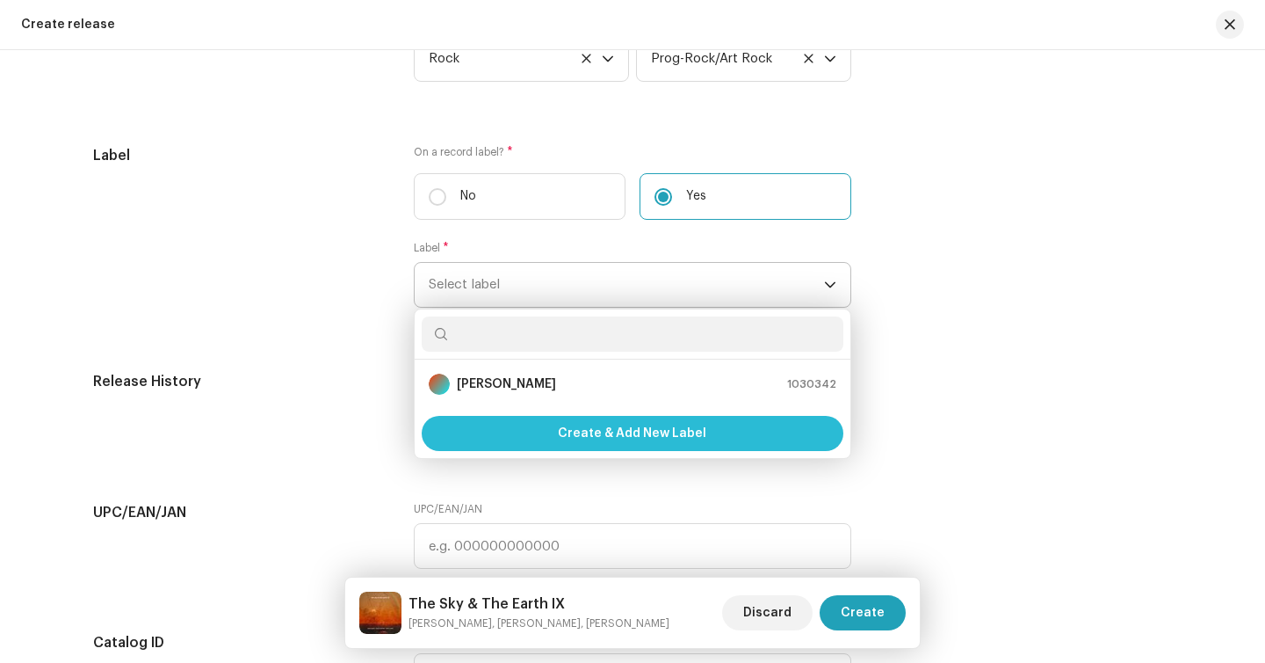
click at [591, 436] on span "Create & Add New Label" at bounding box center [632, 433] width 149 height 35
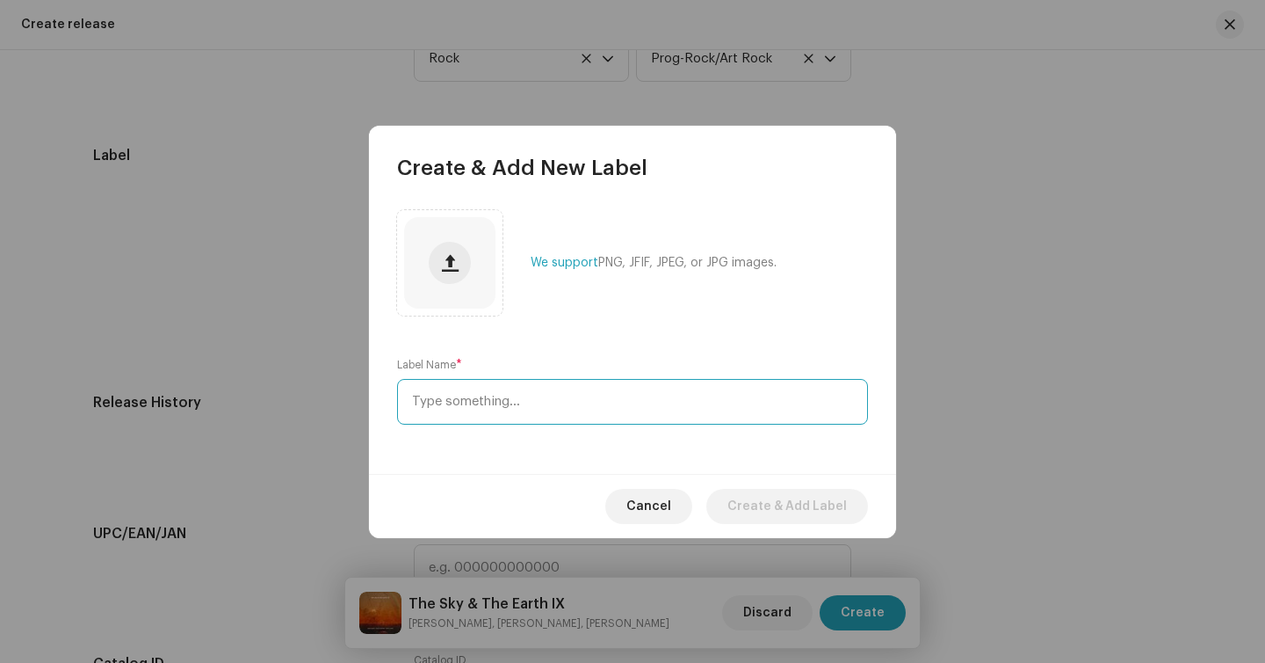
click at [578, 402] on input "text" at bounding box center [632, 402] width 471 height 46
type input "Lepick / Kowalski"
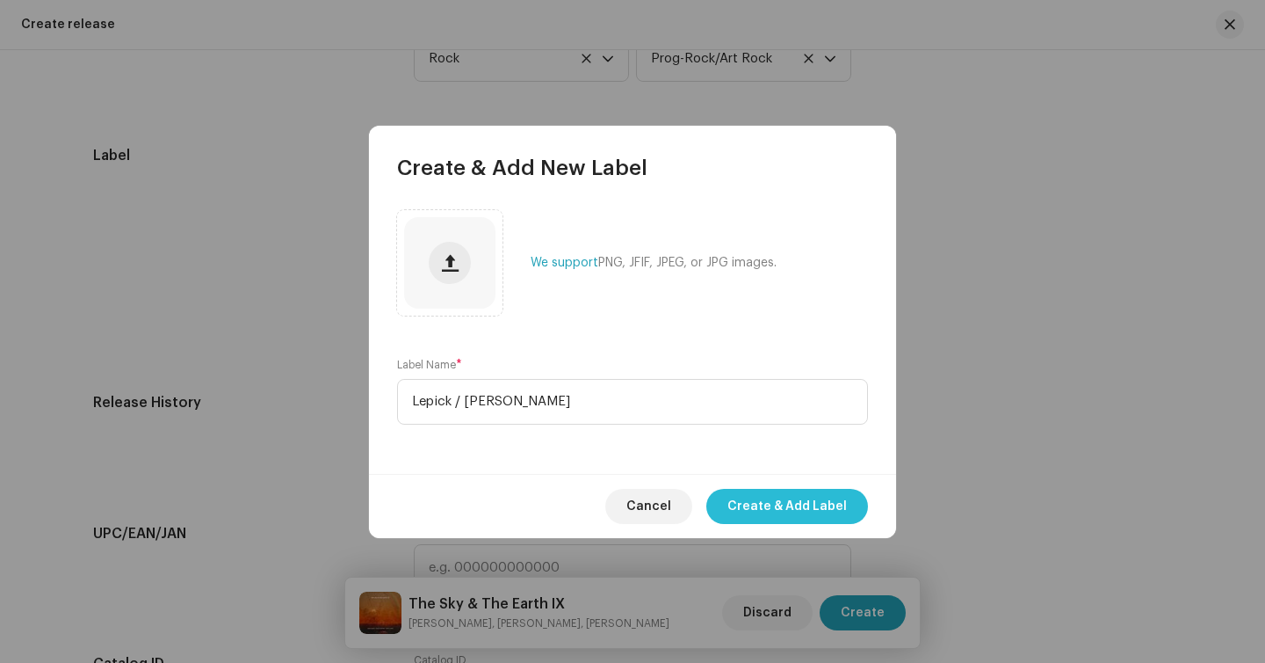
click at [763, 511] on span "Create & Add Label" at bounding box center [788, 506] width 120 height 35
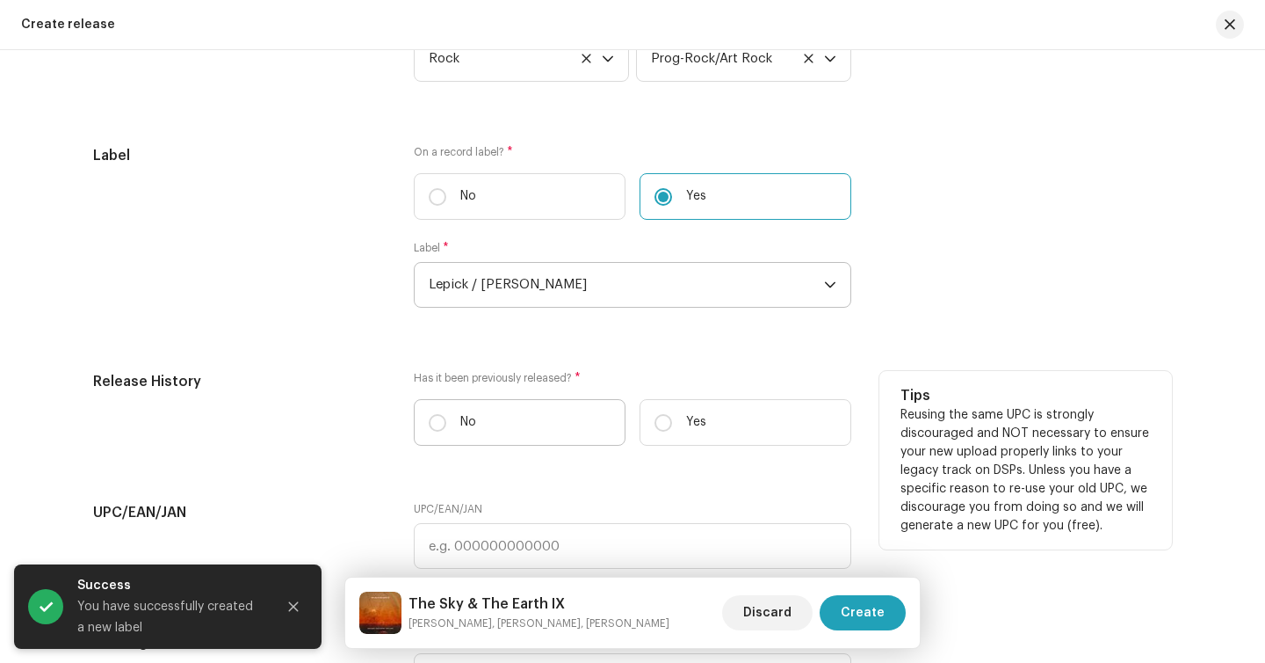
click at [474, 424] on label "No" at bounding box center [520, 422] width 212 height 47
click at [446, 424] on input "No" at bounding box center [438, 423] width 18 height 18
radio input "true"
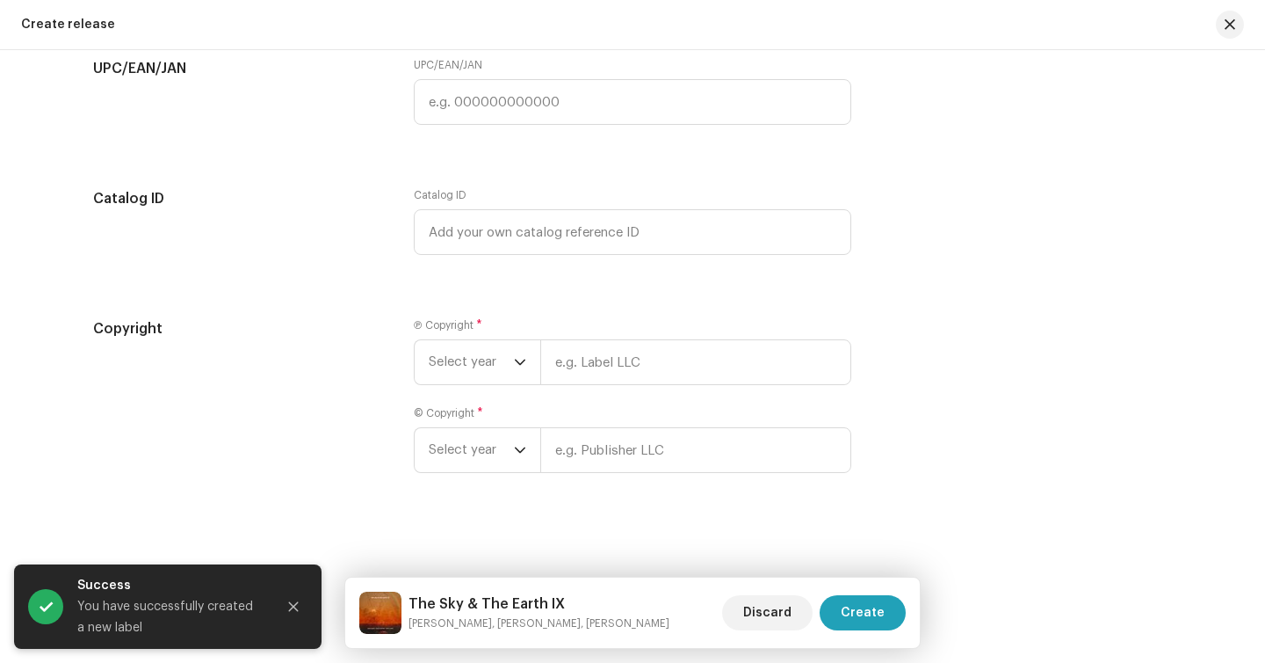
scroll to position [3671, 0]
click at [514, 372] on div "dropdown trigger" at bounding box center [520, 362] width 12 height 44
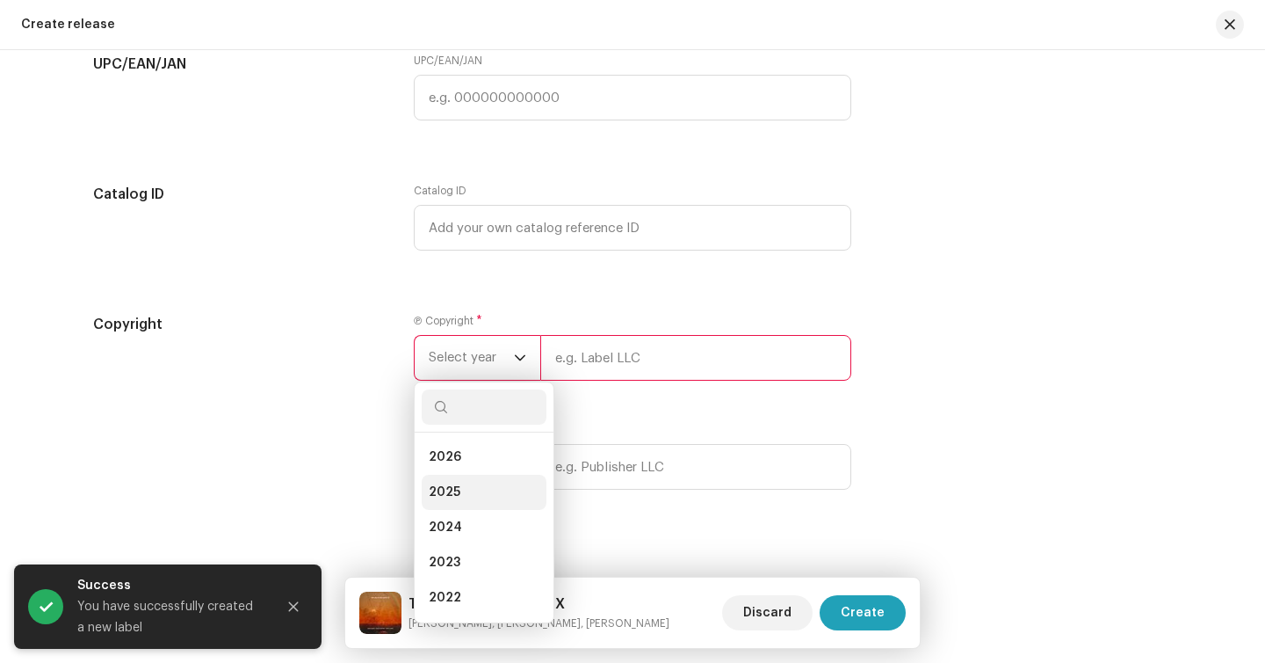
click at [457, 503] on li "2025" at bounding box center [484, 492] width 125 height 35
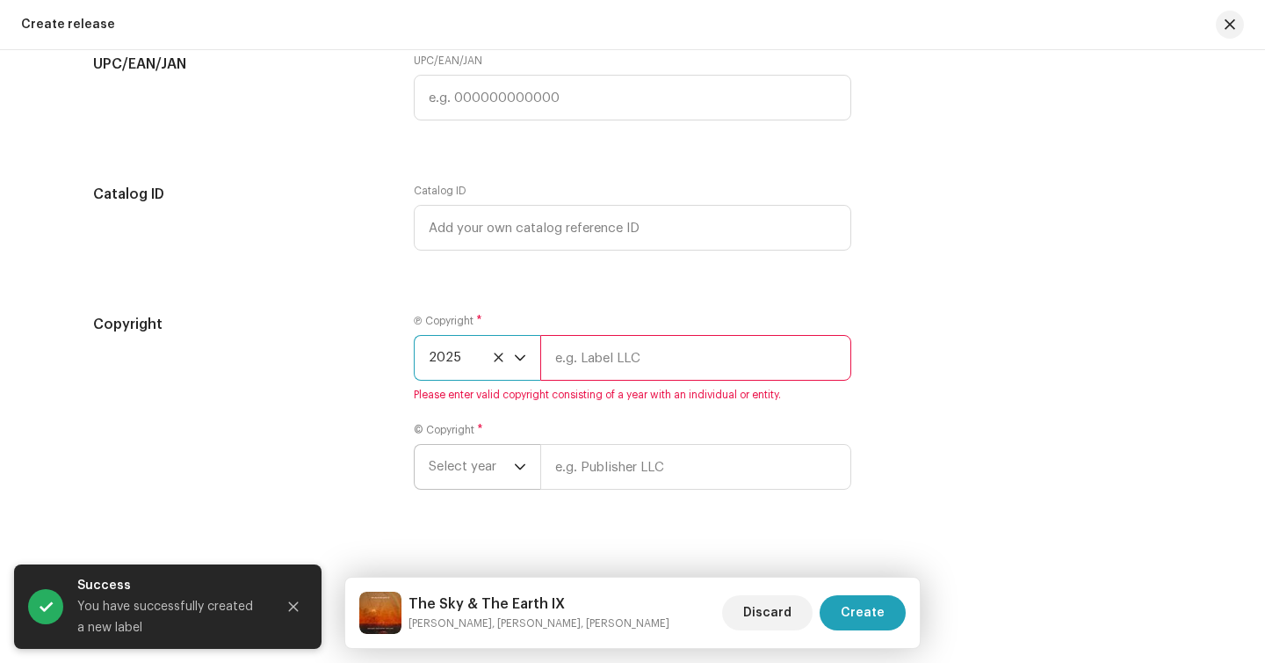
click at [489, 478] on span "Select year" at bounding box center [471, 467] width 85 height 44
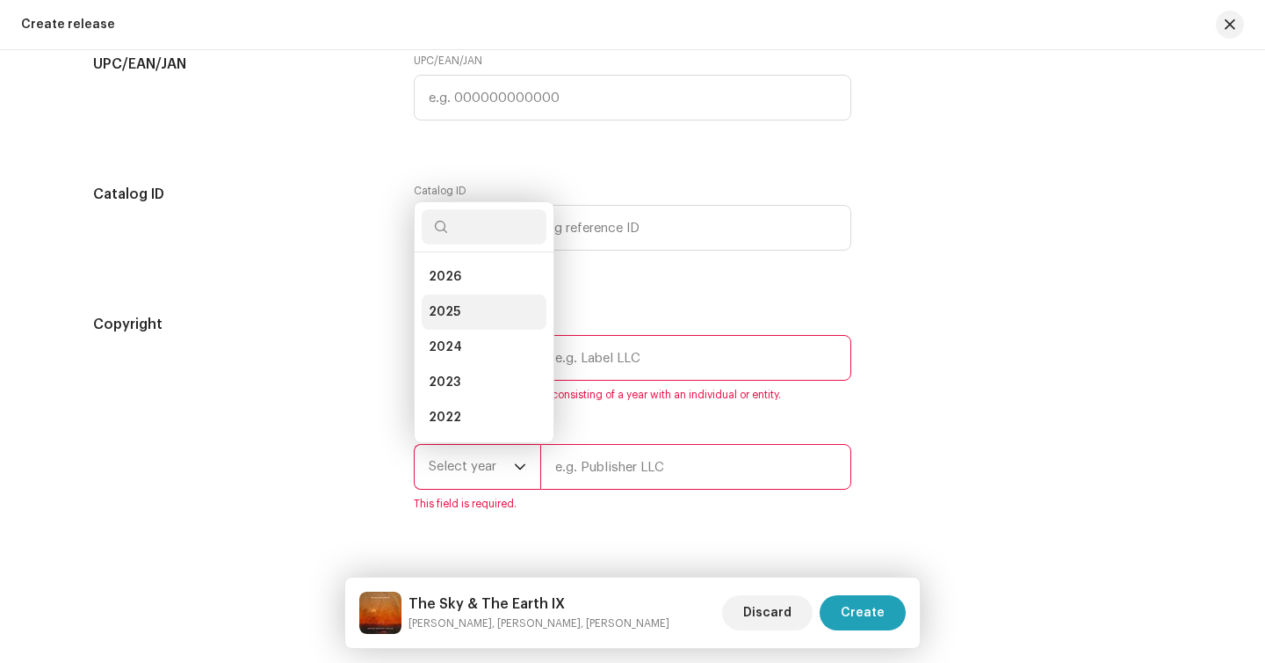
click at [478, 323] on li "2025" at bounding box center [484, 311] width 125 height 35
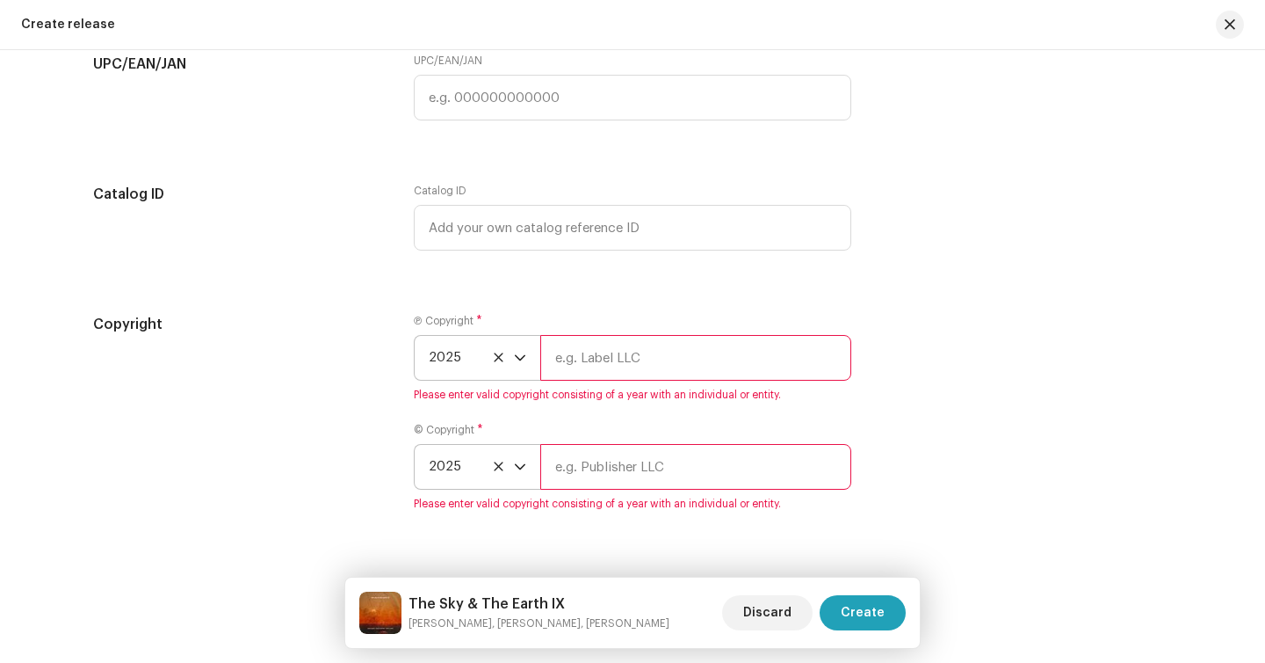
click at [592, 480] on input "text" at bounding box center [695, 467] width 311 height 46
type input "Lepick"
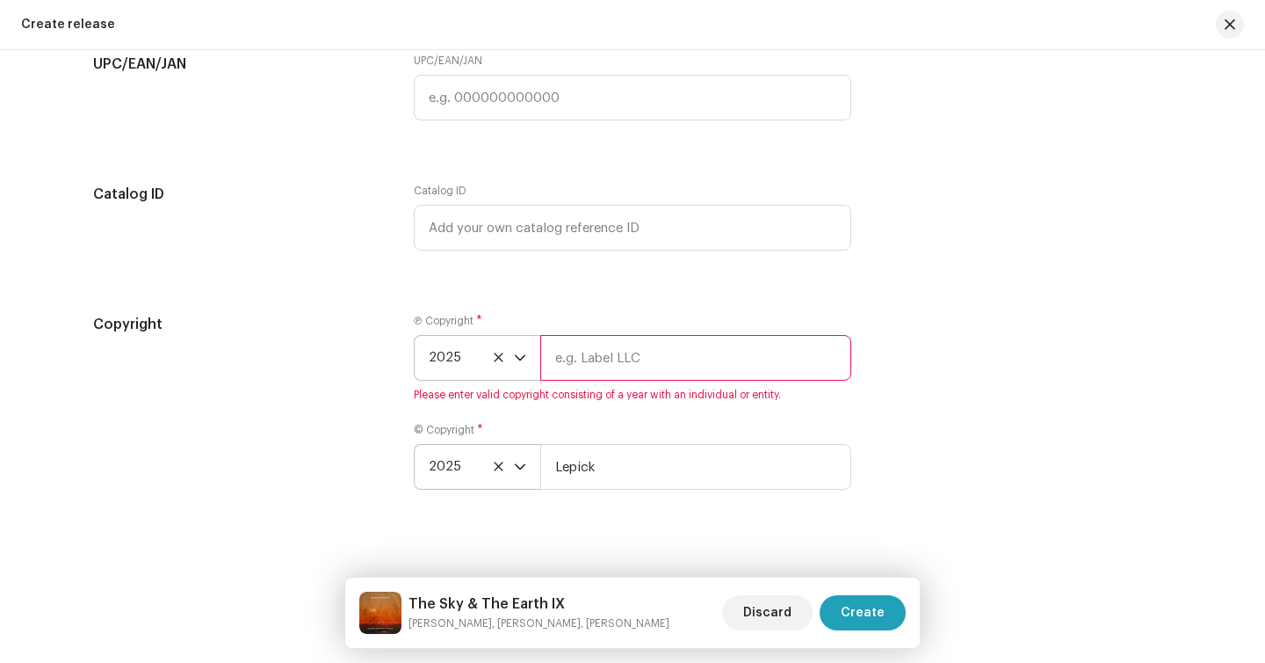
click at [669, 369] on input "text" at bounding box center [695, 358] width 311 height 46
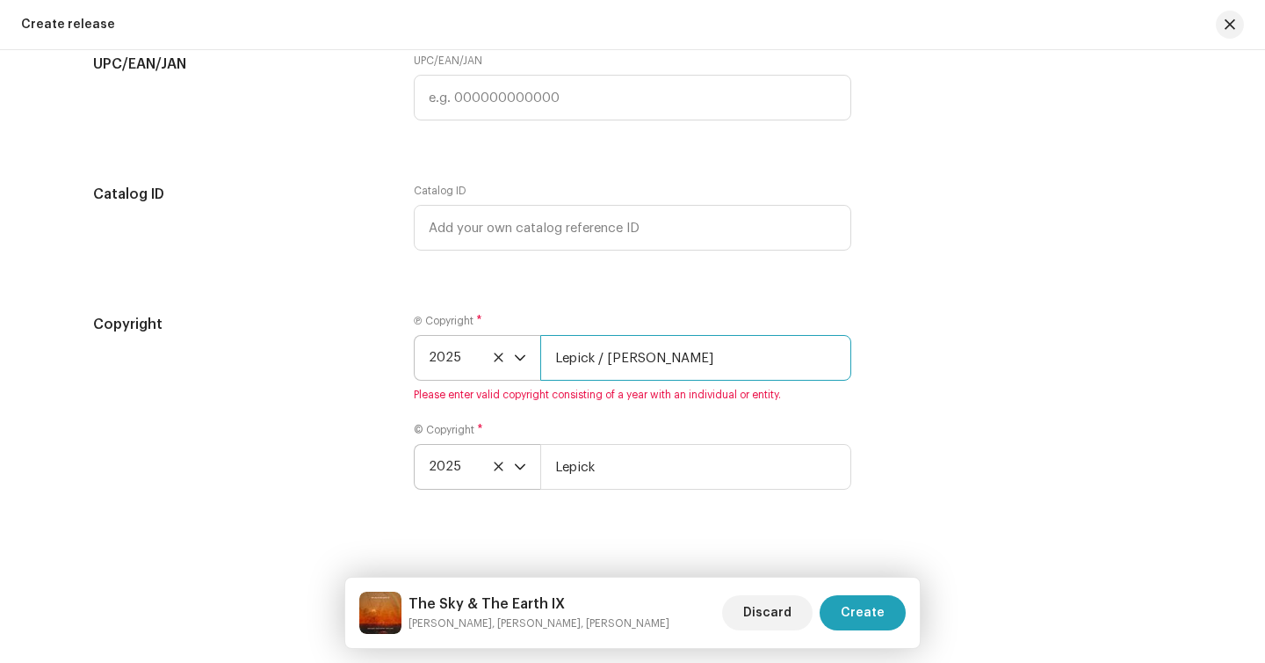
type input "Lepick / Kowalski"
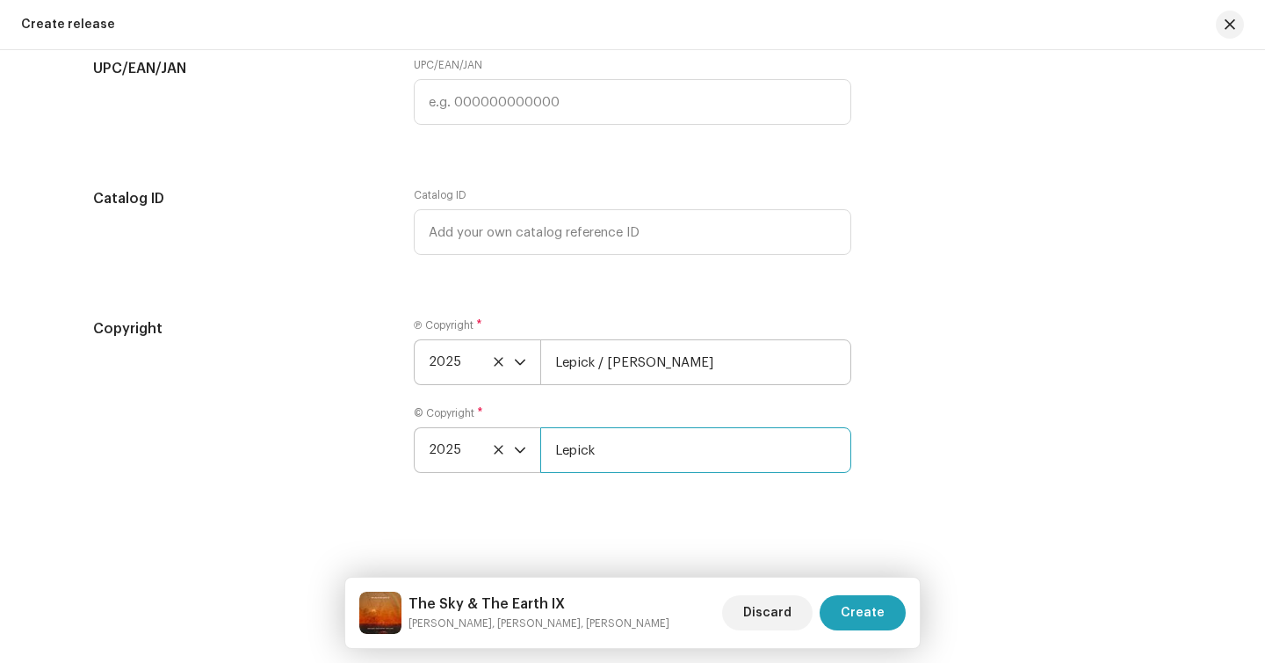
paste input "/ Kowalski"
type input "Lepick / Kowalski"
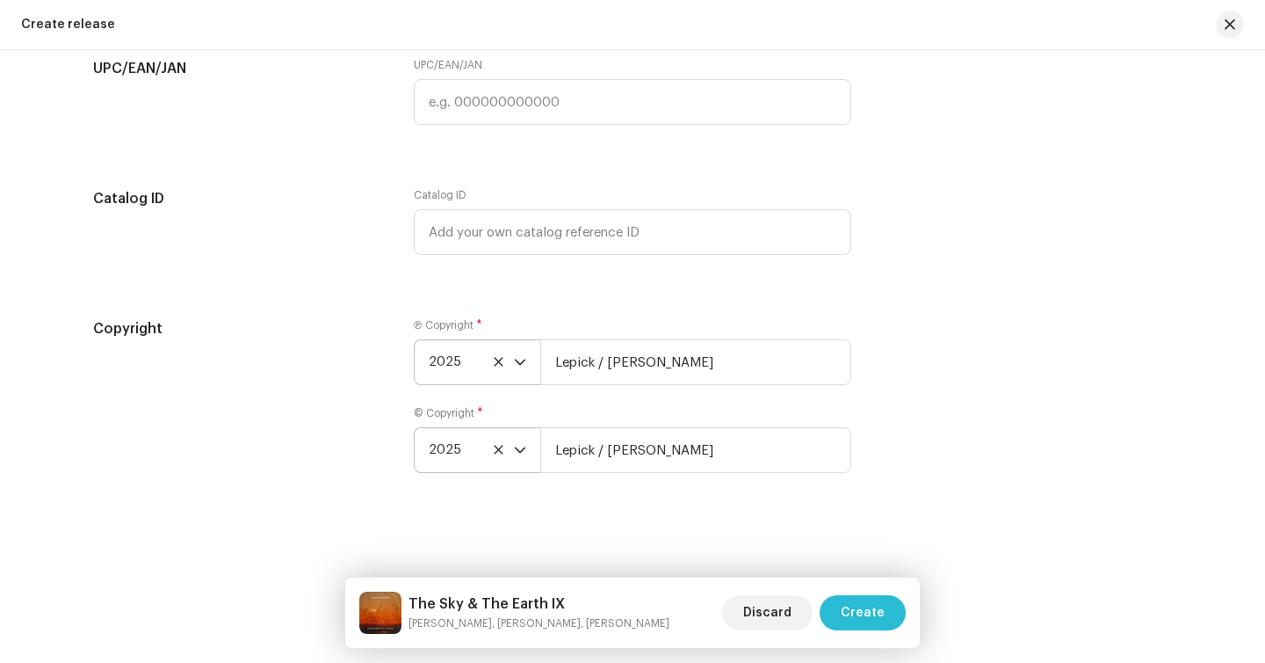
click at [873, 606] on span "Create" at bounding box center [863, 612] width 44 height 35
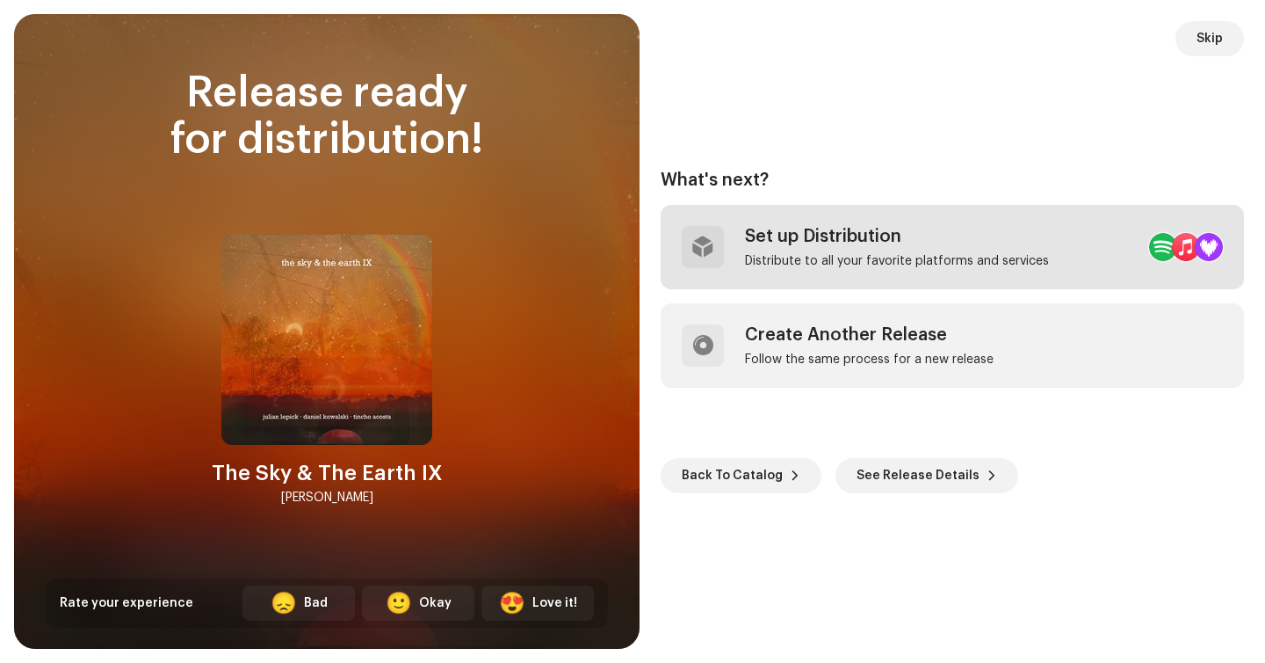
click at [1085, 253] on div "Set up Distribution Distribute to all your favorite platforms and services" at bounding box center [952, 247] width 583 height 84
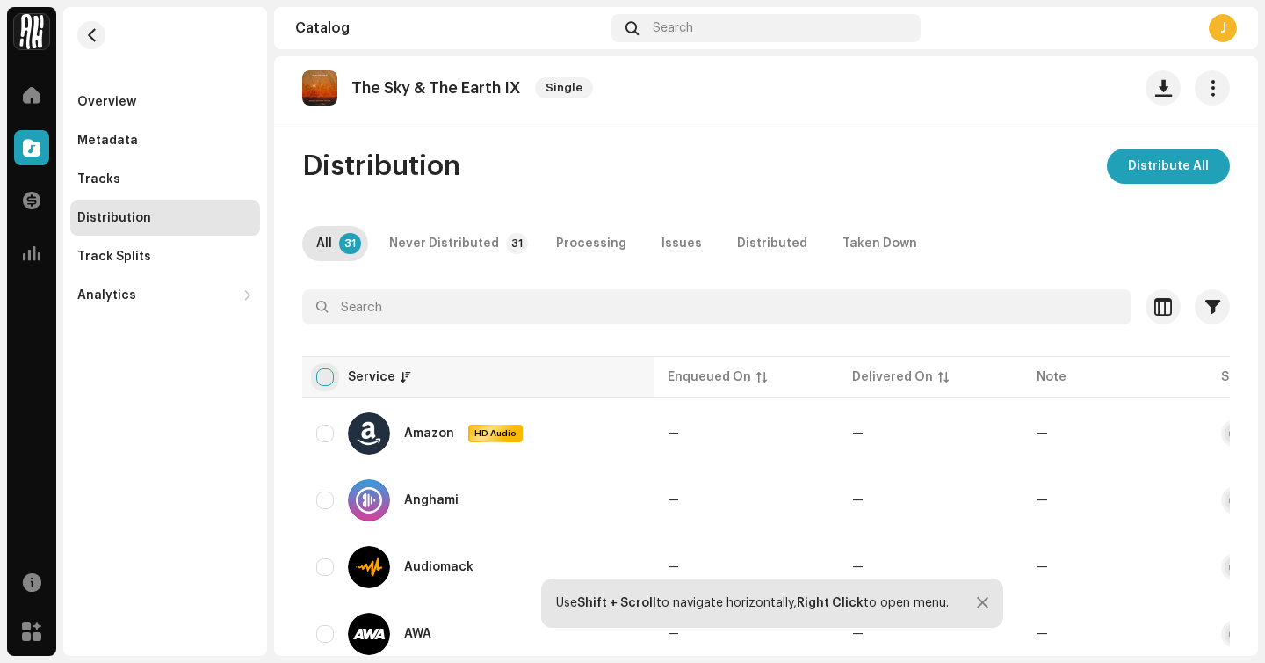
click at [323, 375] on input "checkbox" at bounding box center [325, 377] width 18 height 18
checkbox input "true"
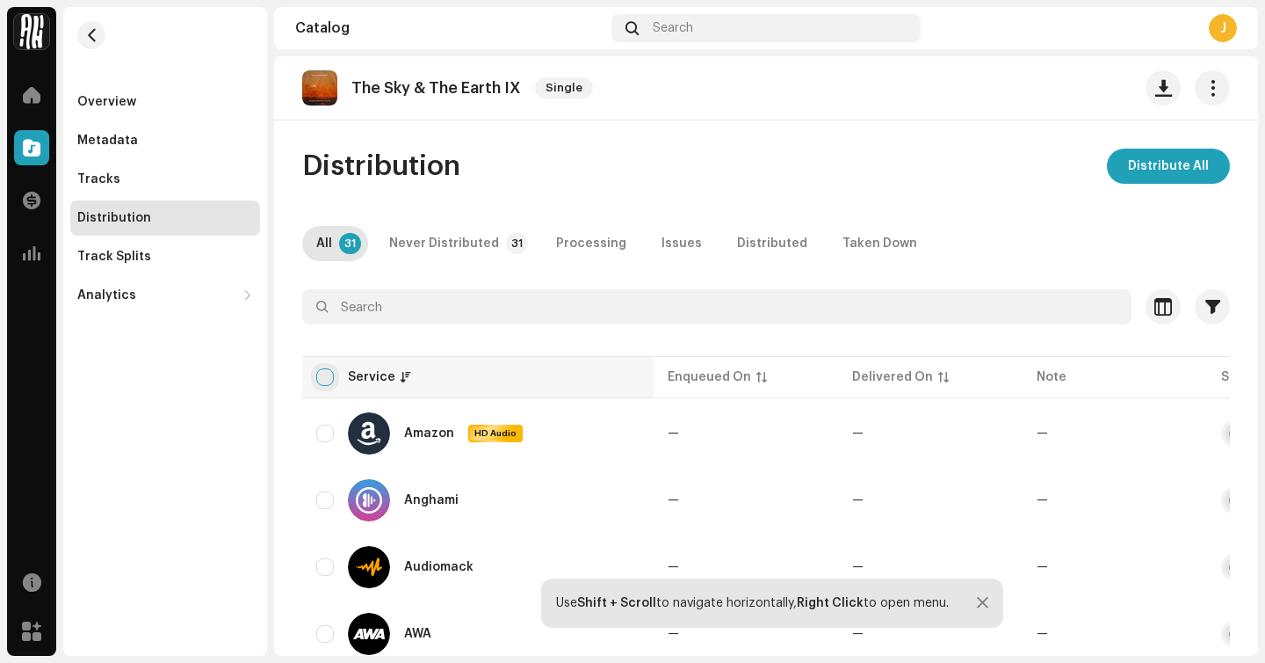
checkbox input "true"
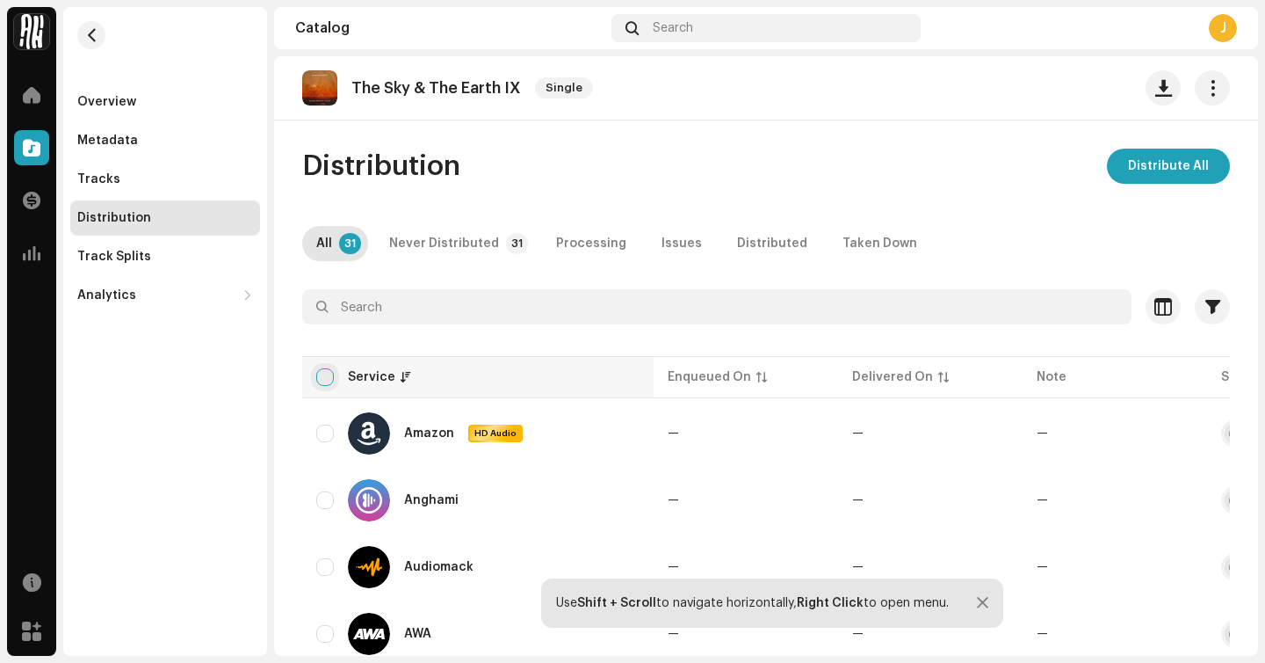
checkbox input "true"
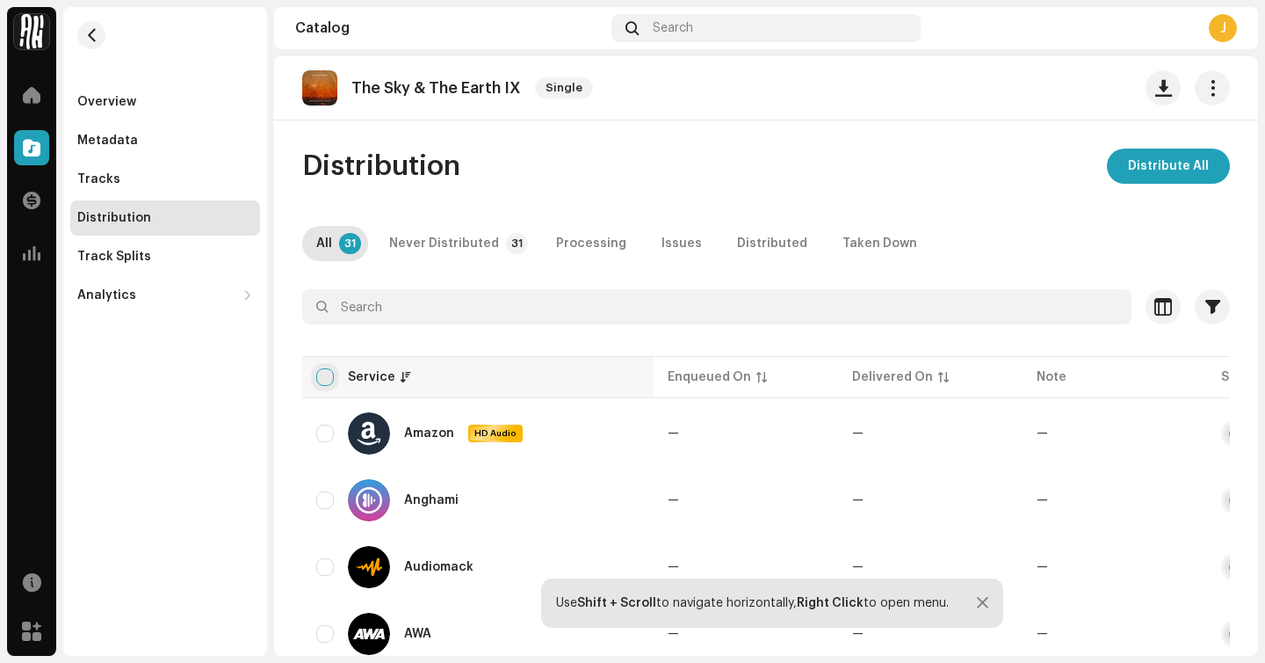
checkbox input "true"
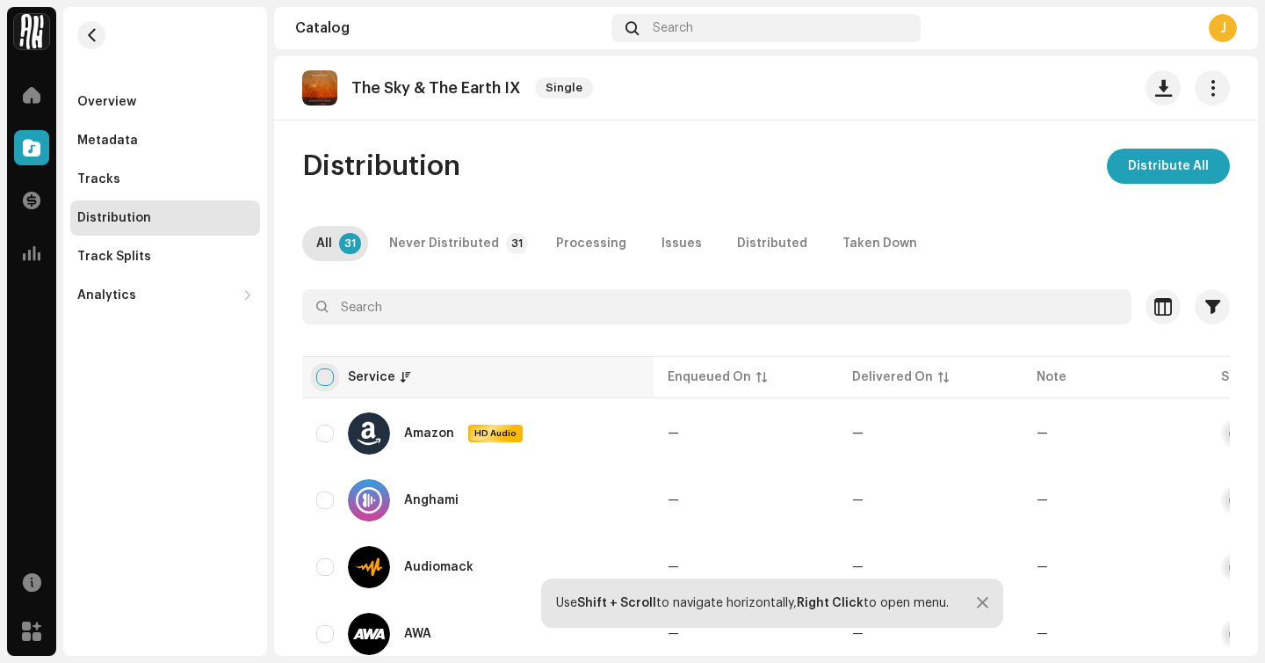
checkbox input "true"
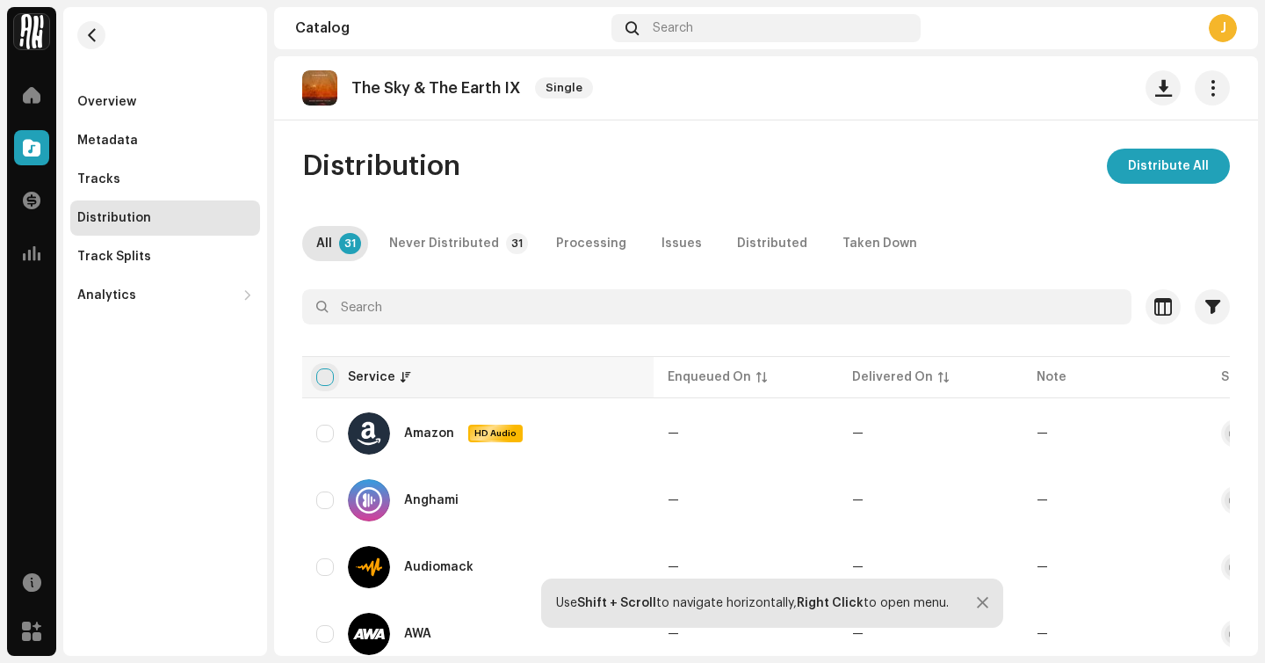
checkbox input "true"
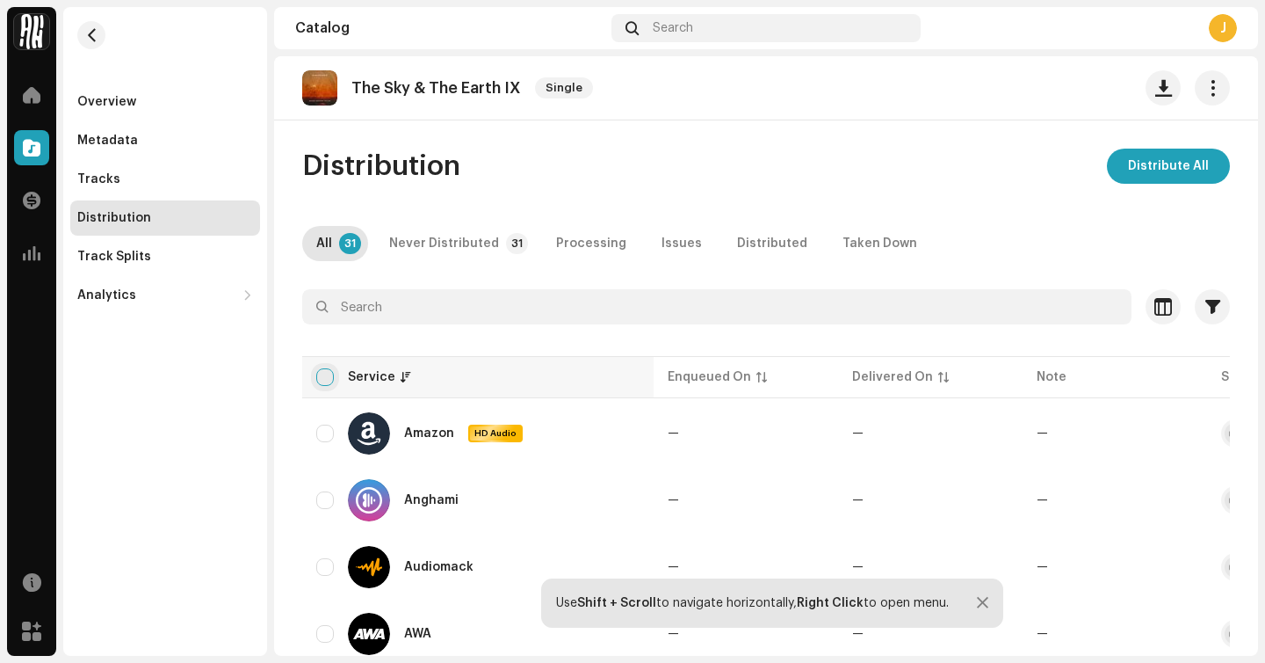
checkbox input "true"
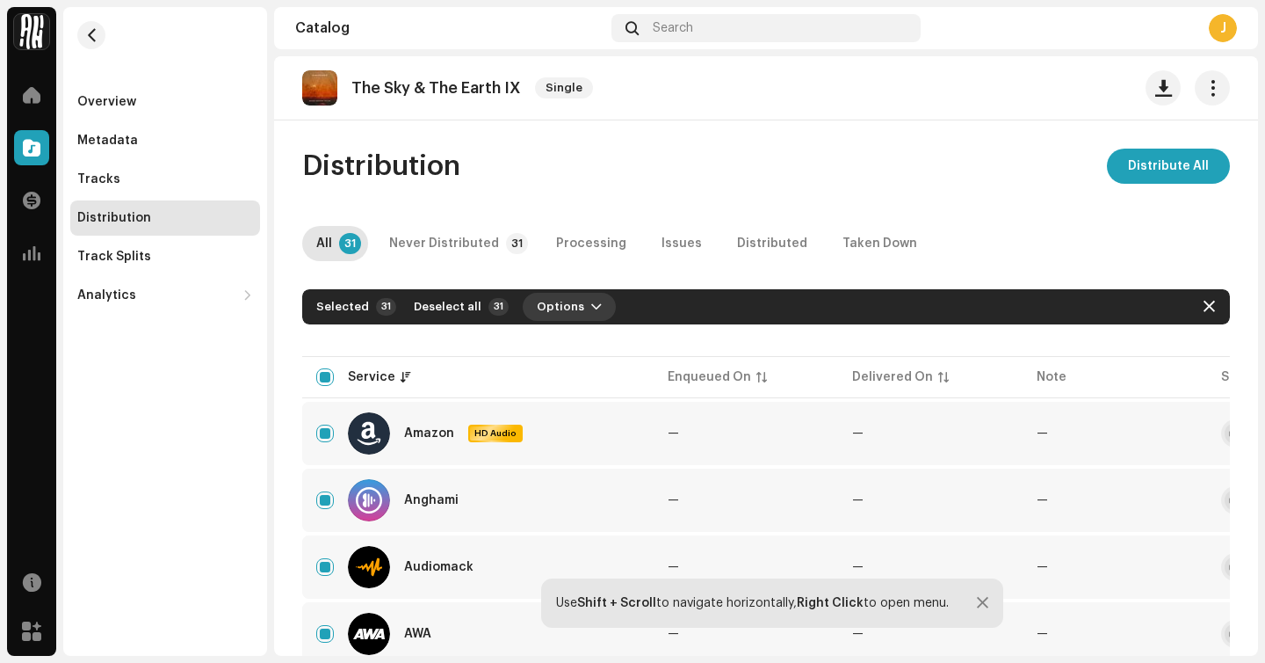
click at [577, 311] on button "Options" at bounding box center [569, 307] width 93 height 28
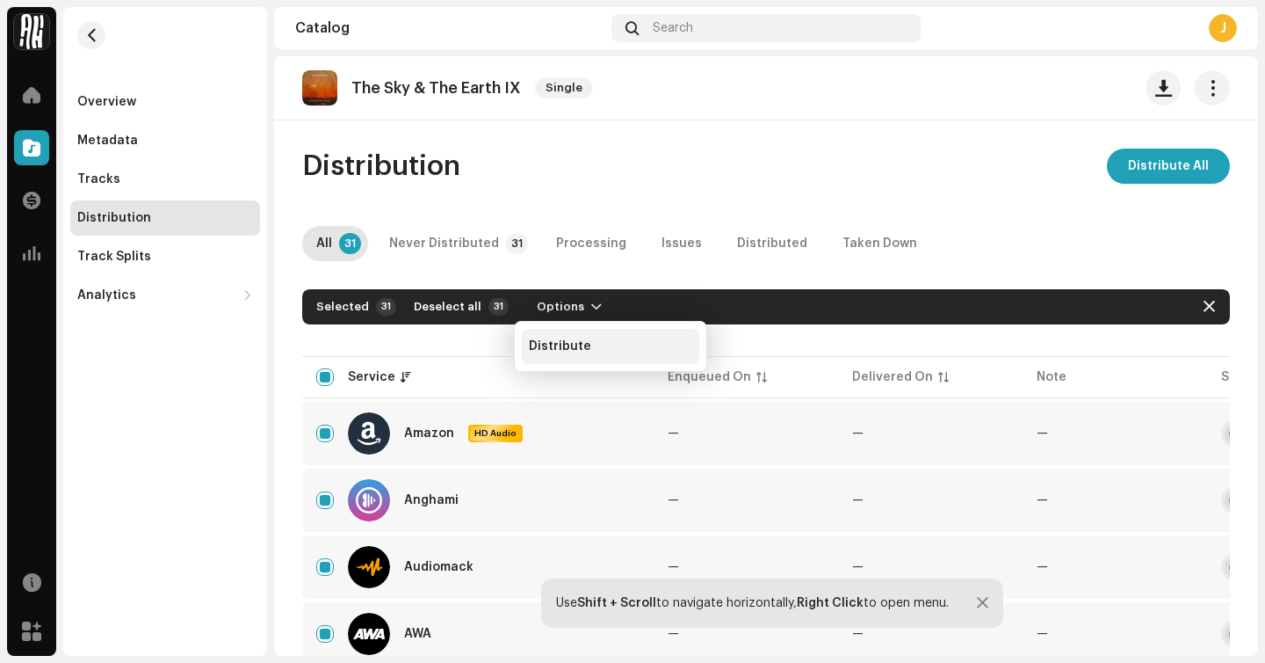
click at [580, 349] on span "Distribute" at bounding box center [560, 346] width 62 height 14
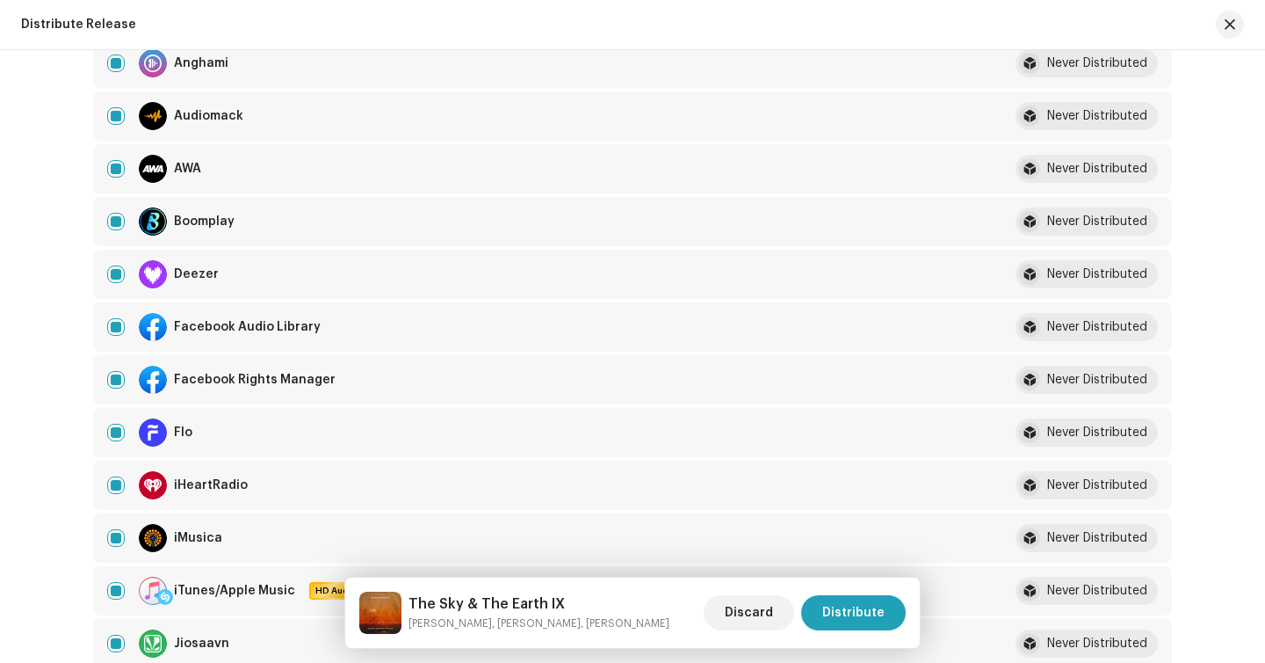
scroll to position [3074, 0]
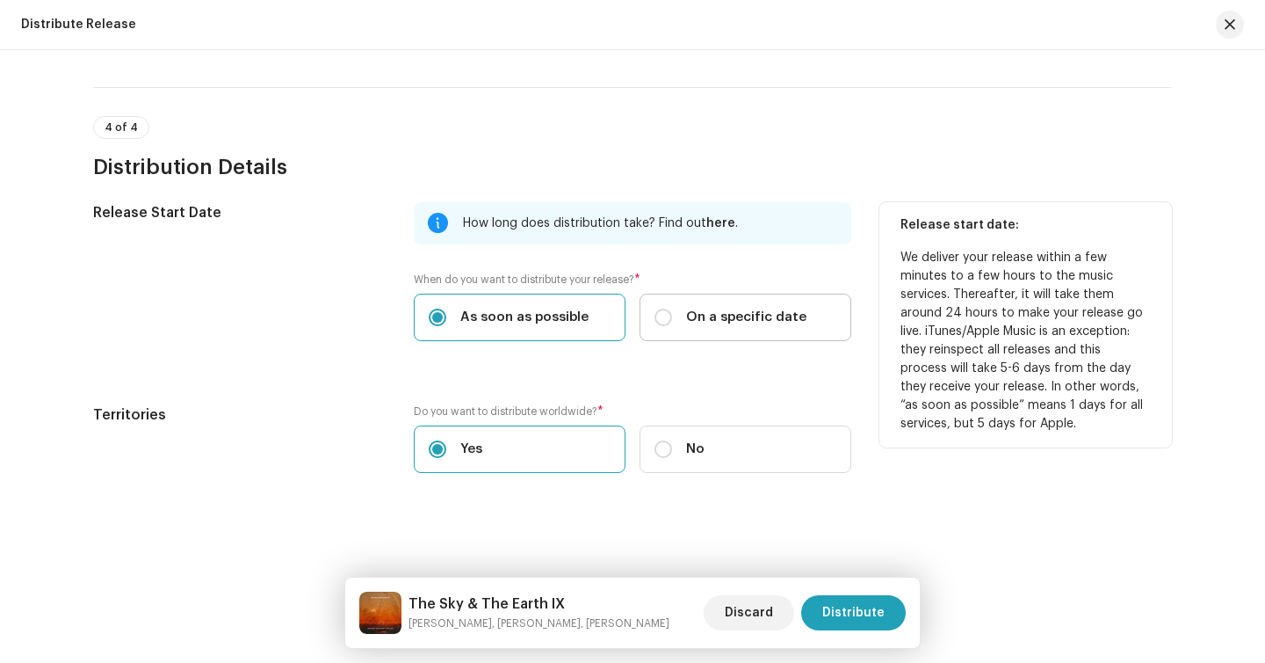
click at [651, 318] on label "On a specific date" at bounding box center [746, 317] width 212 height 47
click at [655, 318] on input "On a specific date" at bounding box center [664, 317] width 18 height 18
radio input "true"
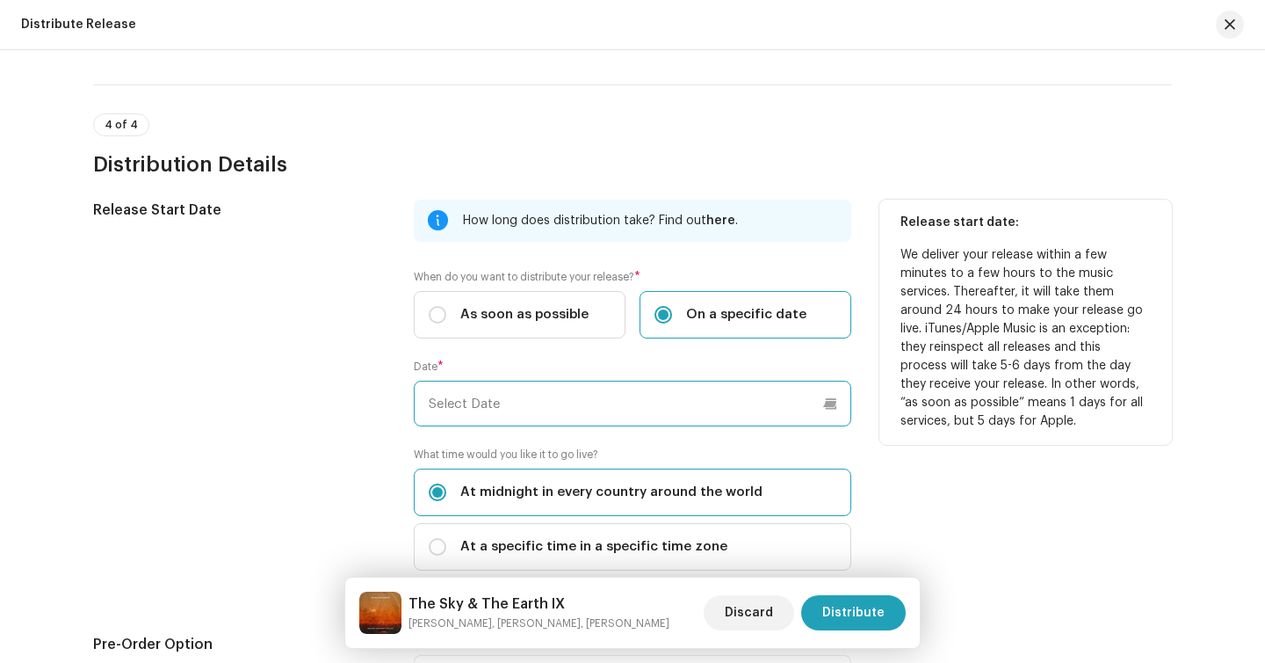
click at [574, 411] on input "text" at bounding box center [633, 404] width 438 height 46
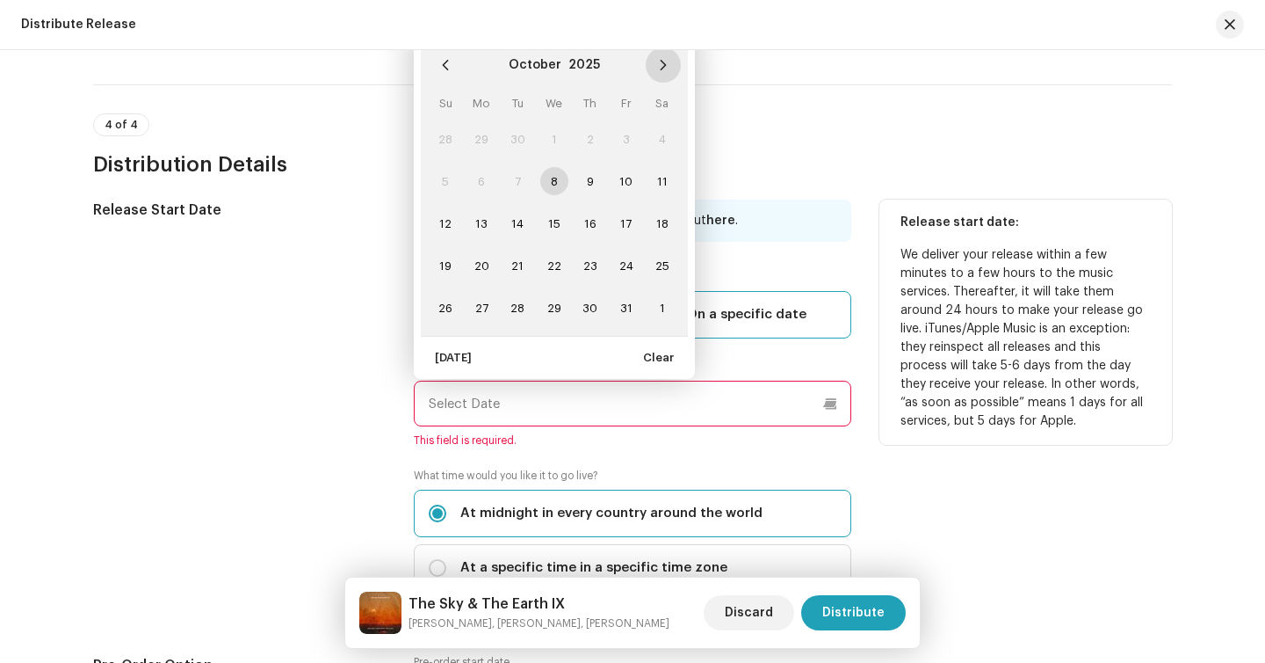
click at [666, 76] on button "Next Month" at bounding box center [663, 64] width 35 height 35
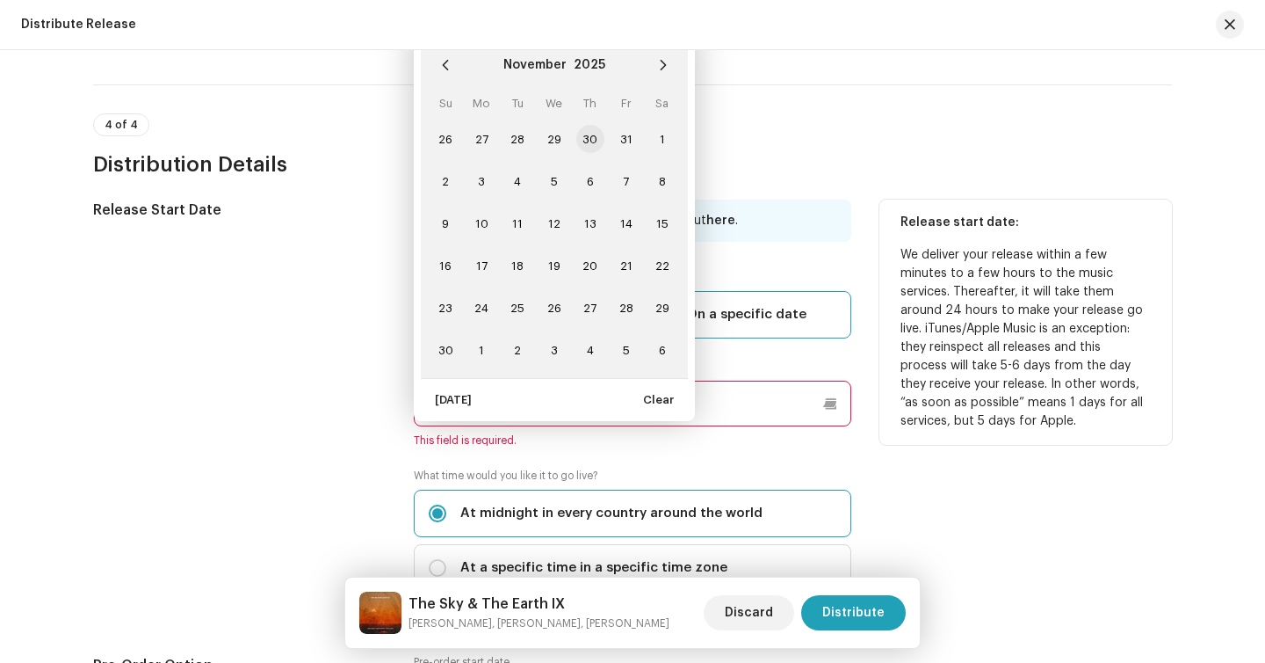
click at [583, 148] on span "30" at bounding box center [590, 139] width 28 height 28
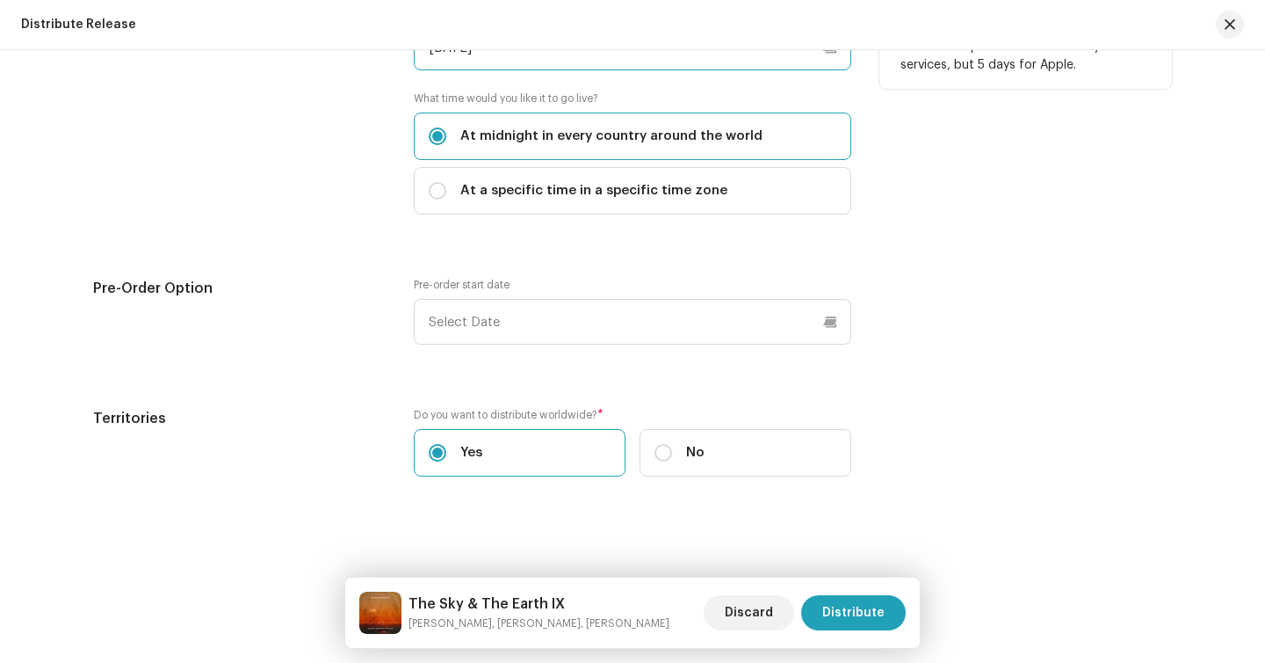
scroll to position [3256, 0]
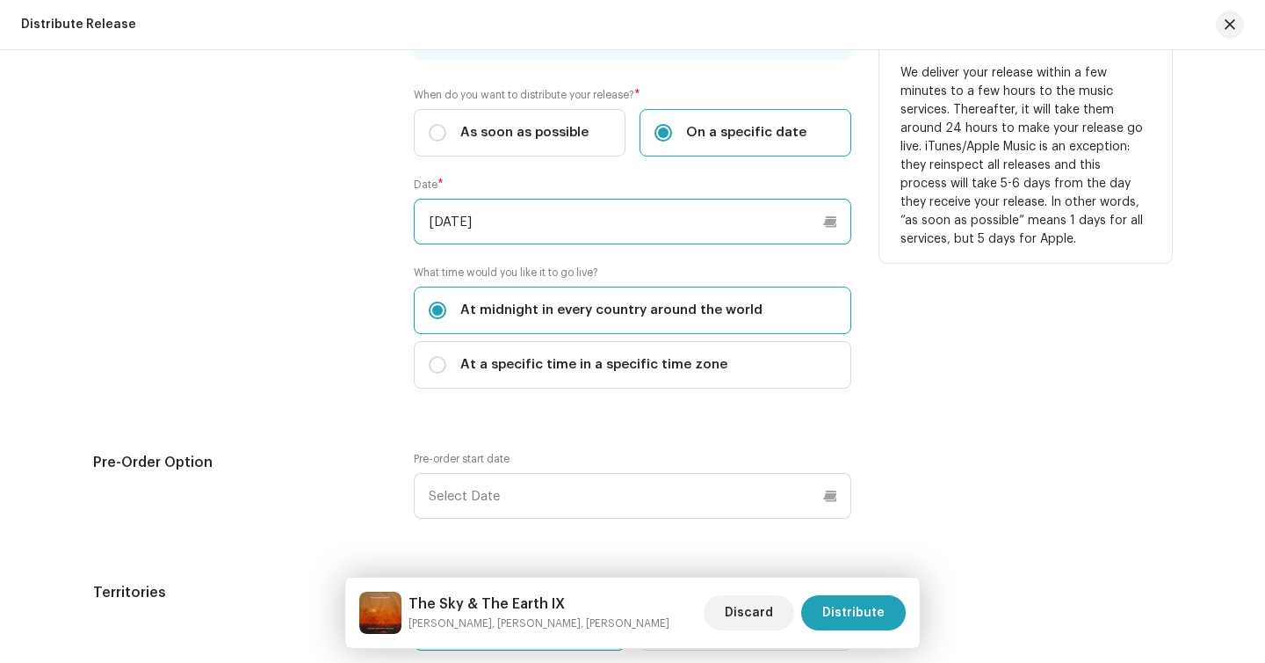
click at [590, 223] on input "10/30/2025" at bounding box center [633, 222] width 438 height 46
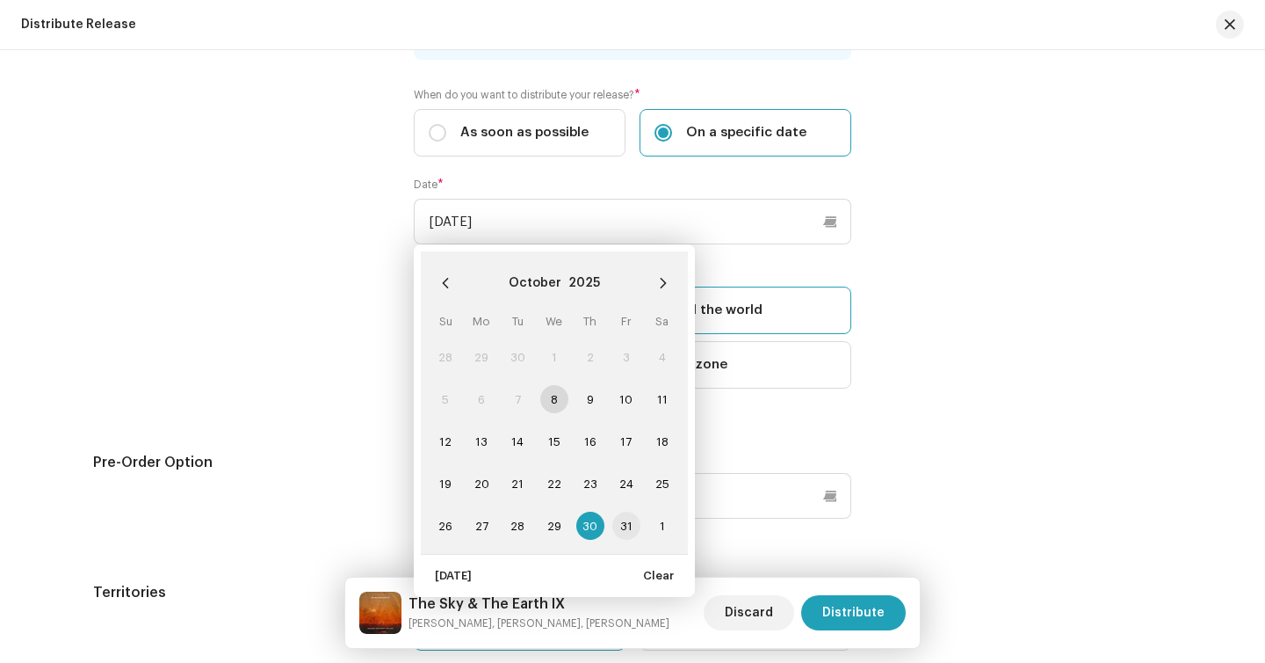
click at [631, 524] on span "31" at bounding box center [626, 525] width 28 height 28
type input "10/31/2025"
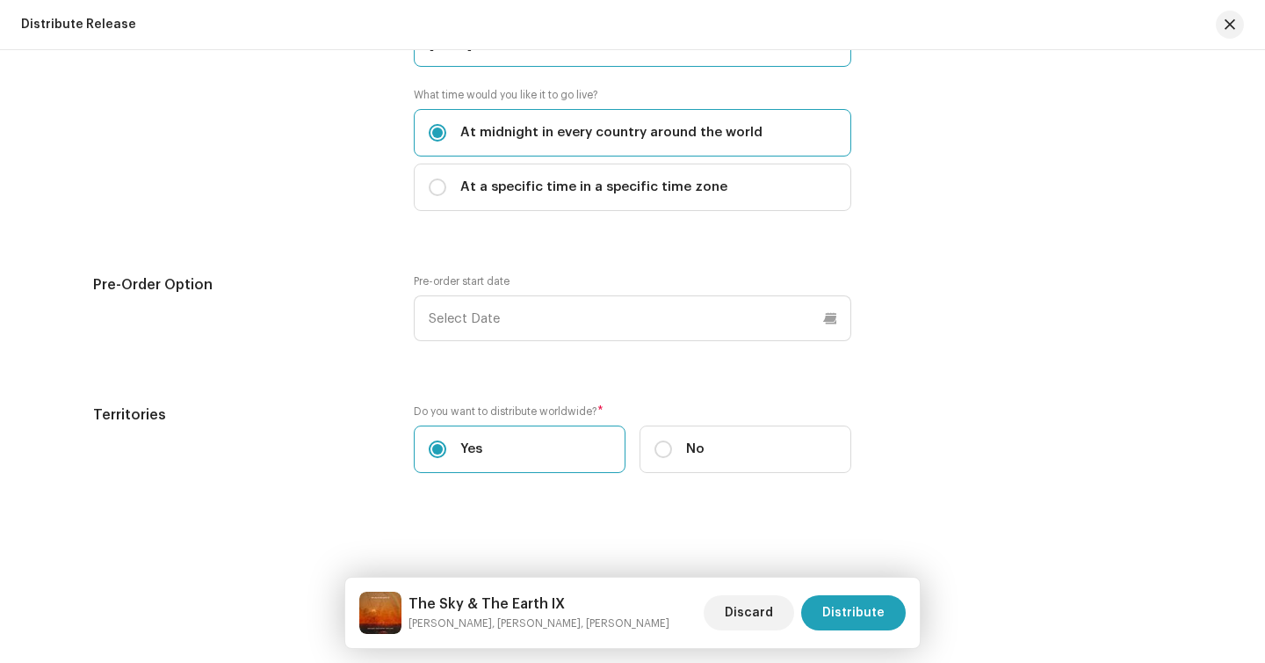
scroll to position [3434, 0]
click at [848, 608] on span "Distribute" at bounding box center [854, 612] width 62 height 35
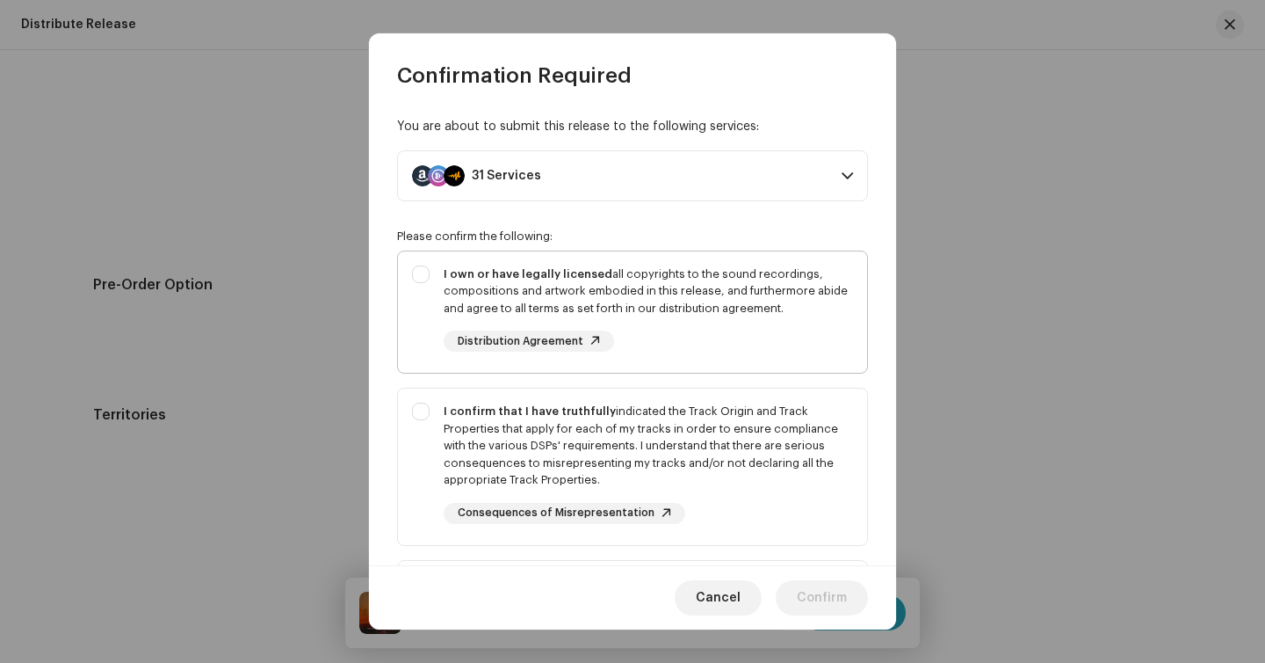
click at [756, 354] on div "I own or have legally licensed all copyrights to the sound recordings, composit…" at bounding box center [632, 308] width 469 height 115
checkbox input "true"
click at [746, 396] on div "I confirm that I have truthfully indicated the Track Origin and Track Propertie…" at bounding box center [632, 462] width 469 height 149
checkbox input "true"
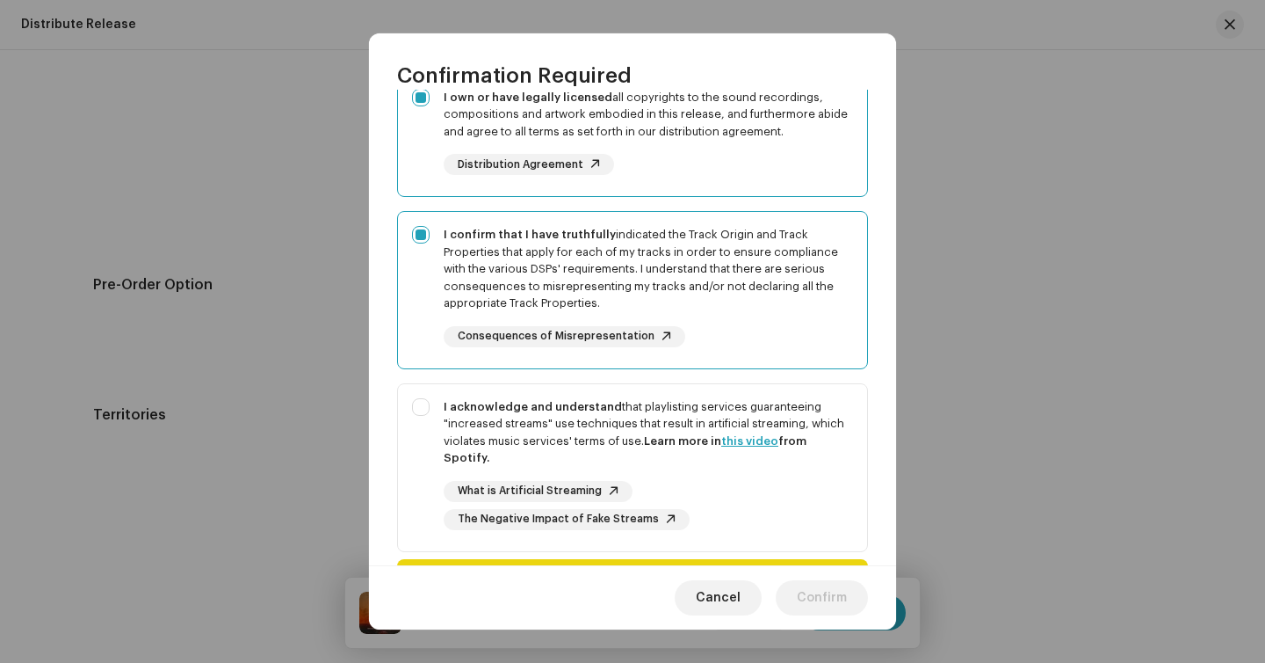
scroll to position [176, 0]
click at [746, 396] on div "I acknowledge and understand that playlisting services guaranteeing "increased …" at bounding box center [632, 465] width 469 height 160
checkbox input "true"
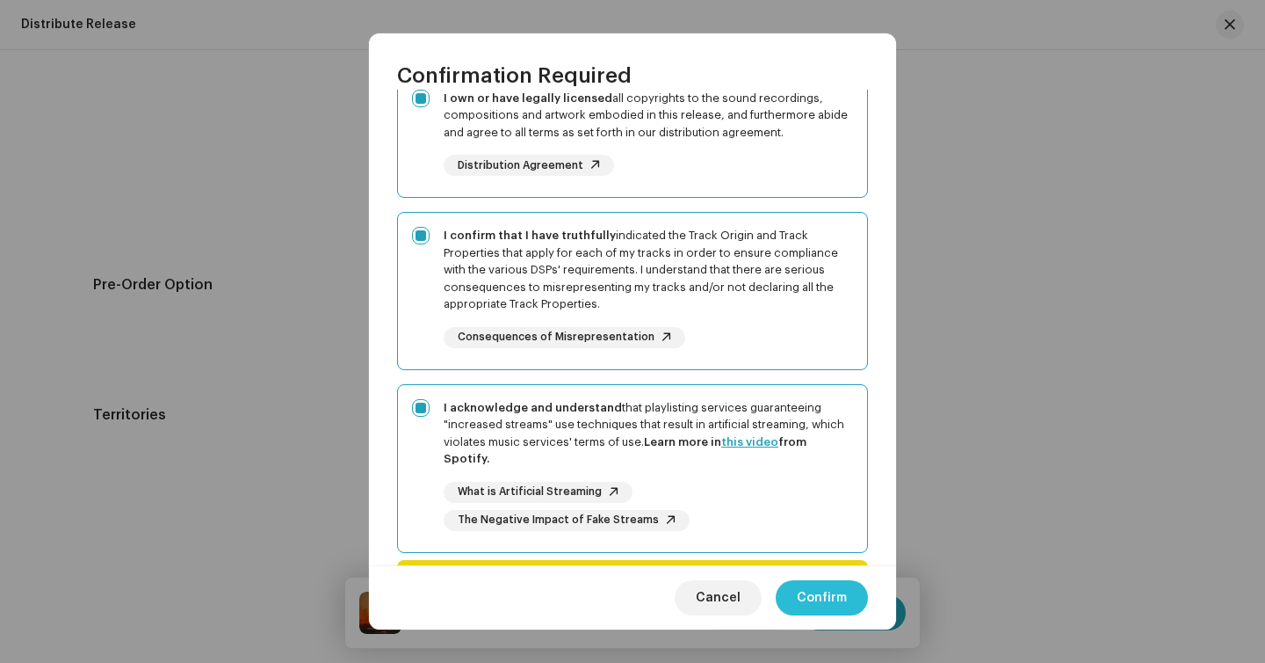
click at [819, 596] on span "Confirm" at bounding box center [822, 597] width 50 height 35
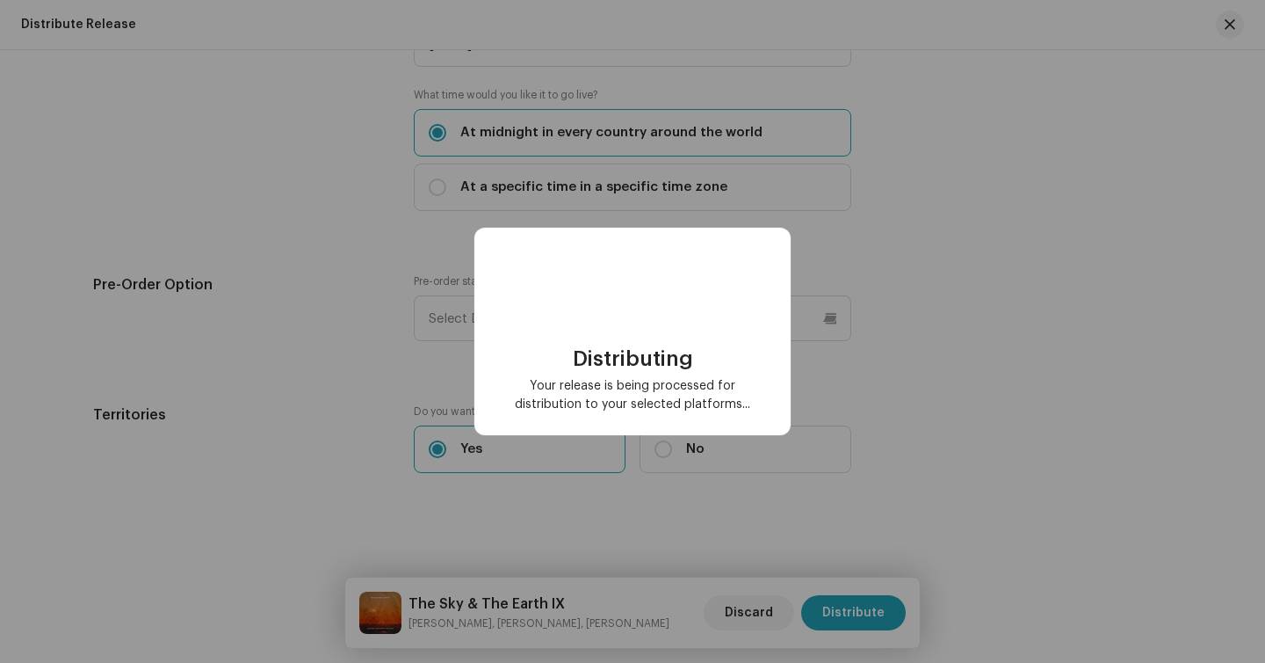
checkbox input "false"
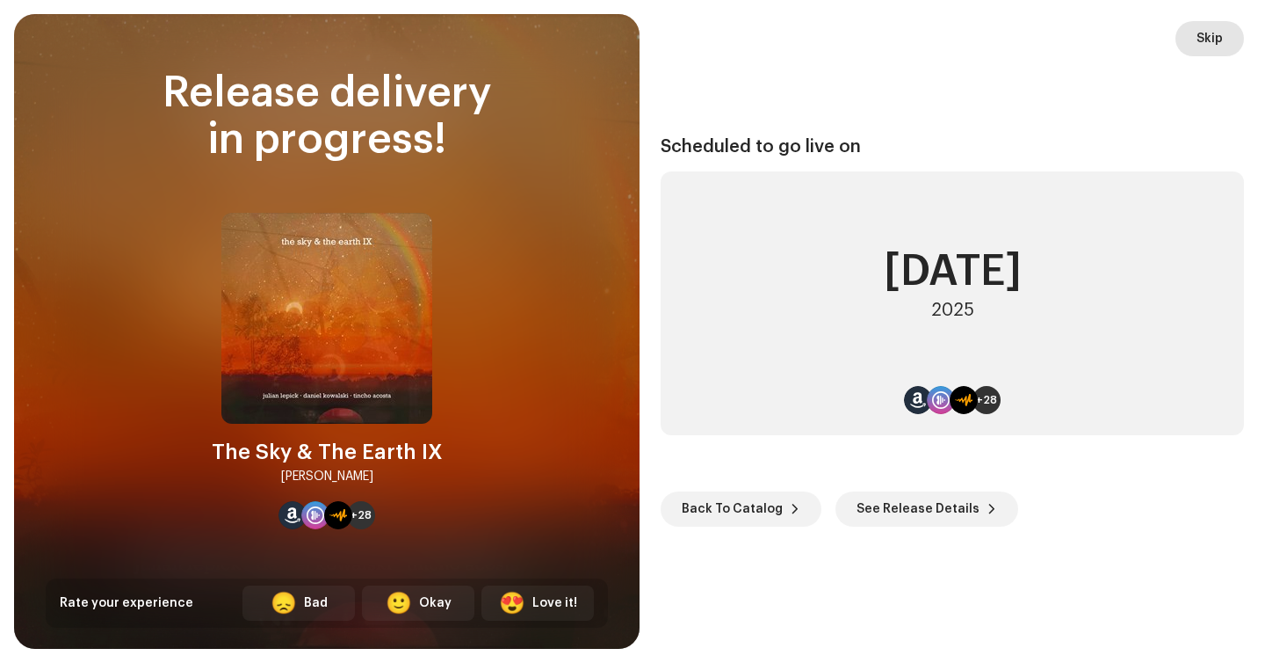
click at [1198, 44] on span "Skip" at bounding box center [1210, 38] width 26 height 35
